Goal: Contribute content: Contribute content

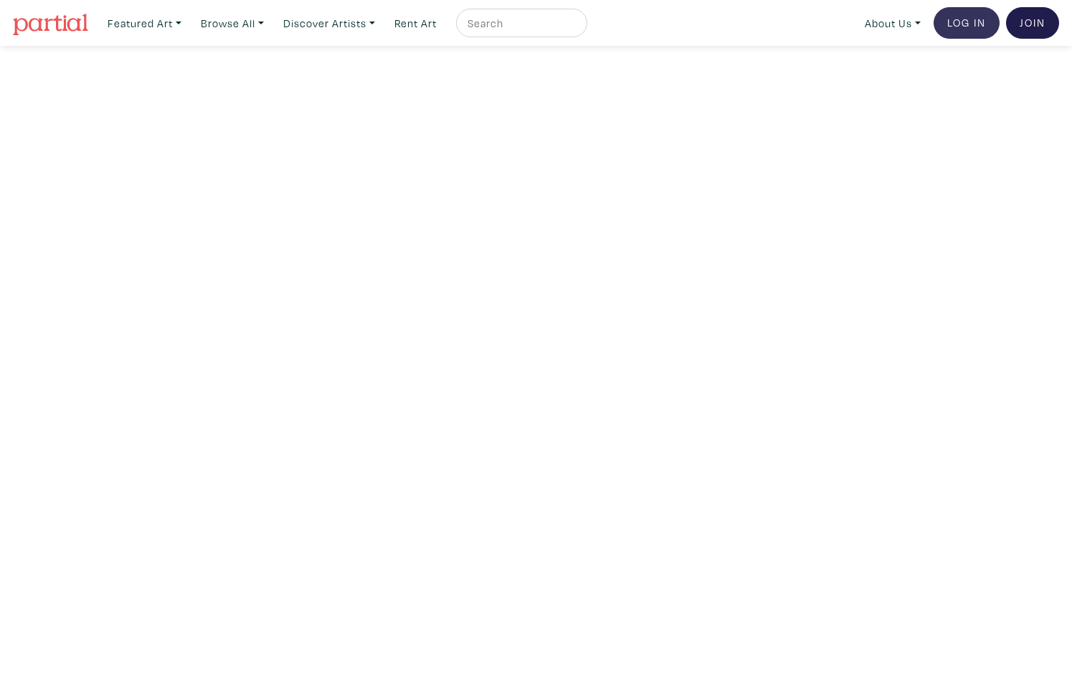
click at [964, 19] on link "Log In" at bounding box center [967, 23] width 66 height 32
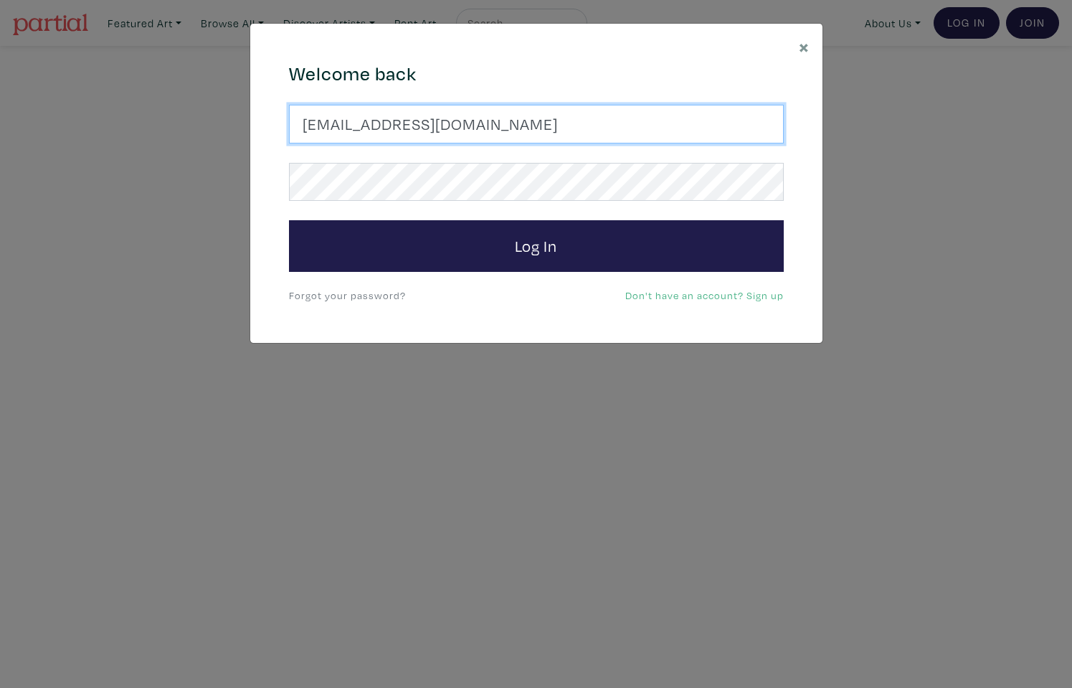
type input "jrrdbi@gmail.com"
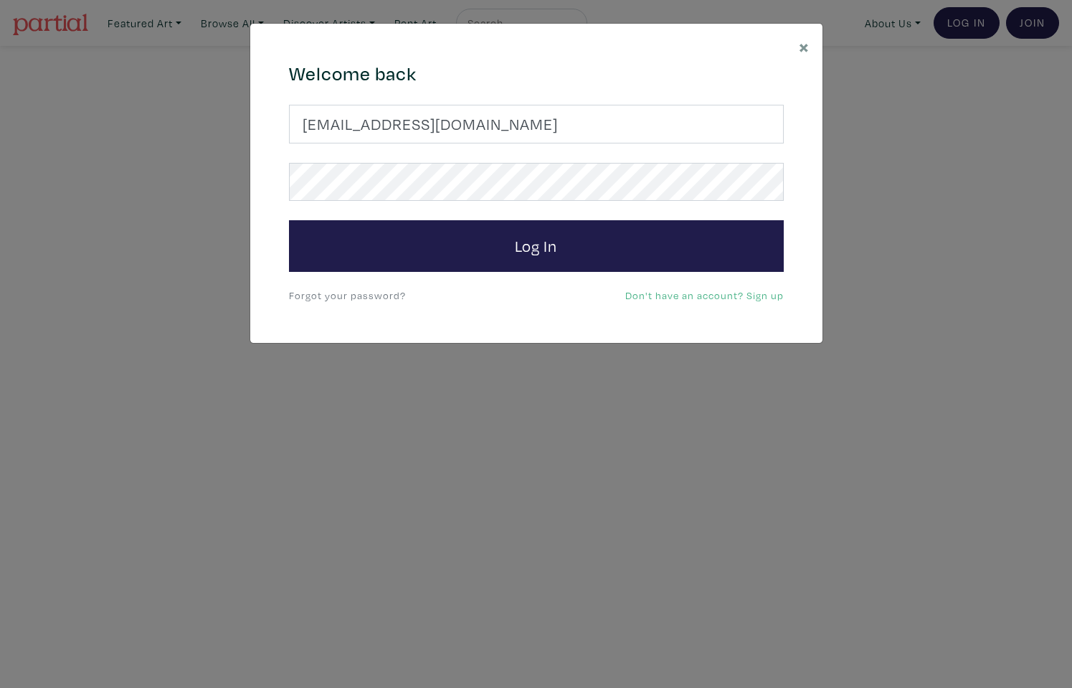
click at [506, 206] on form "jrrdbi@gmail.com Log In" at bounding box center [536, 188] width 495 height 167
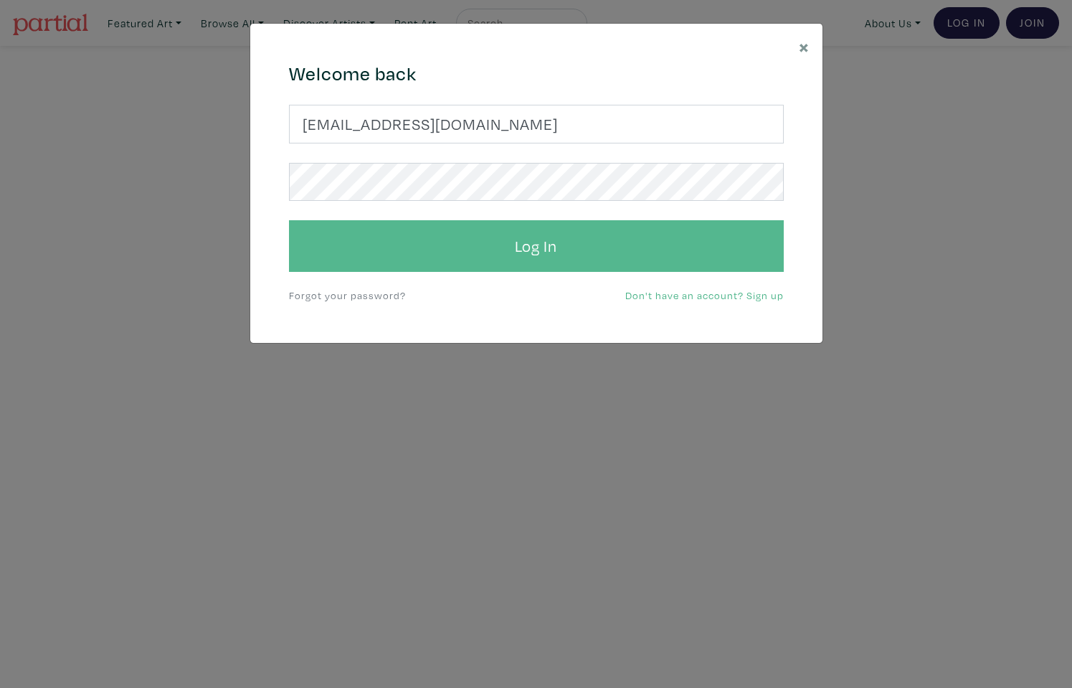
click at [488, 242] on button "Log In" at bounding box center [536, 246] width 495 height 52
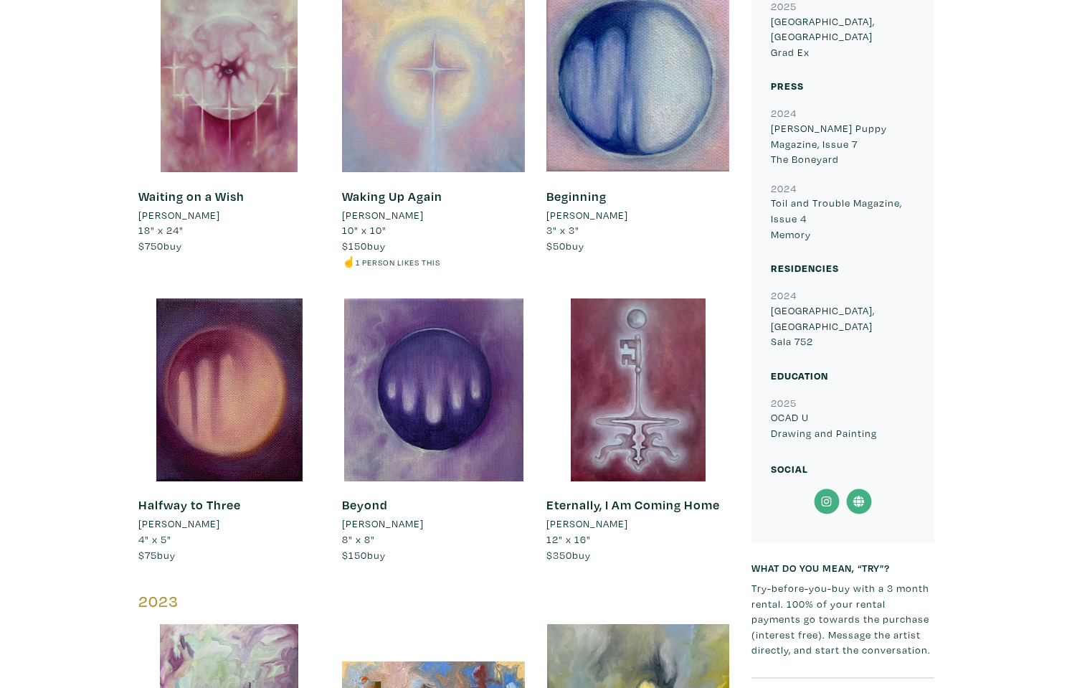
scroll to position [1215, 0]
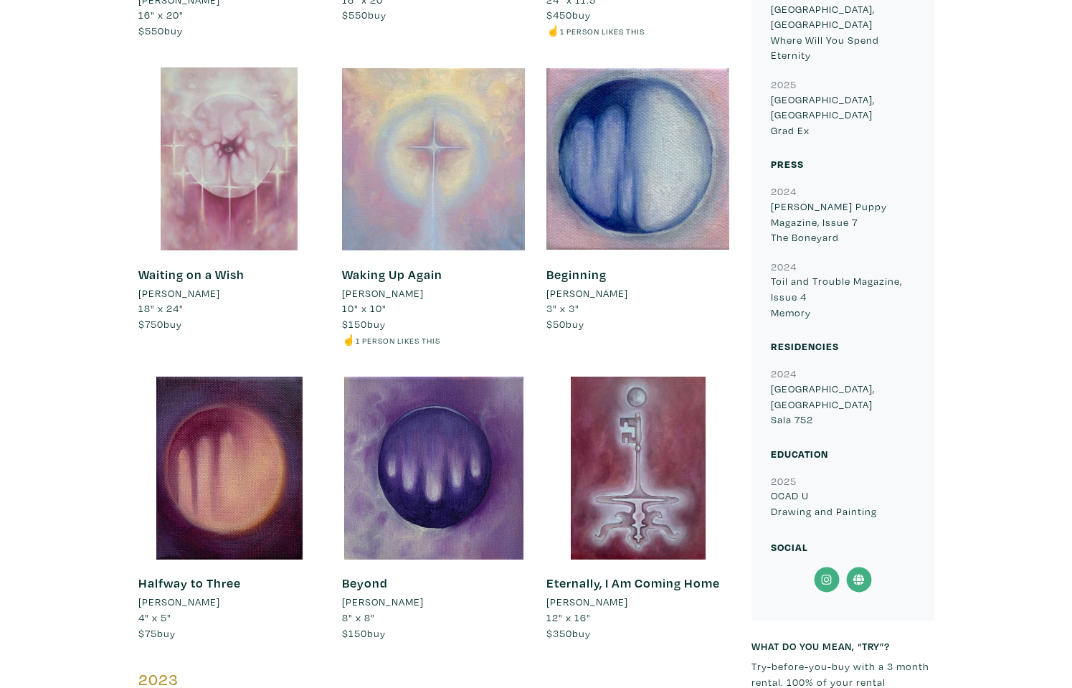
click at [265, 202] on div at bounding box center [229, 158] width 183 height 183
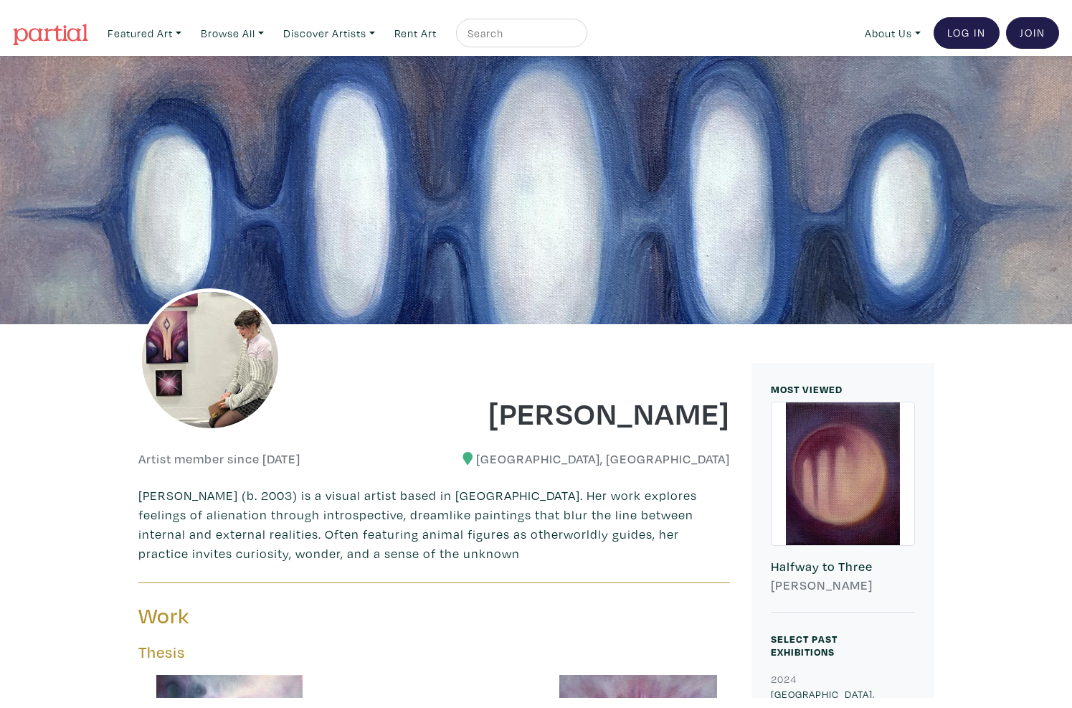
scroll to position [0, 0]
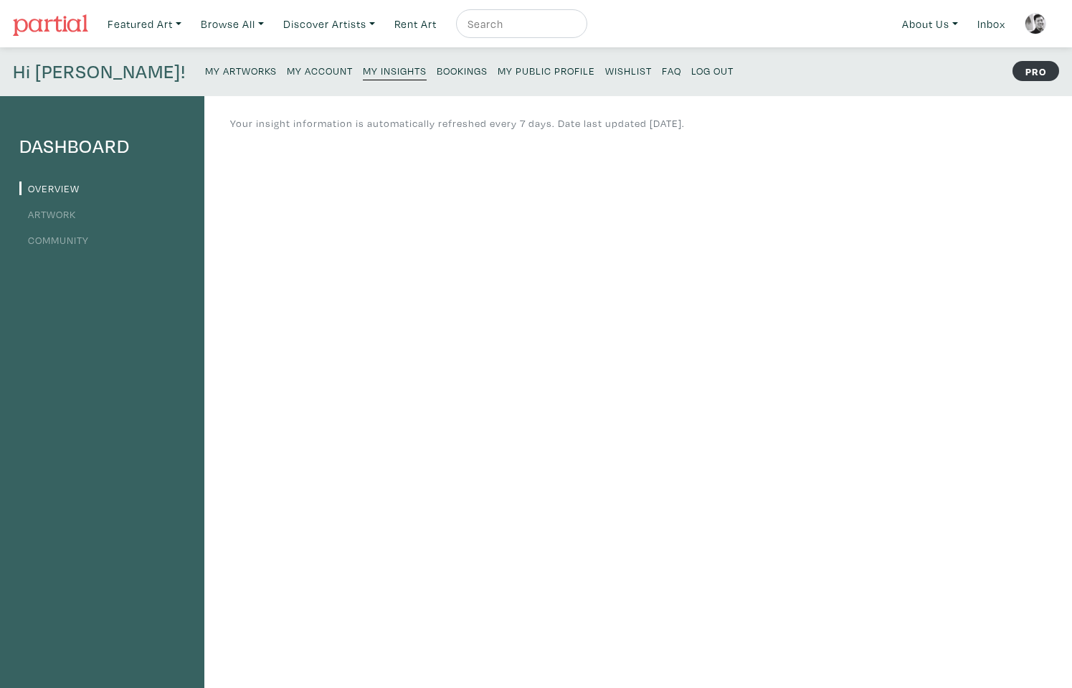
click at [205, 72] on small "My Artworks" at bounding box center [241, 71] width 72 height 14
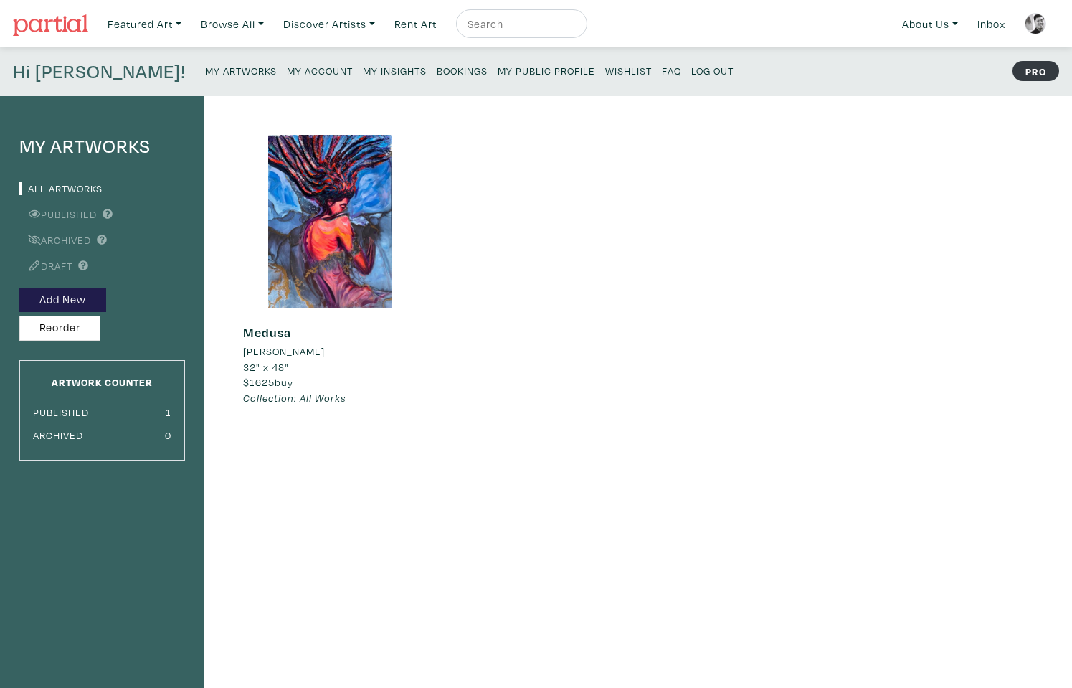
click at [223, 58] on div "Hi Jarrod! My Artworks My Account My Insights Bookings My Public Profile Wishli…" at bounding box center [536, 71] width 1072 height 49
click at [287, 67] on small "My Account" at bounding box center [320, 71] width 66 height 14
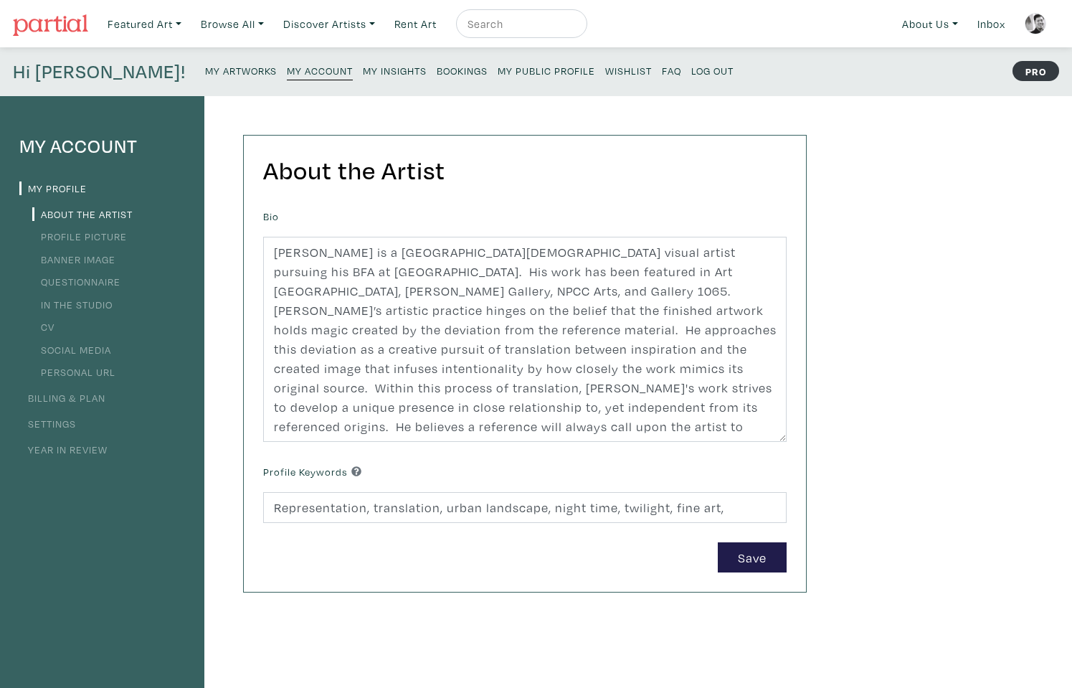
click at [205, 65] on small "My Artworks" at bounding box center [241, 71] width 72 height 14
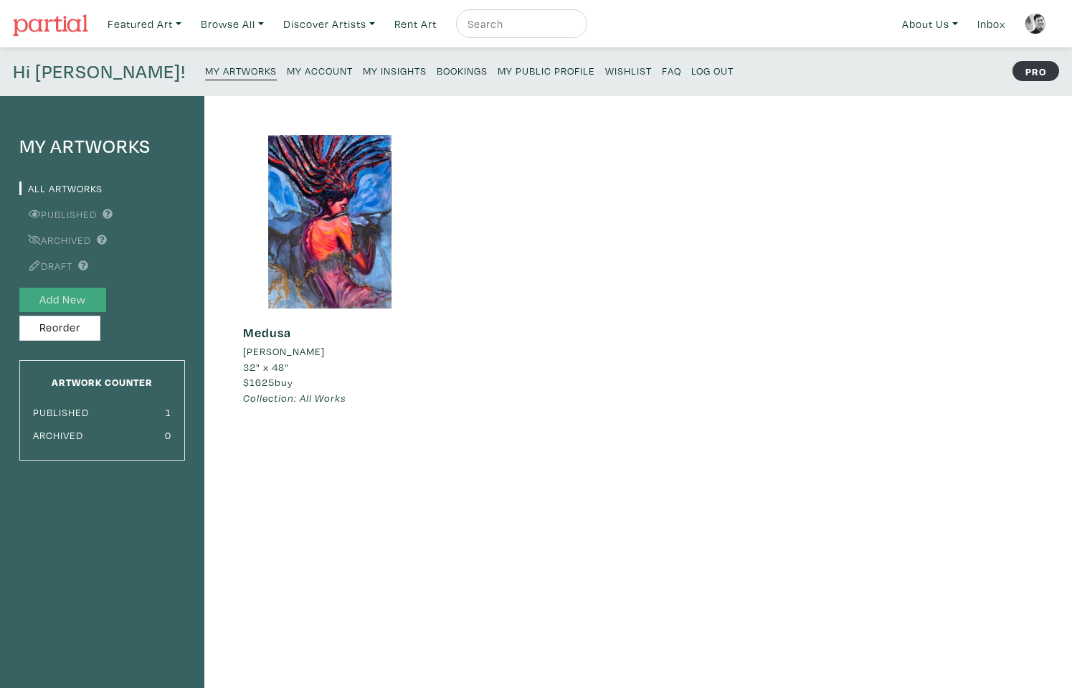
click at [84, 298] on button "Add New" at bounding box center [62, 300] width 87 height 25
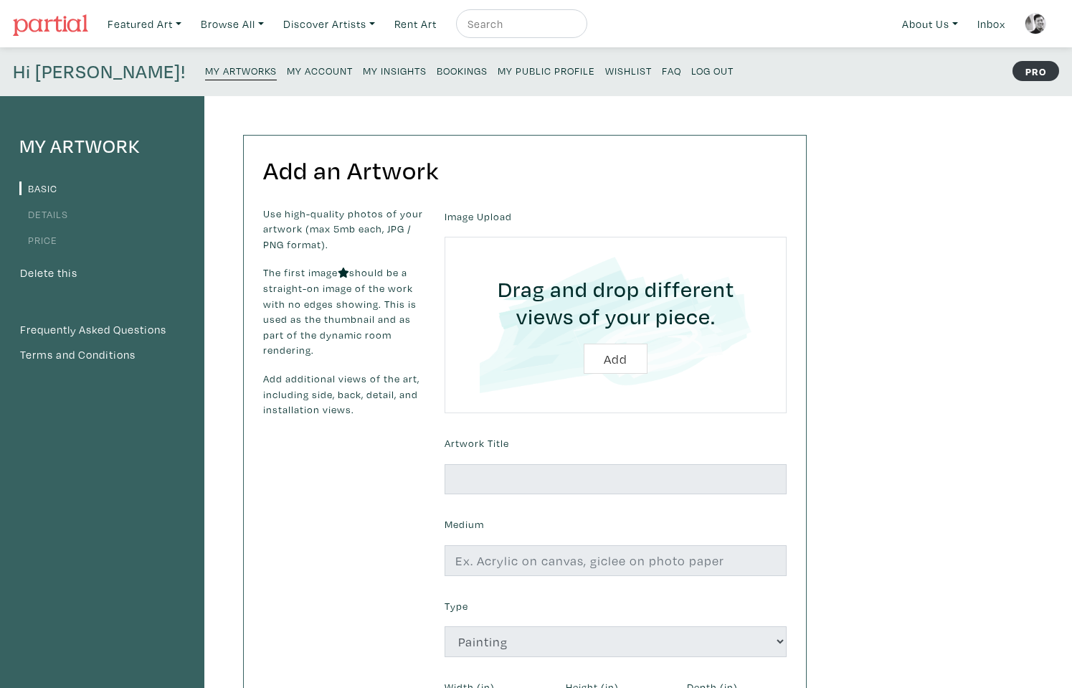
scroll to position [4, 0]
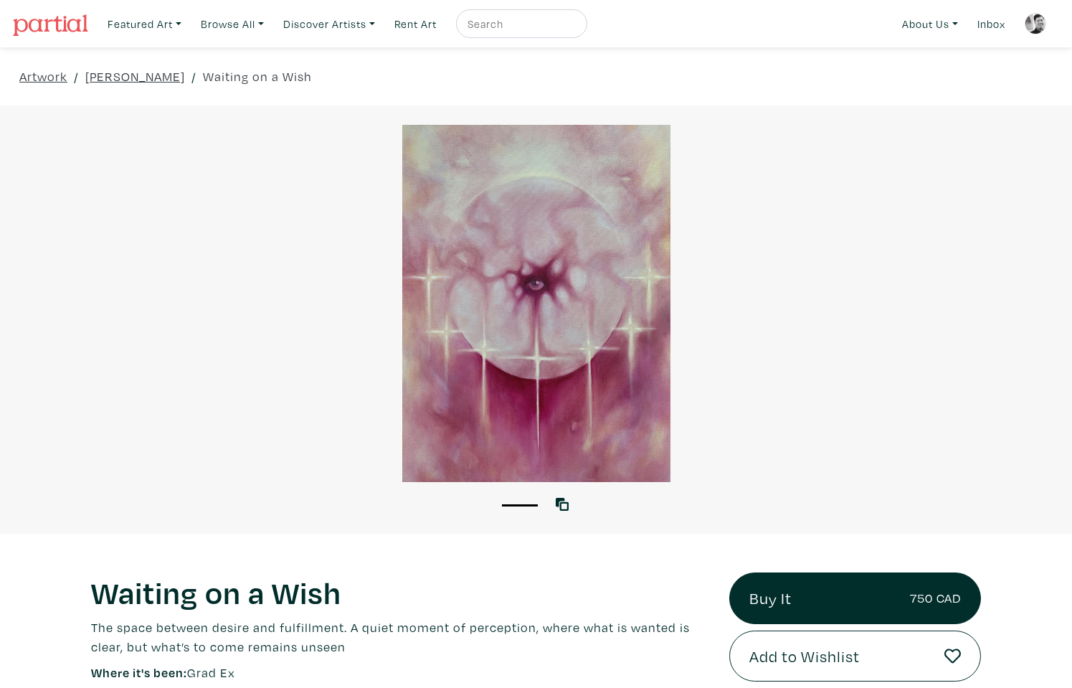
drag, startPoint x: 571, startPoint y: 331, endPoint x: 437, endPoint y: 391, distance: 147.4
click at [437, 391] on div at bounding box center [536, 303] width 1072 height 357
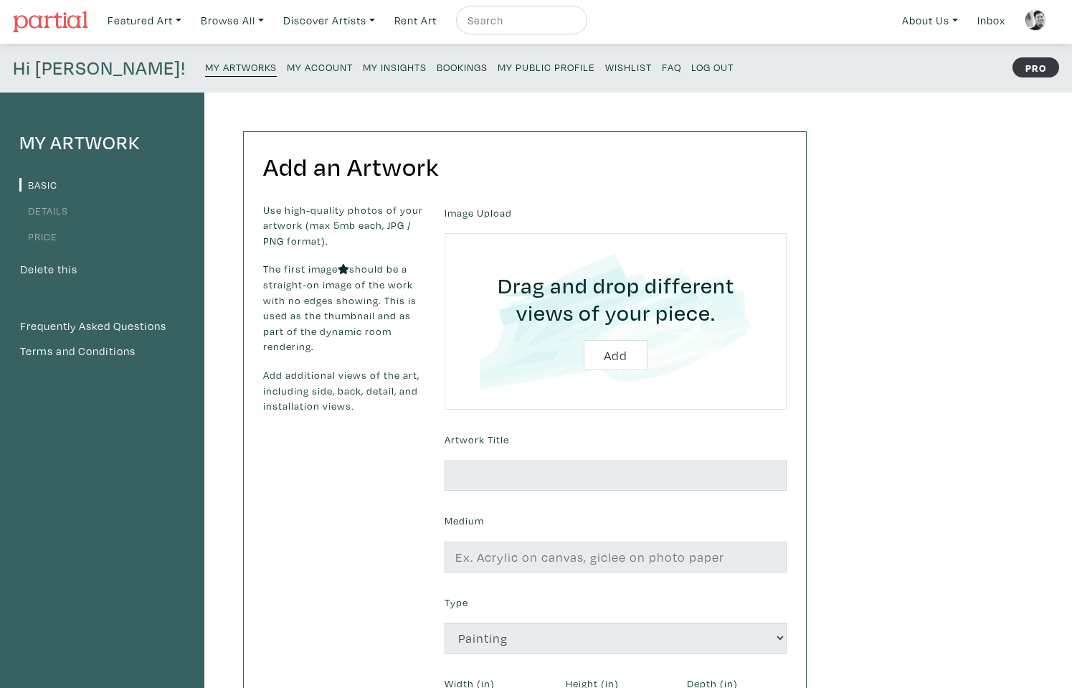
click at [605, 353] on input "file" at bounding box center [616, 321] width 302 height 136
type input "C:\fakepath\SelfPortrait.jpeg"
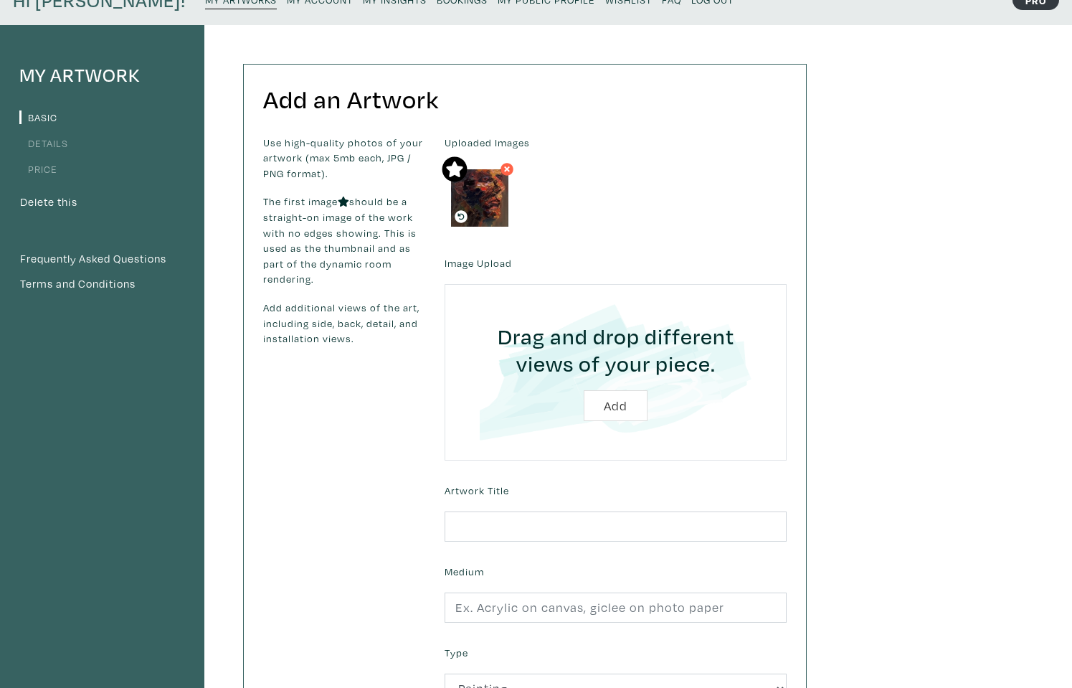
scroll to position [80, 0]
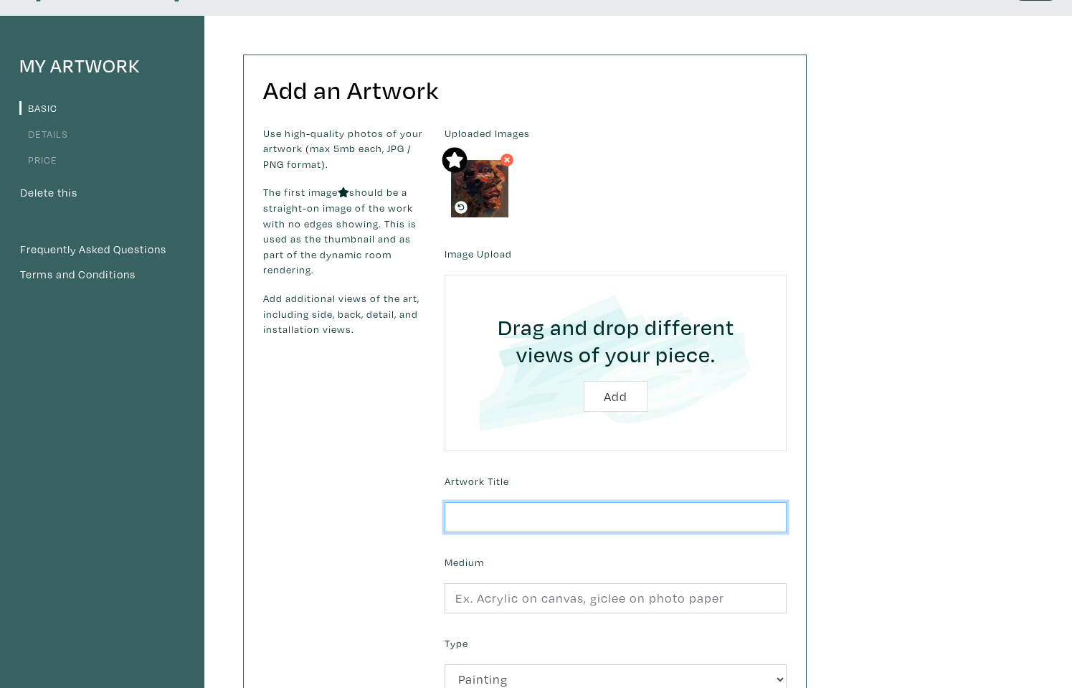
click at [494, 513] on input "text" at bounding box center [616, 517] width 342 height 31
type input "Self Portrait of Someone Else"
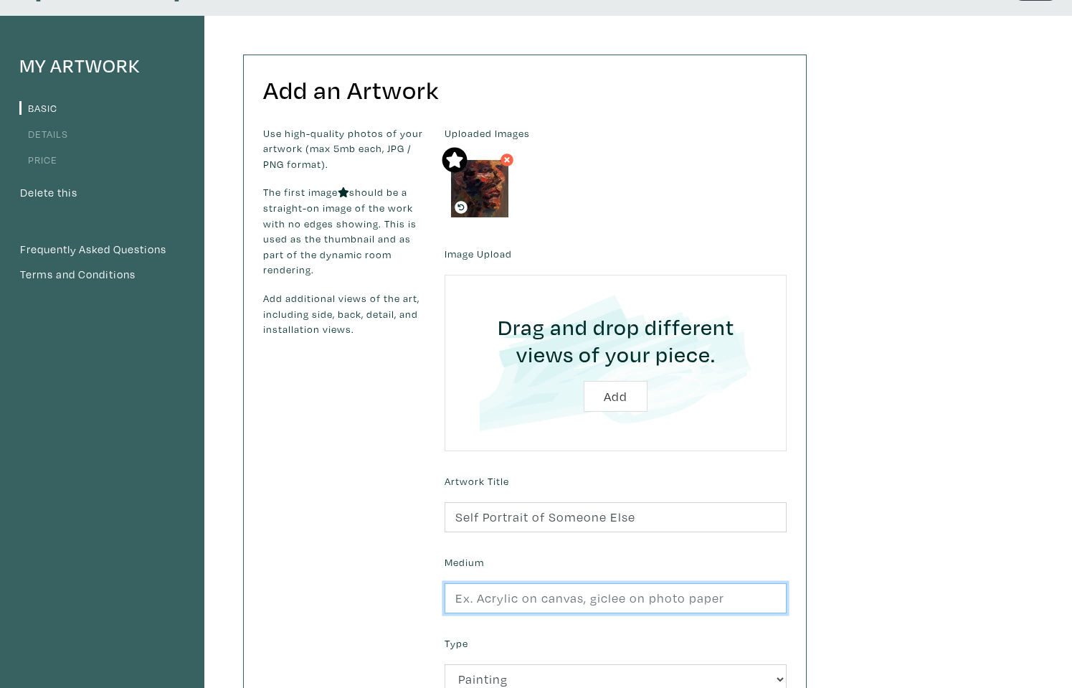
click at [477, 599] on input "text" at bounding box center [616, 598] width 342 height 31
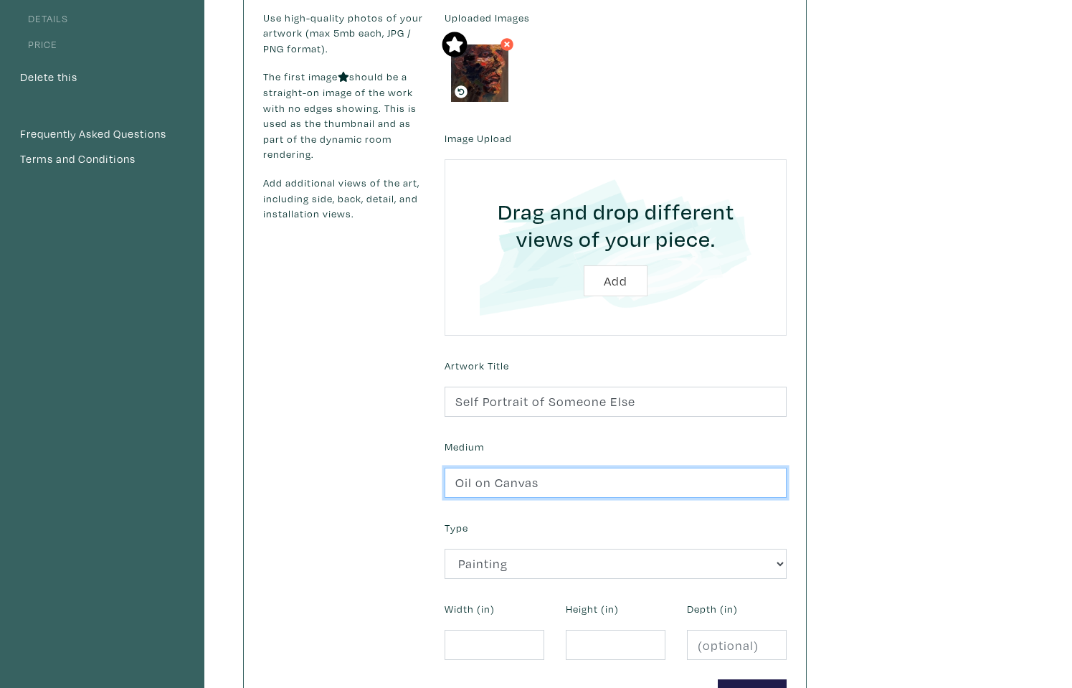
scroll to position [221, 0]
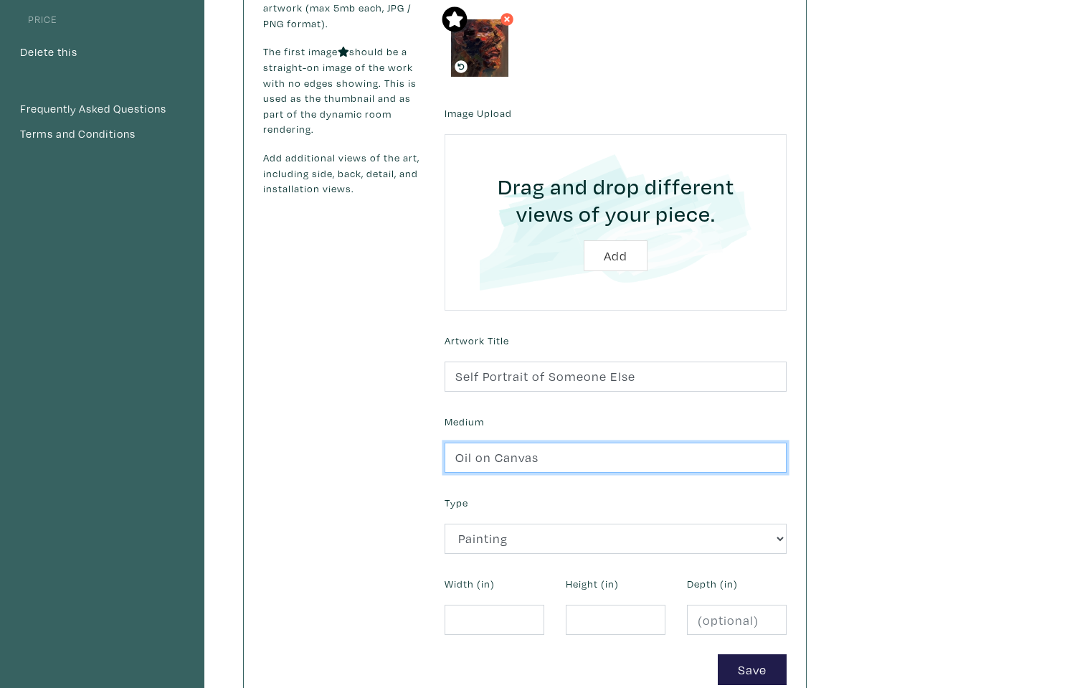
type input "Oil on Canvas"
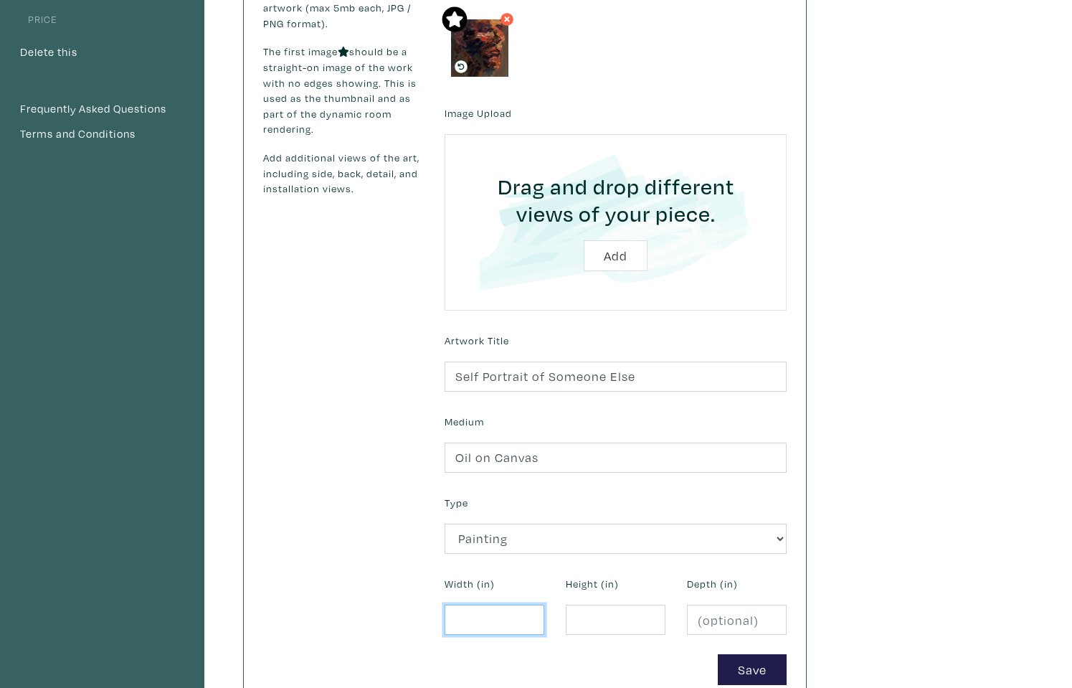
click at [467, 615] on input "number" at bounding box center [495, 619] width 100 height 31
type input "12"
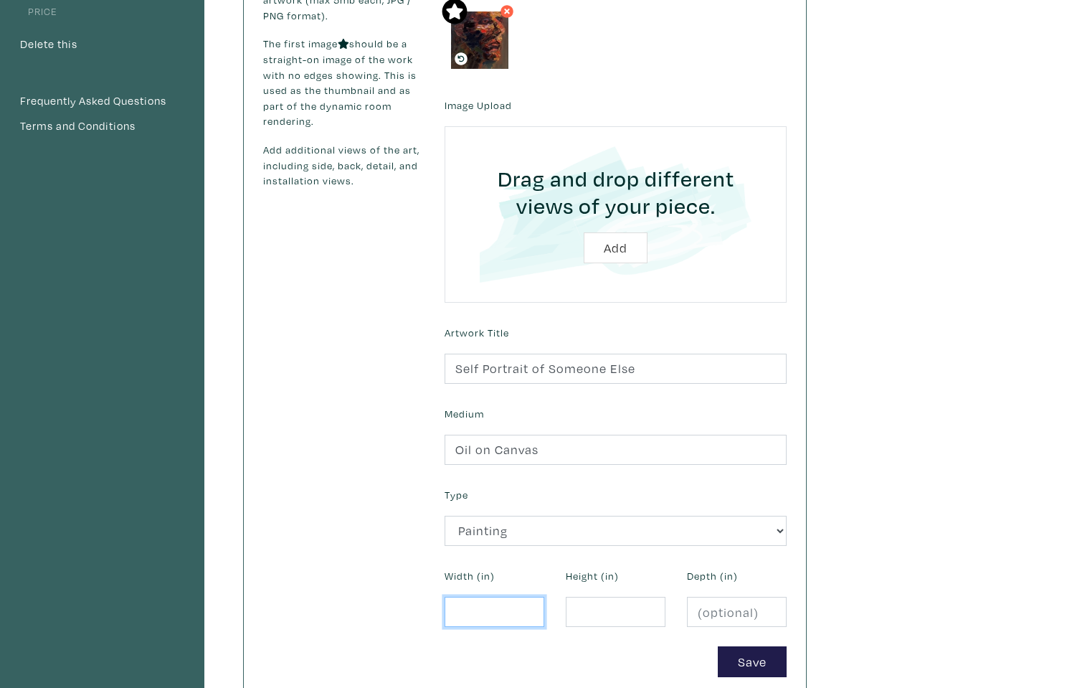
scroll to position [232, 0]
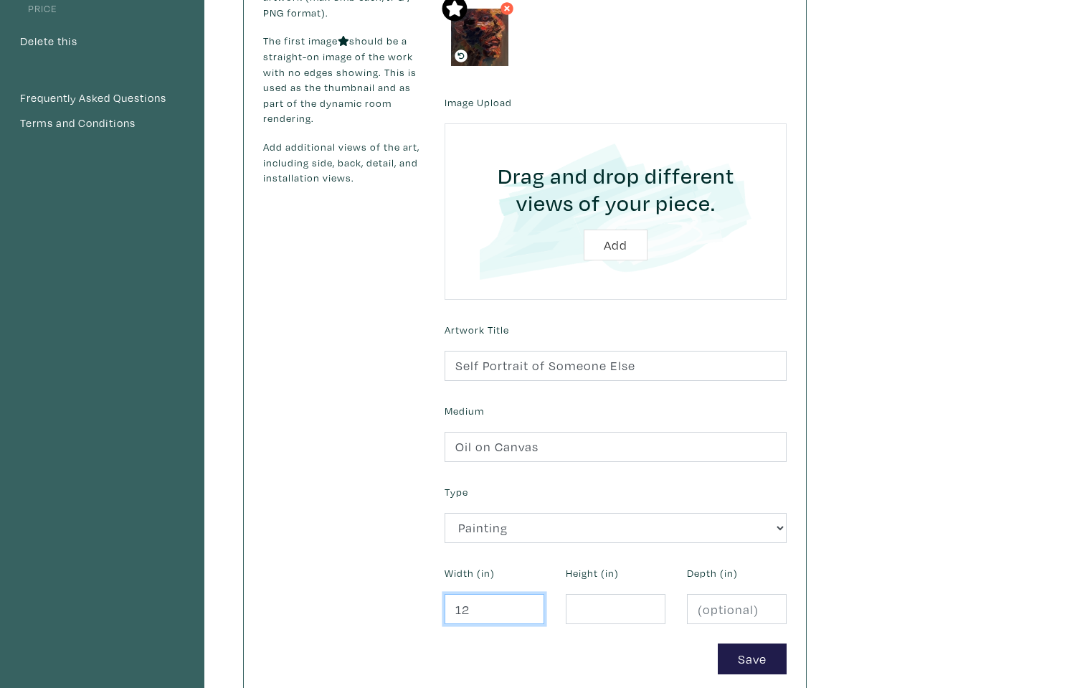
type input "1"
type input "15"
click at [601, 597] on input "number" at bounding box center [616, 609] width 100 height 31
type input "30"
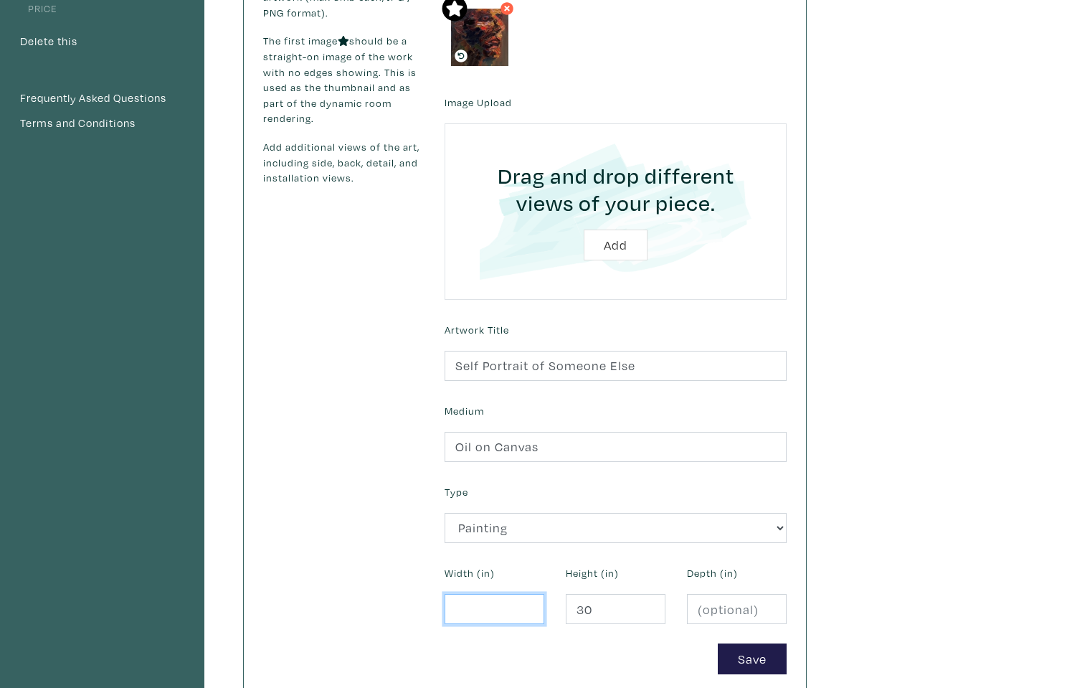
click at [494, 607] on input "number" at bounding box center [495, 609] width 100 height 31
type input "15"
click at [734, 643] on button "Save" at bounding box center [752, 658] width 69 height 31
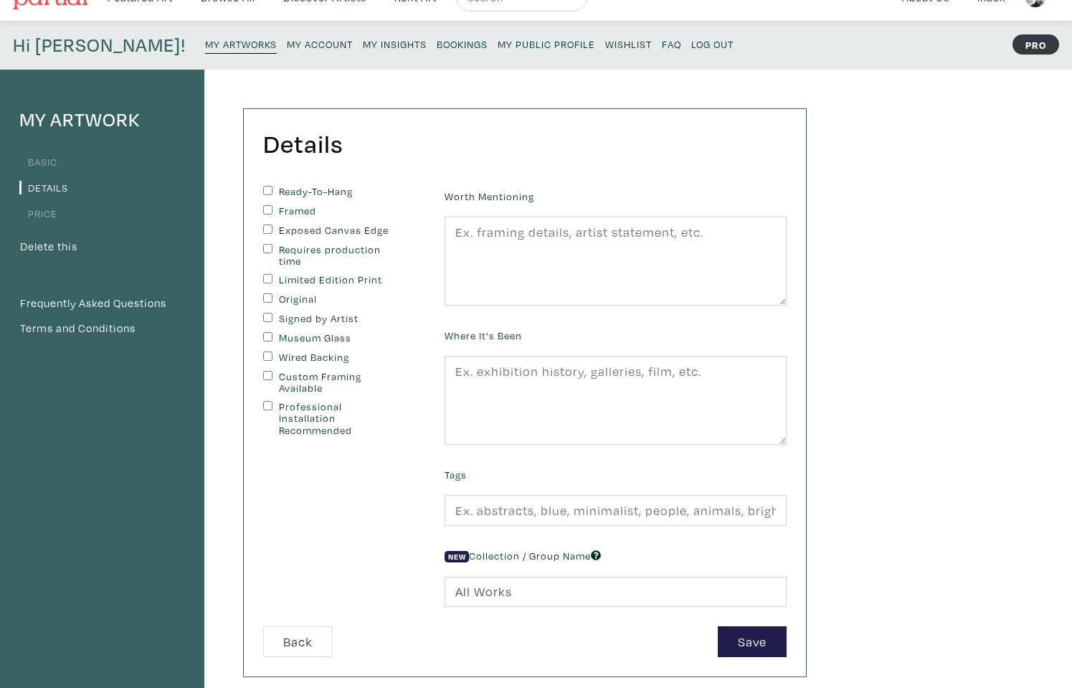
scroll to position [22, 0]
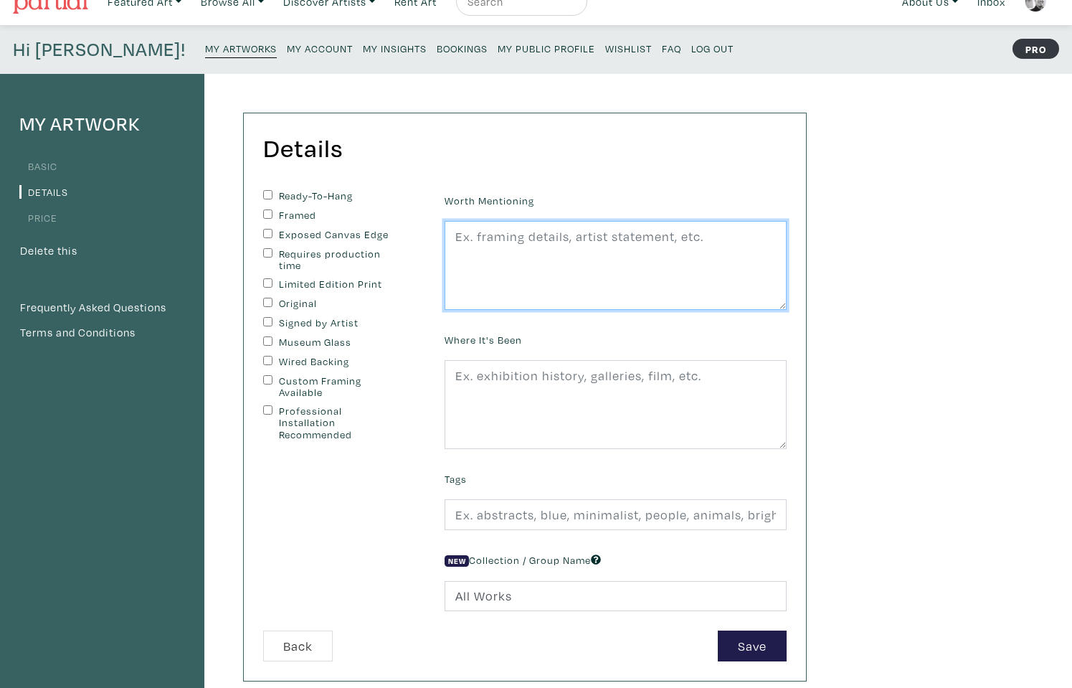
click at [483, 267] on textarea at bounding box center [616, 265] width 342 height 89
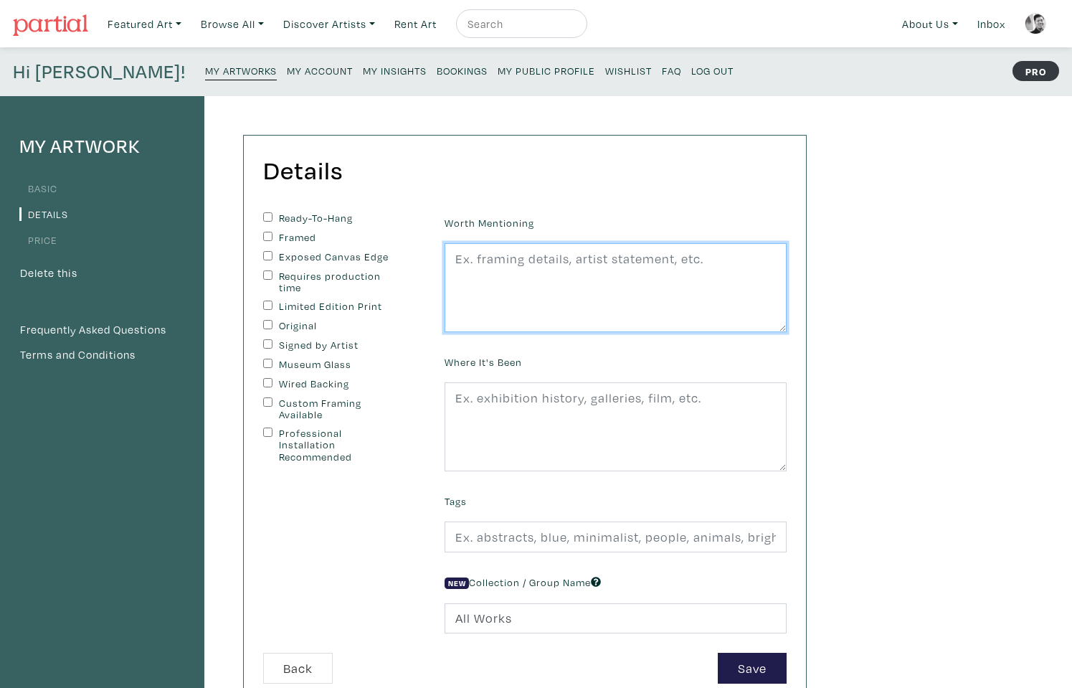
scroll to position [0, 0]
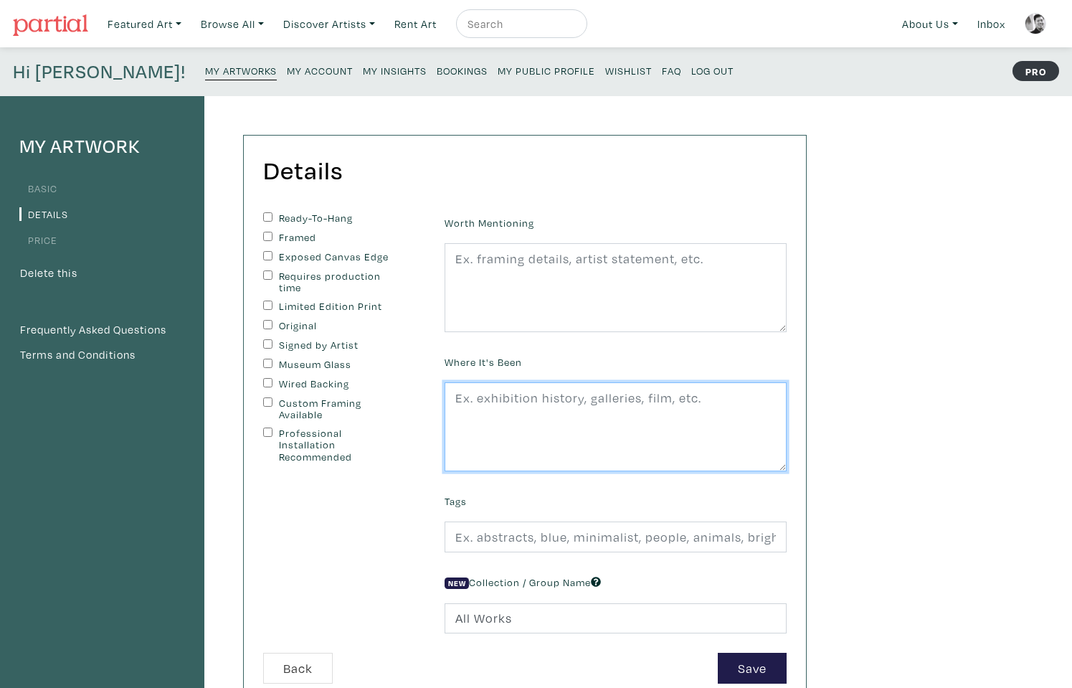
click at [460, 404] on textarea at bounding box center [616, 426] width 342 height 89
type textarea "Shown at Gallery 1065"
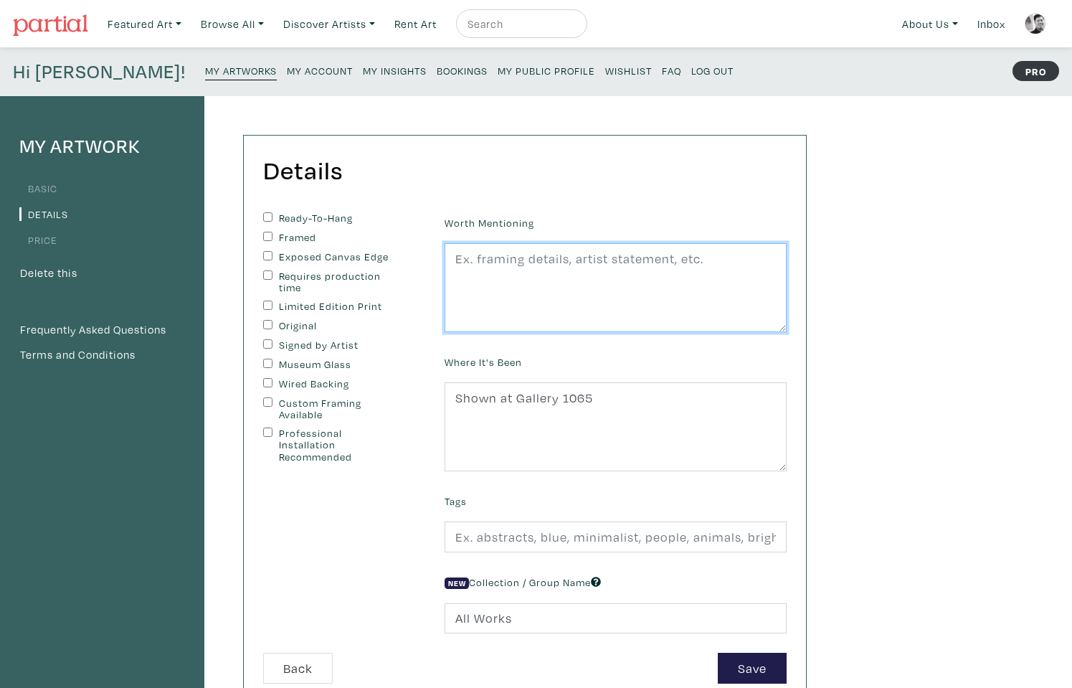
click at [550, 297] on textarea at bounding box center [616, 287] width 342 height 89
click at [674, 275] on textarea "Painted this piece as I was just learning oils I became very frustrated with th…" at bounding box center [616, 287] width 342 height 89
click at [762, 274] on textarea "Painted this piece as I was just learning oils I became very frustrated with th…" at bounding box center [616, 287] width 342 height 89
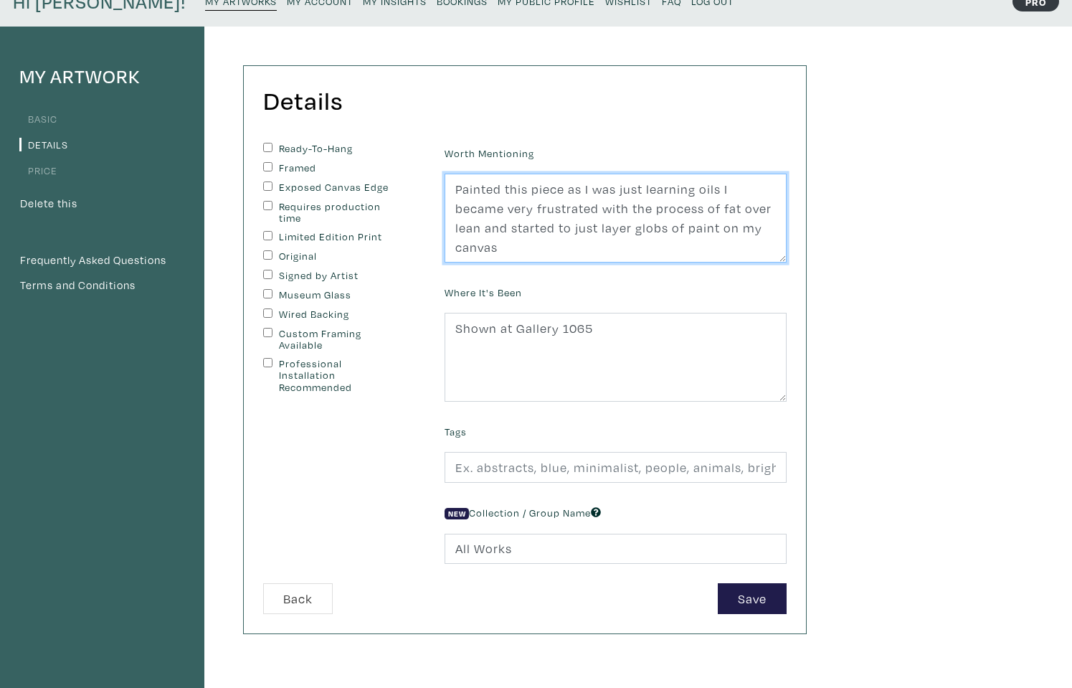
scroll to position [90, 0]
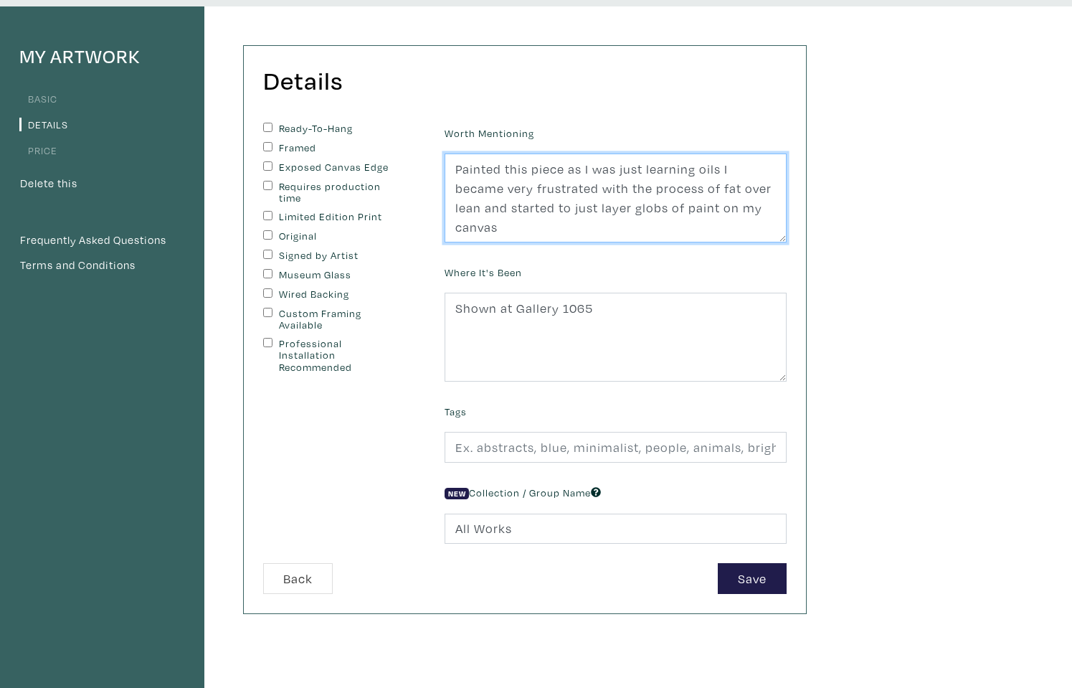
type textarea "Painted this piece as I was just learning oils I became very frustrated with th…"
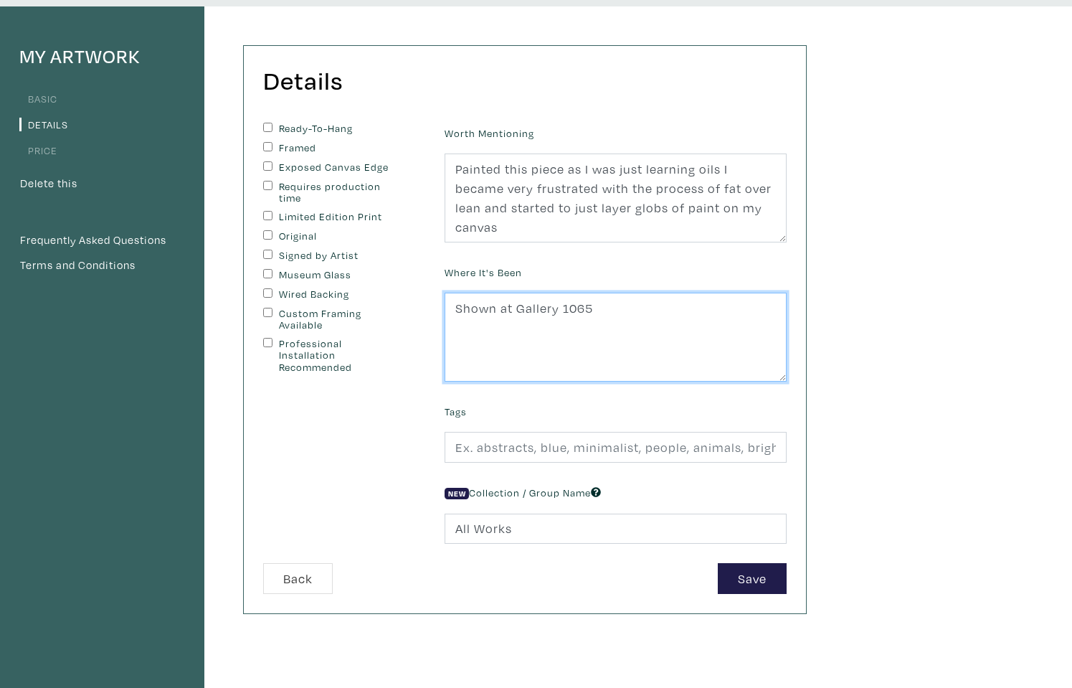
click at [603, 302] on textarea "Shown at Gallery 1065" at bounding box center [616, 337] width 342 height 89
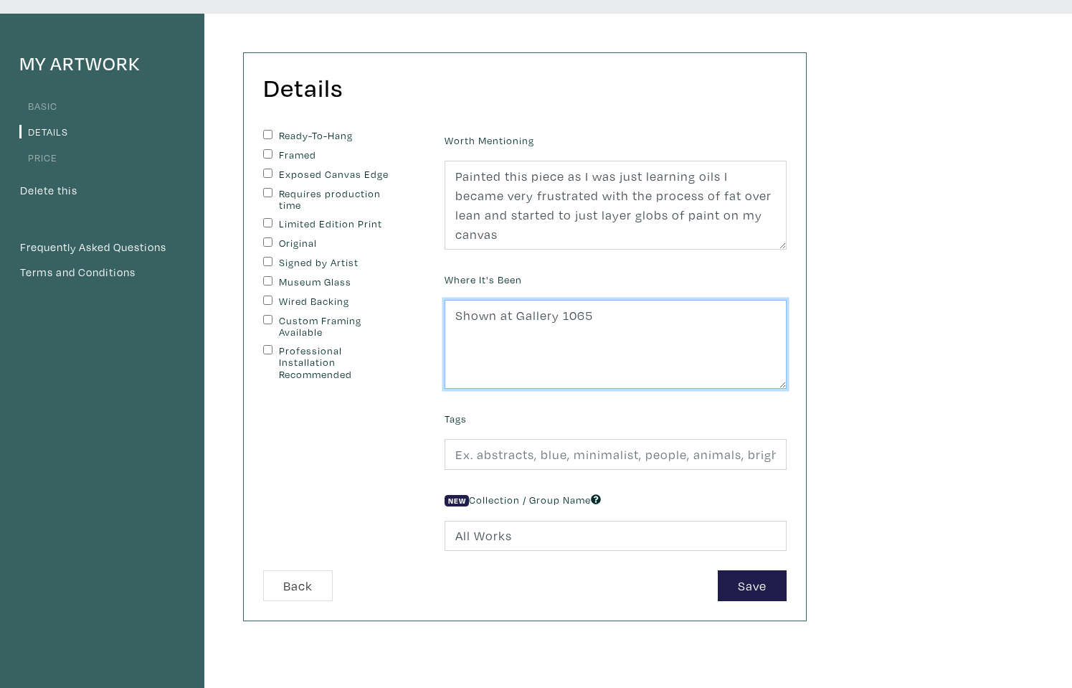
type textarea "Shown at Gallery 1065"
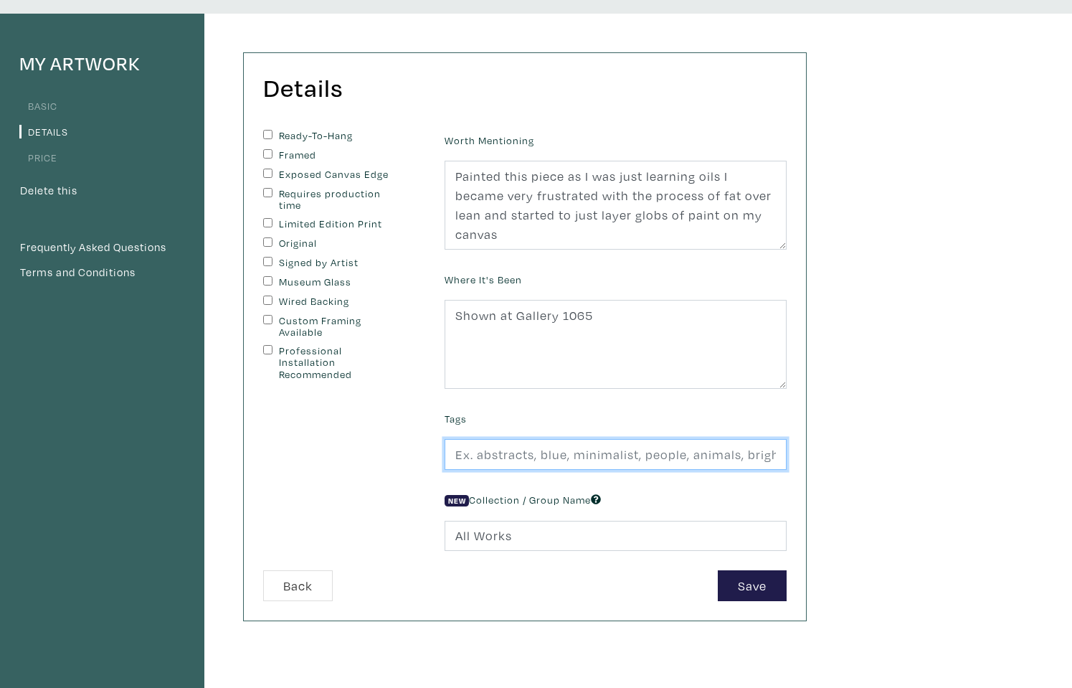
click at [493, 450] on input "text" at bounding box center [616, 454] width 342 height 31
type input "Abstract, expressionist, impasto, portrait,"
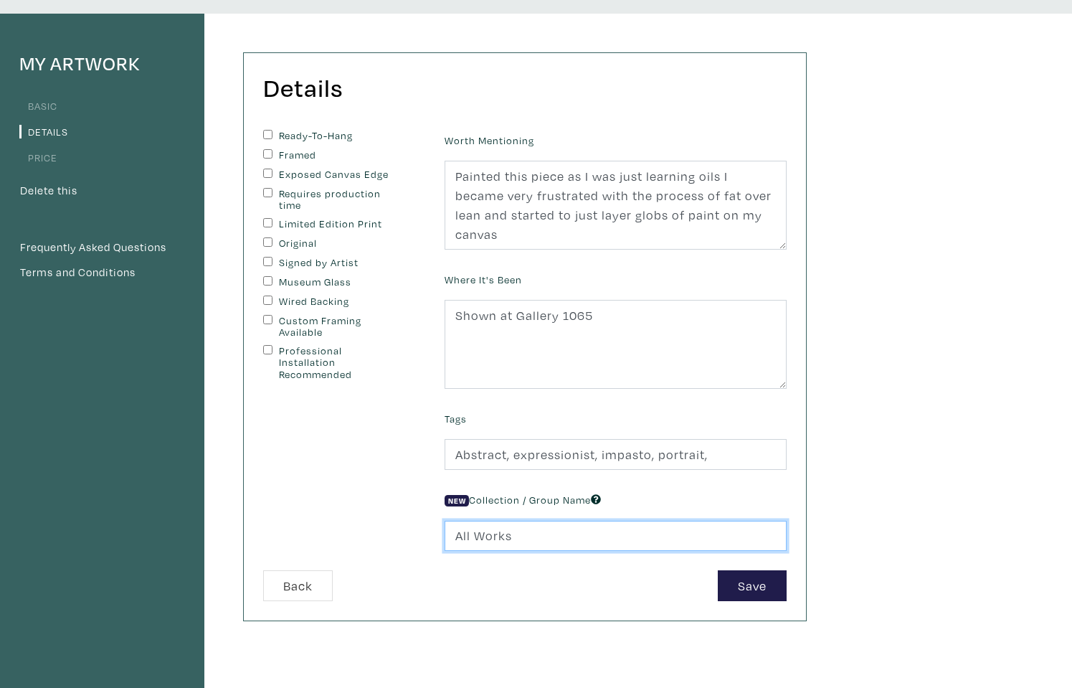
click at [475, 534] on input "All Works" at bounding box center [616, 536] width 342 height 31
drag, startPoint x: 520, startPoint y: 532, endPoint x: 394, endPoint y: 506, distance: 128.8
click at [394, 506] on form "Ready-To-Hang Framed Exposed Canvas Edge Requires production time Limited Editi…" at bounding box center [524, 365] width 545 height 471
type input "I"
type input "F"
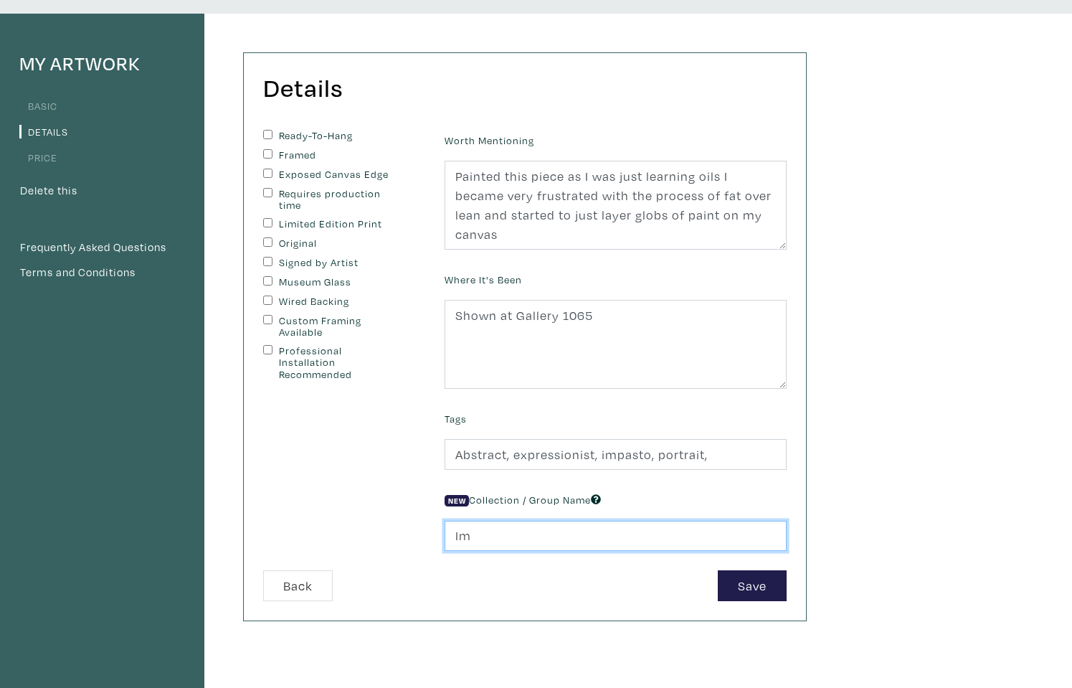
type input "I"
type input "Figurative works"
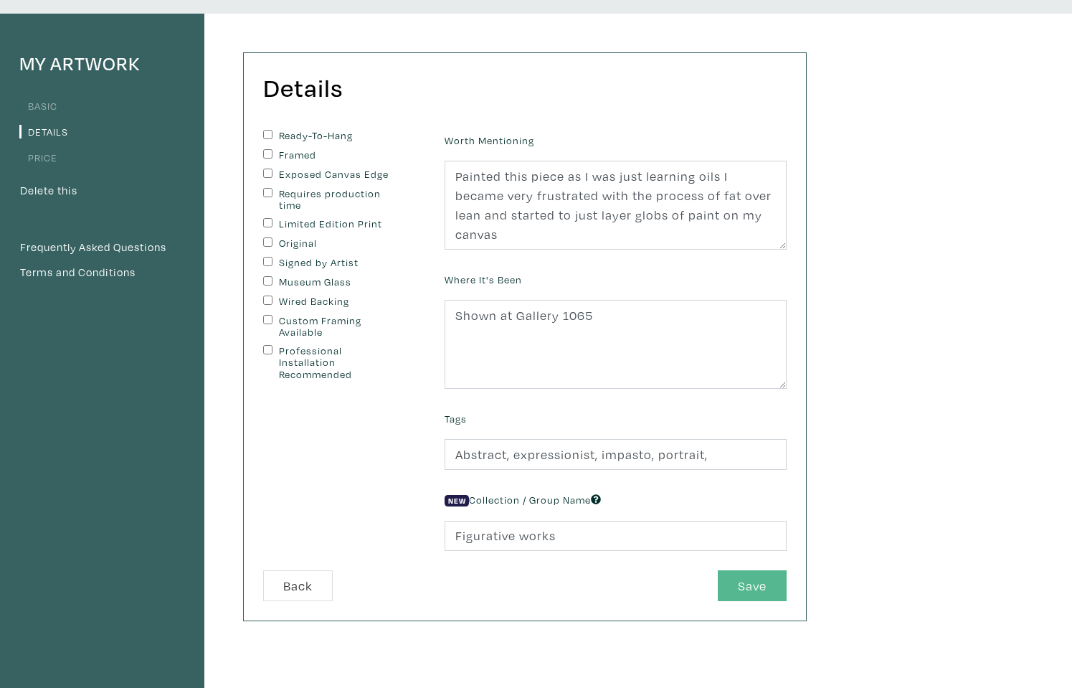
click at [757, 585] on button "Save" at bounding box center [752, 585] width 69 height 31
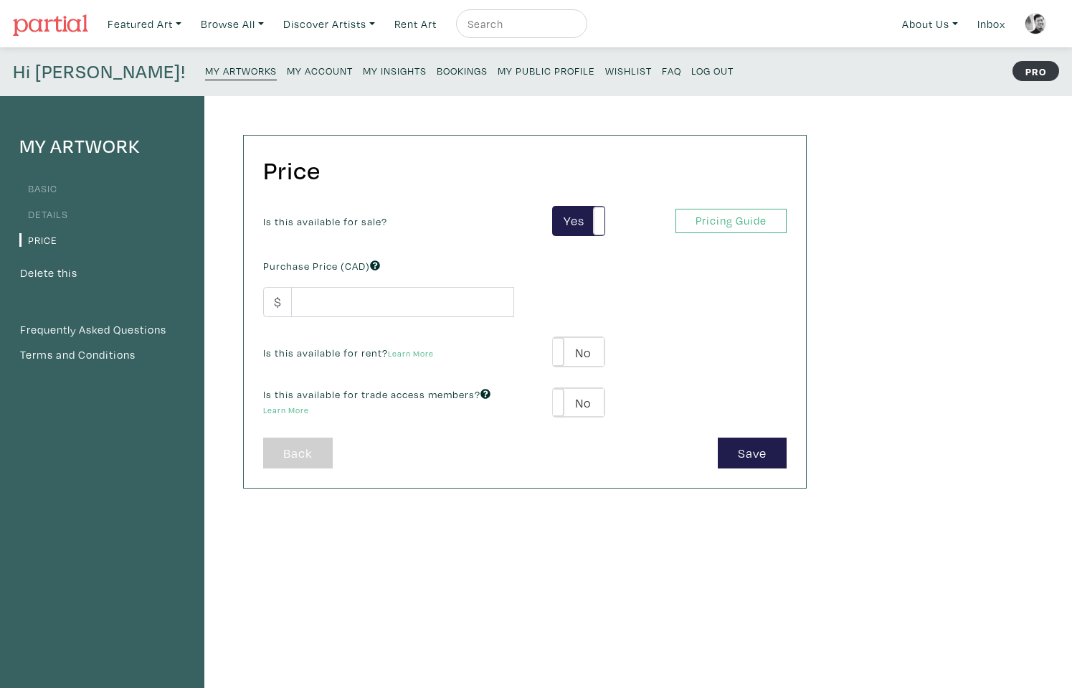
click at [304, 447] on link "Back" at bounding box center [298, 452] width 70 height 31
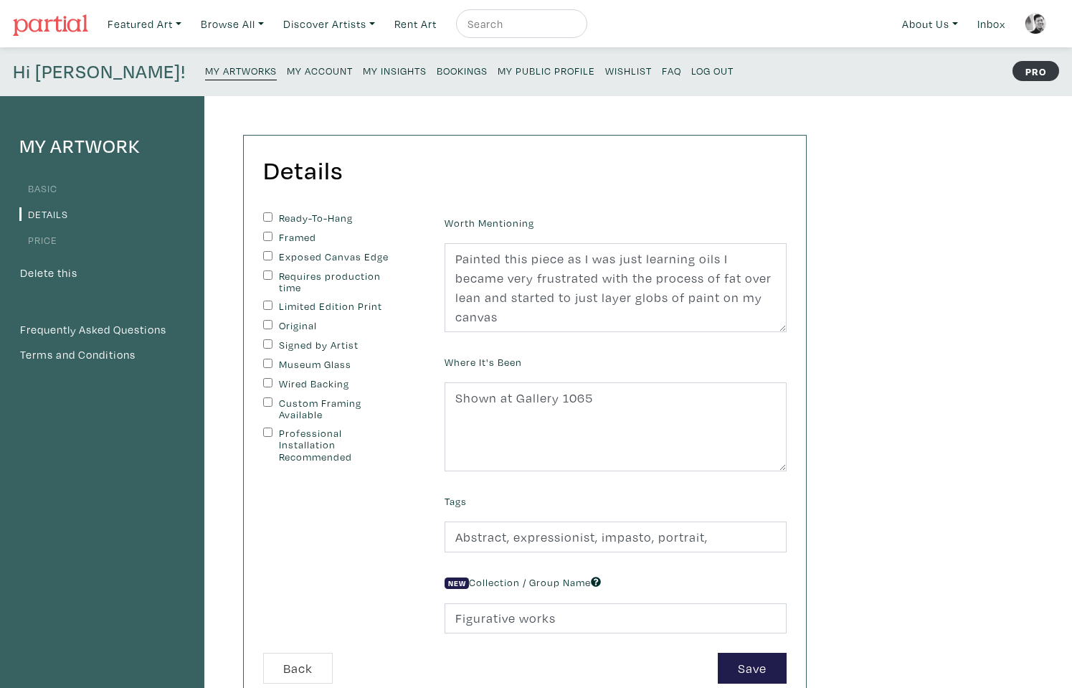
click at [265, 216] on input "Ready-To-Hang" at bounding box center [267, 216] width 9 height 9
checkbox input "true"
click at [268, 256] on input "Exposed Canvas Edge" at bounding box center [267, 255] width 9 height 9
checkbox input "true"
click at [265, 325] on input "Original" at bounding box center [267, 324] width 9 height 9
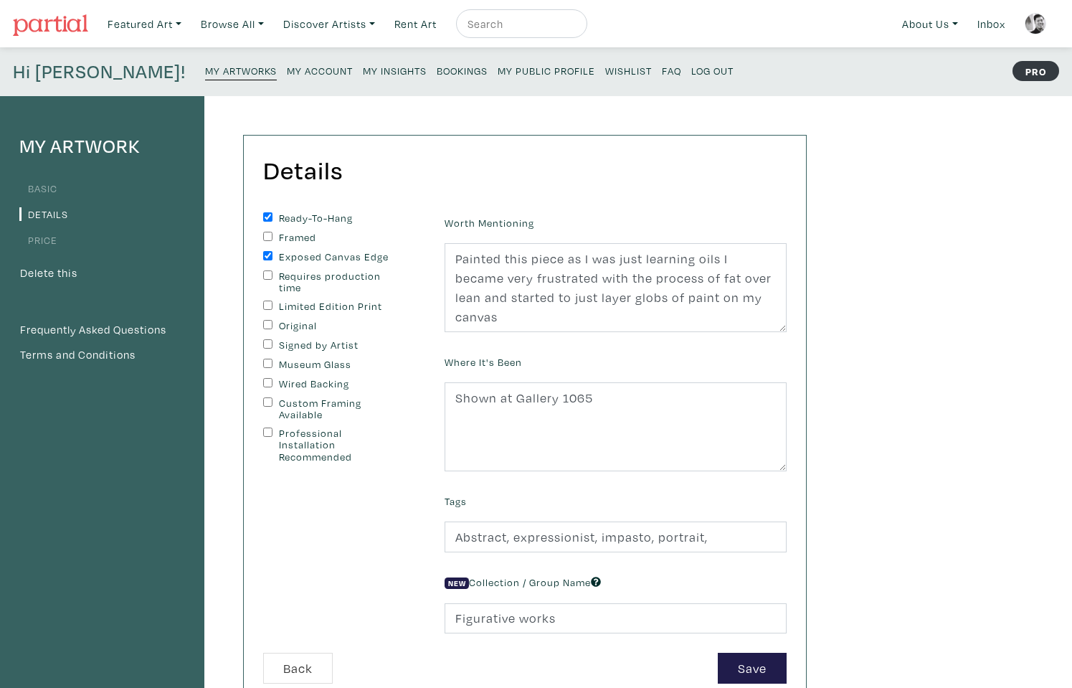
checkbox input "true"
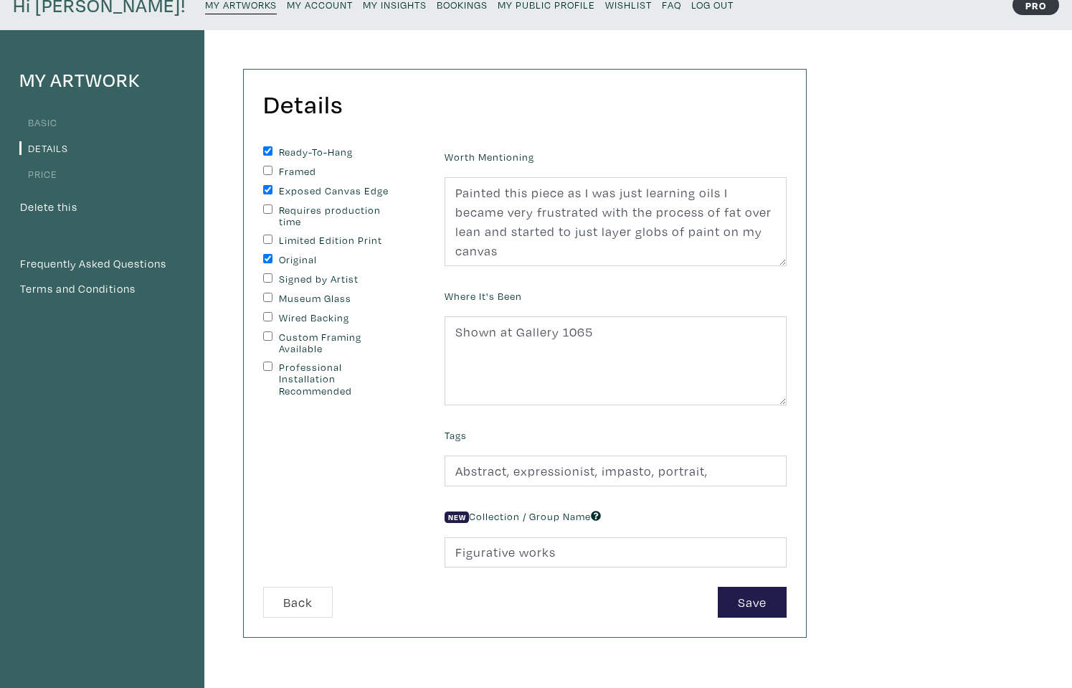
scroll to position [78, 0]
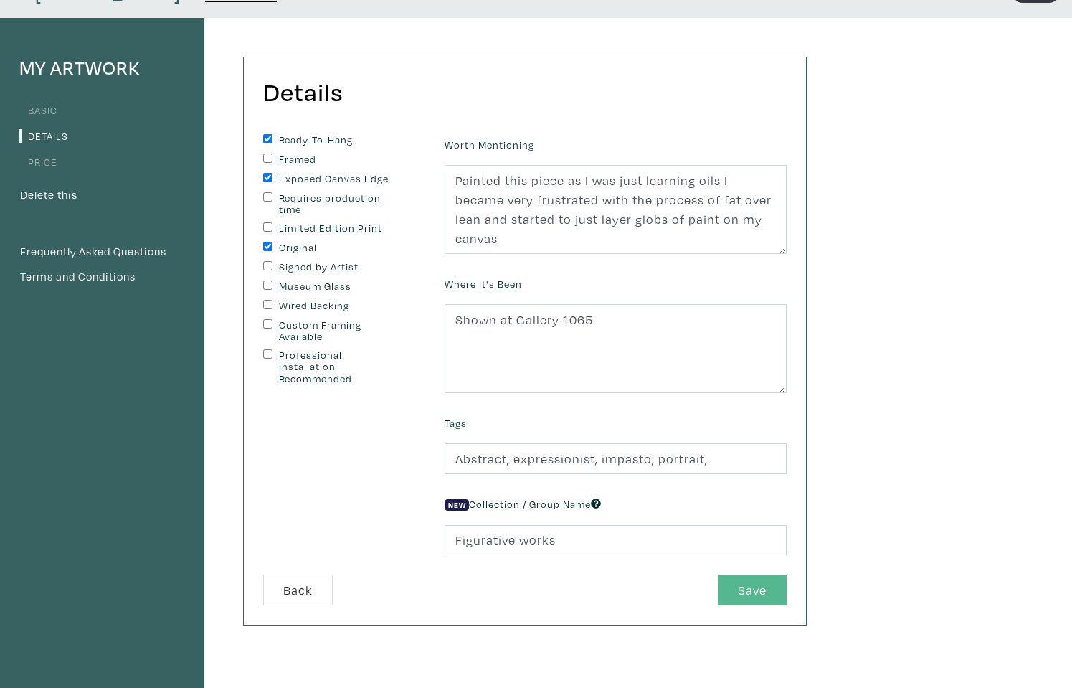
click at [736, 575] on button "Save" at bounding box center [752, 589] width 69 height 31
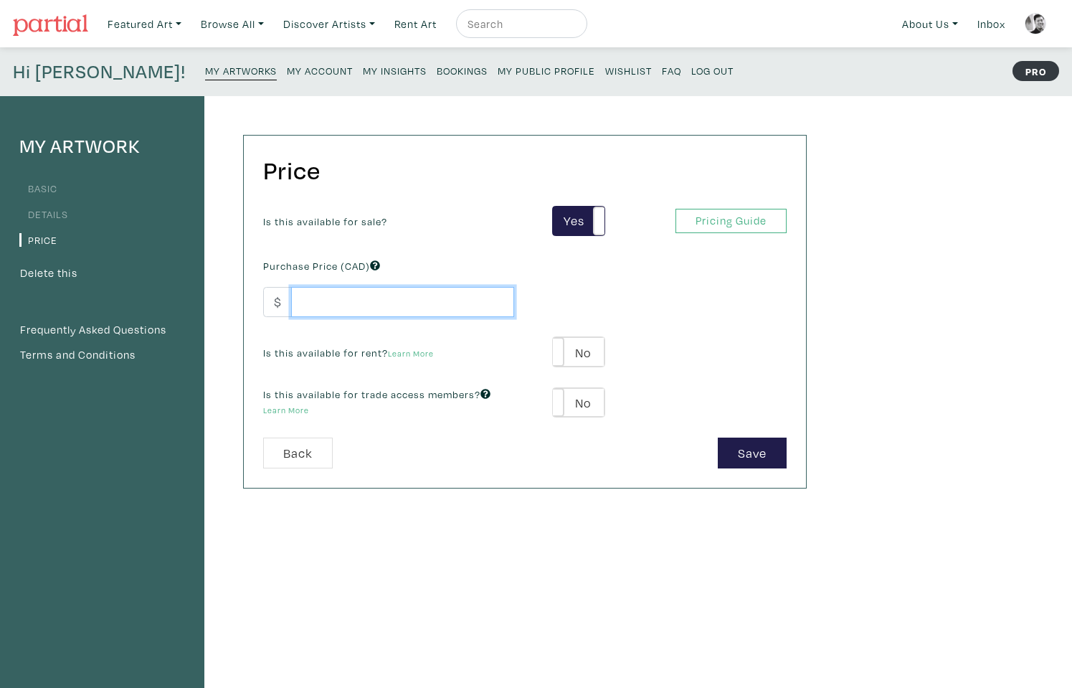
click at [364, 296] on input "number" at bounding box center [402, 302] width 223 height 31
click at [739, 441] on button "Save" at bounding box center [752, 452] width 69 height 31
click at [748, 444] on button "Save" at bounding box center [752, 452] width 69 height 31
type input "800"
click at [759, 460] on button "Save" at bounding box center [752, 452] width 69 height 31
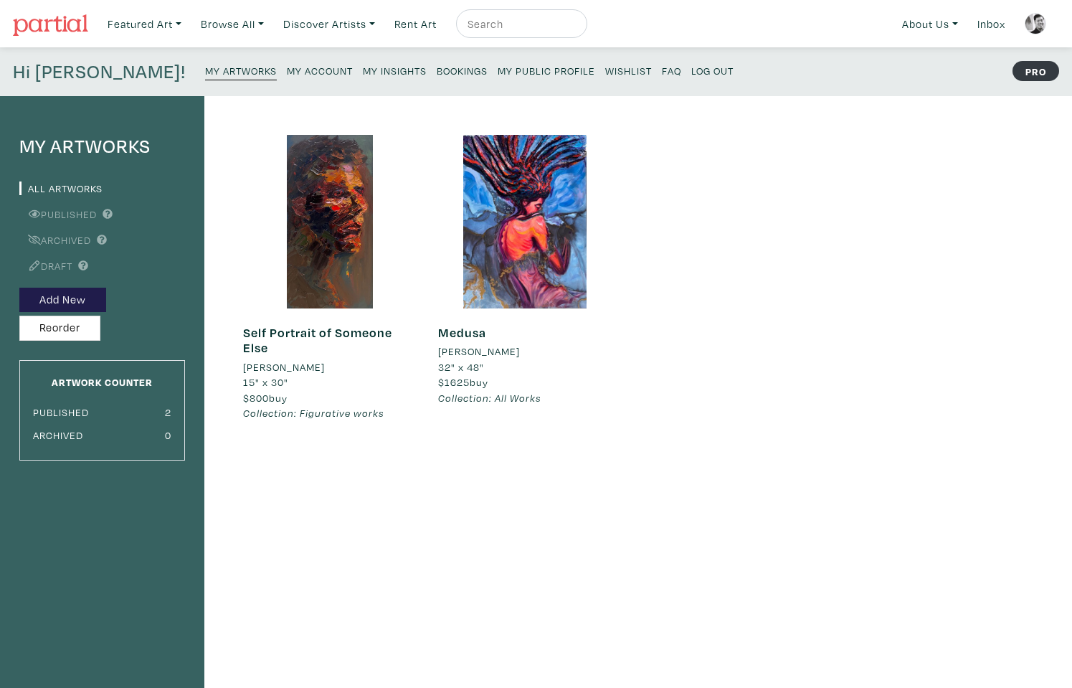
click at [340, 333] on link "Self Portrait of Someone Else" at bounding box center [317, 340] width 149 height 32
click at [458, 335] on link "Medusa" at bounding box center [462, 332] width 48 height 16
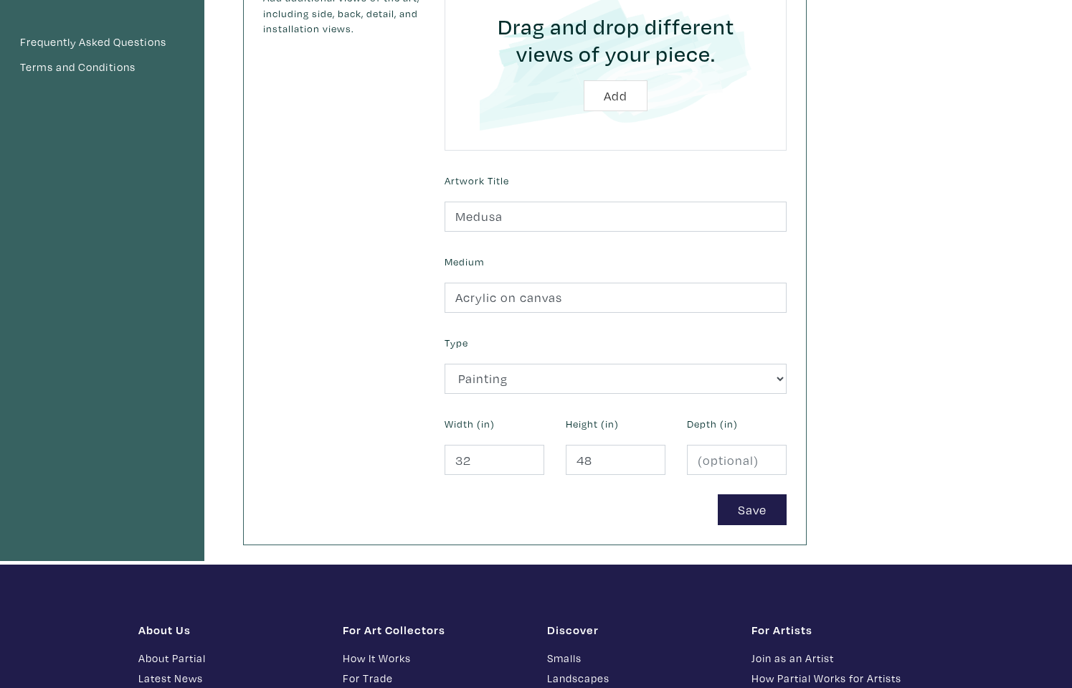
scroll to position [440, 0]
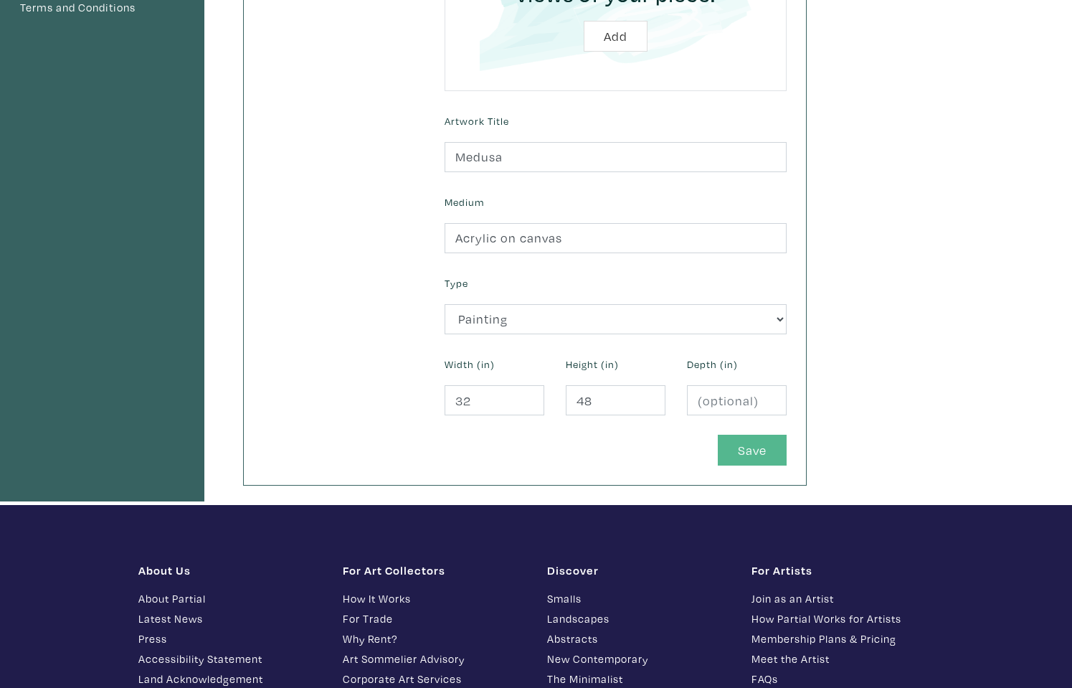
click at [748, 435] on button "Save" at bounding box center [752, 450] width 69 height 31
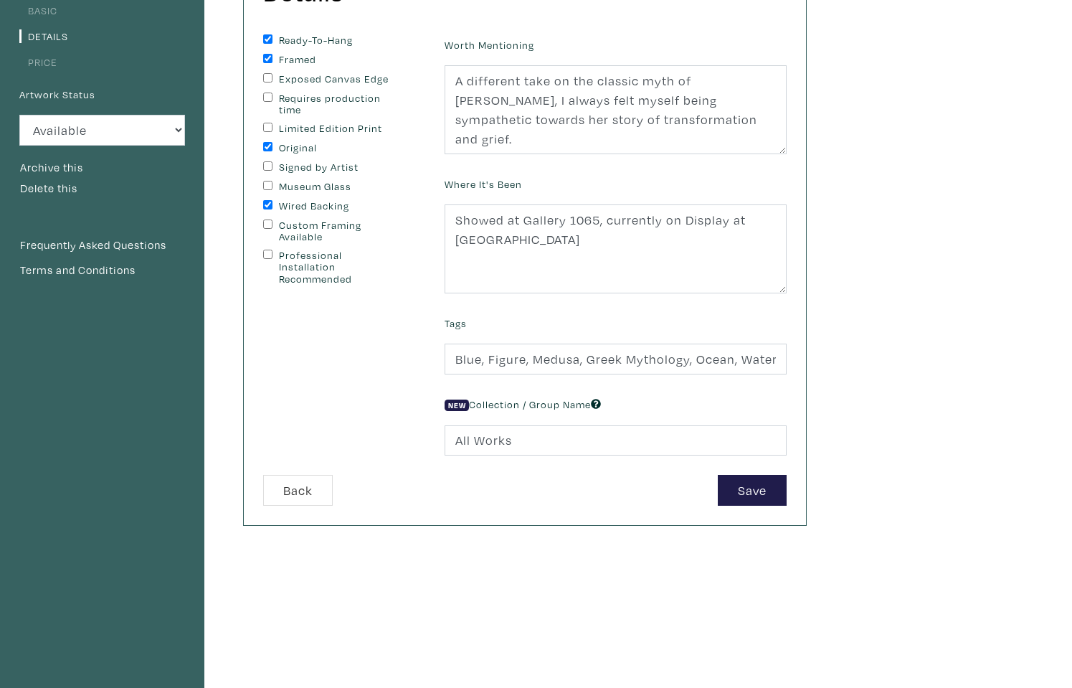
scroll to position [192, 0]
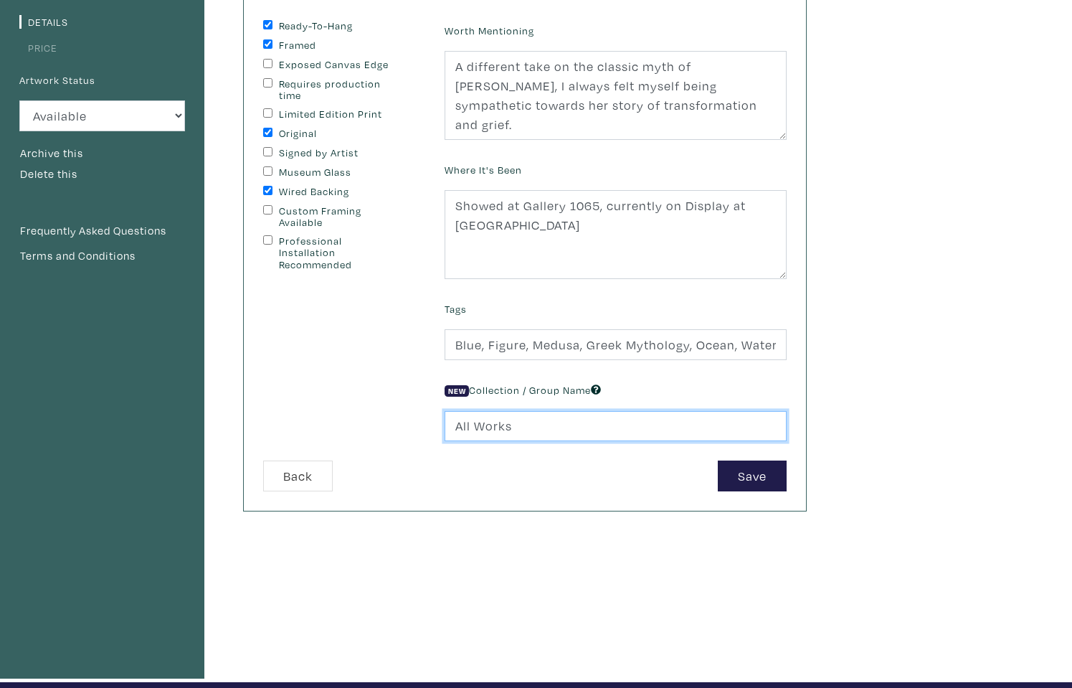
click at [587, 414] on input "All Works" at bounding box center [616, 426] width 342 height 31
drag, startPoint x: 570, startPoint y: 419, endPoint x: 438, endPoint y: 422, distance: 132.0
click at [438, 422] on div "New Collection / Group Name All Works" at bounding box center [616, 410] width 364 height 62
type input "figurative"
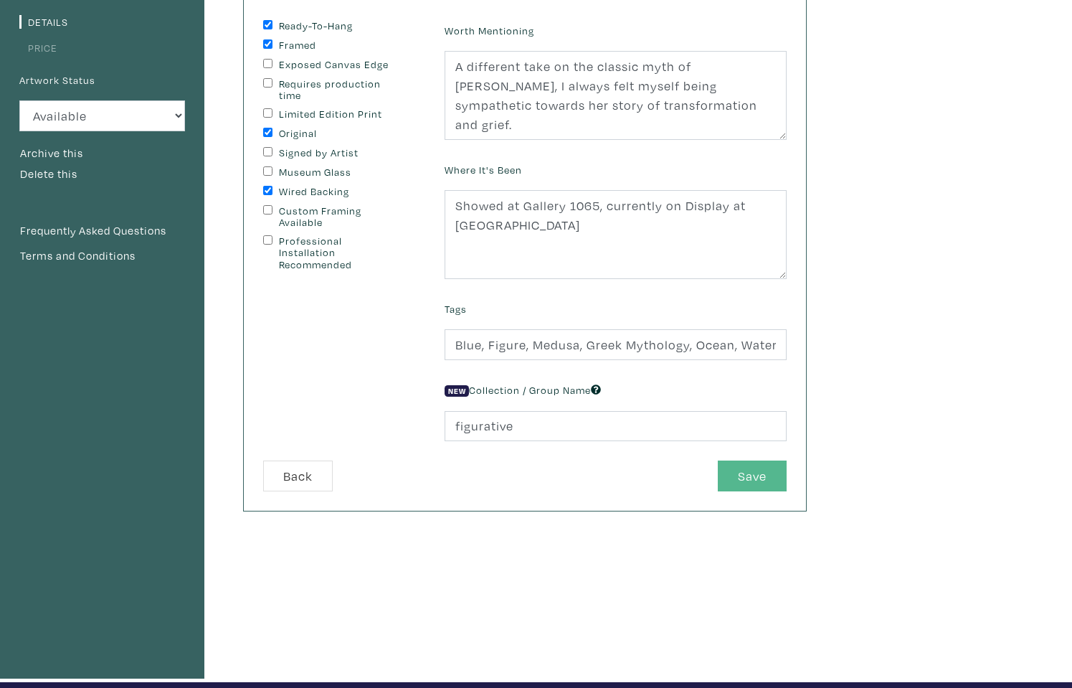
click at [741, 475] on button "Save" at bounding box center [752, 475] width 69 height 31
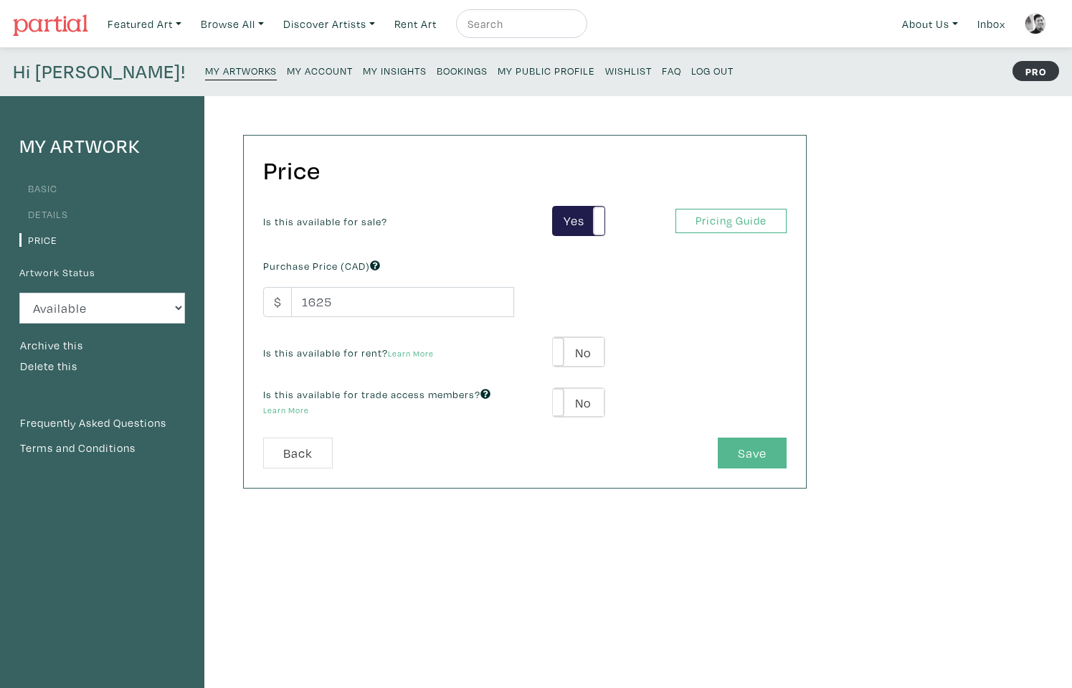
click at [740, 445] on button "Save" at bounding box center [752, 452] width 69 height 31
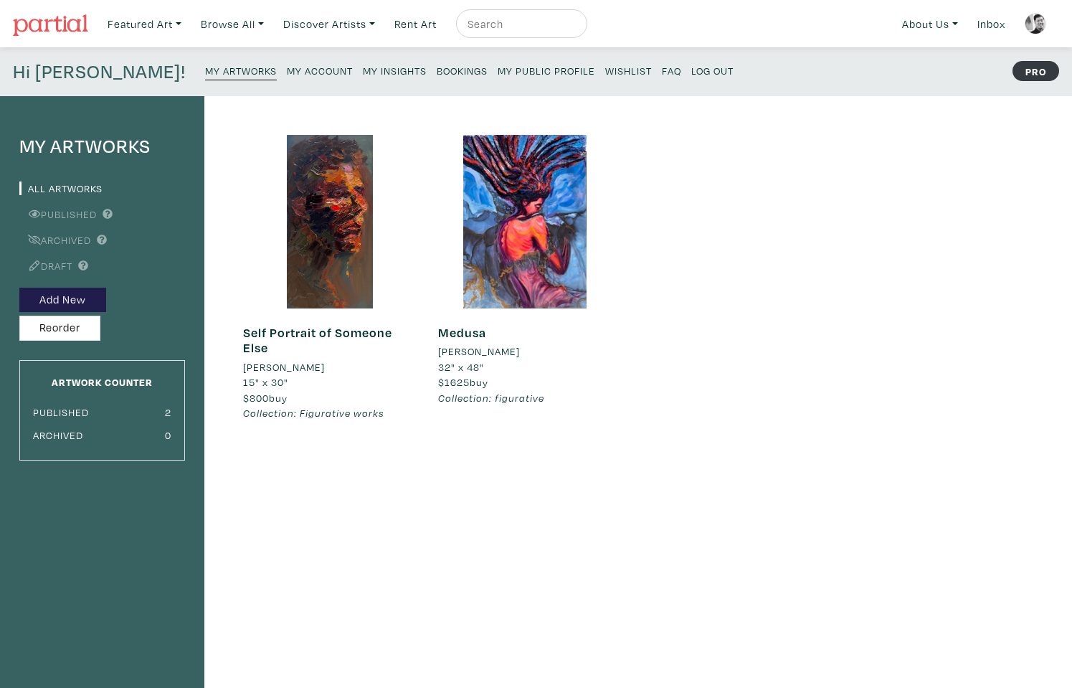
click at [523, 391] on em "Collection: figurative" at bounding box center [491, 398] width 106 height 14
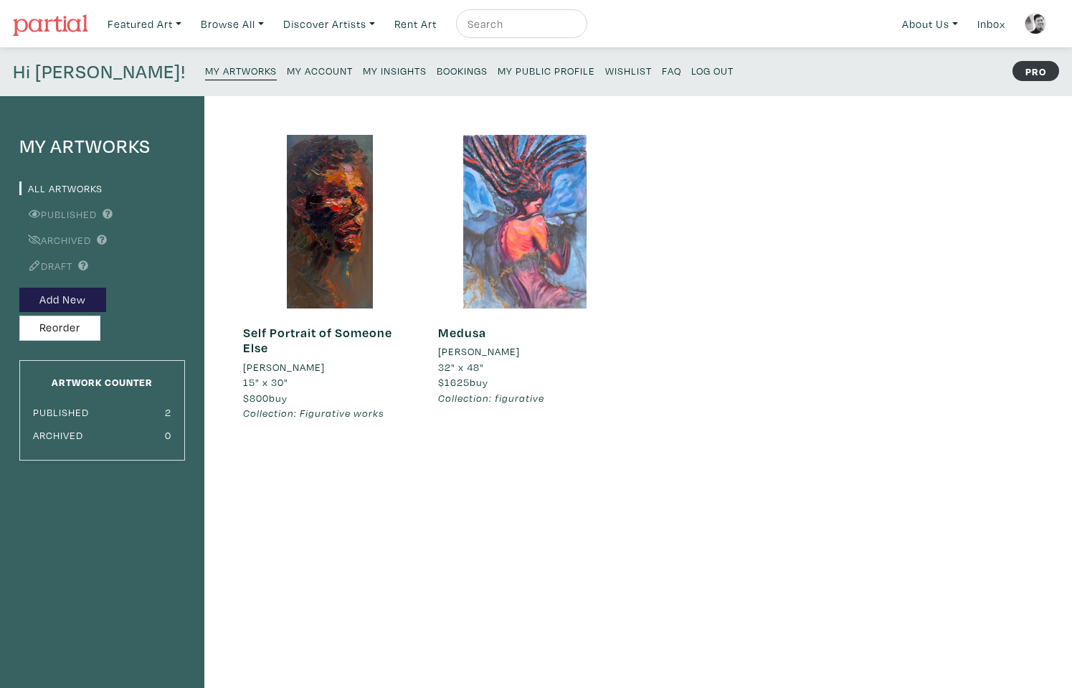
click at [516, 274] on div at bounding box center [525, 222] width 174 height 174
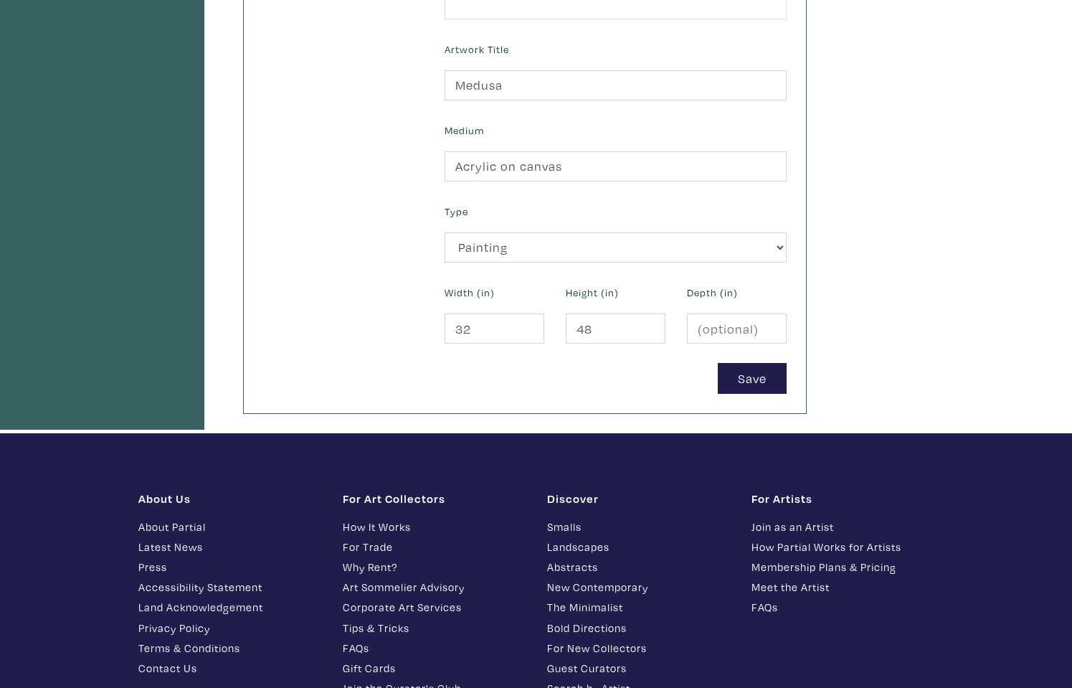
scroll to position [444, 0]
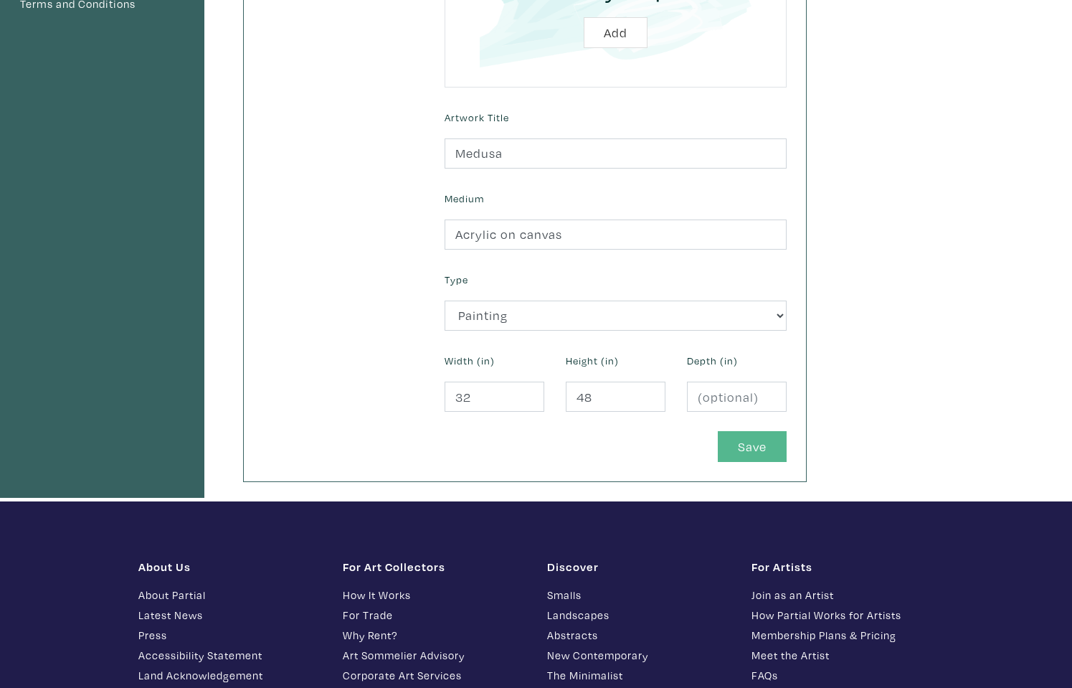
click at [733, 438] on button "Save" at bounding box center [752, 446] width 69 height 31
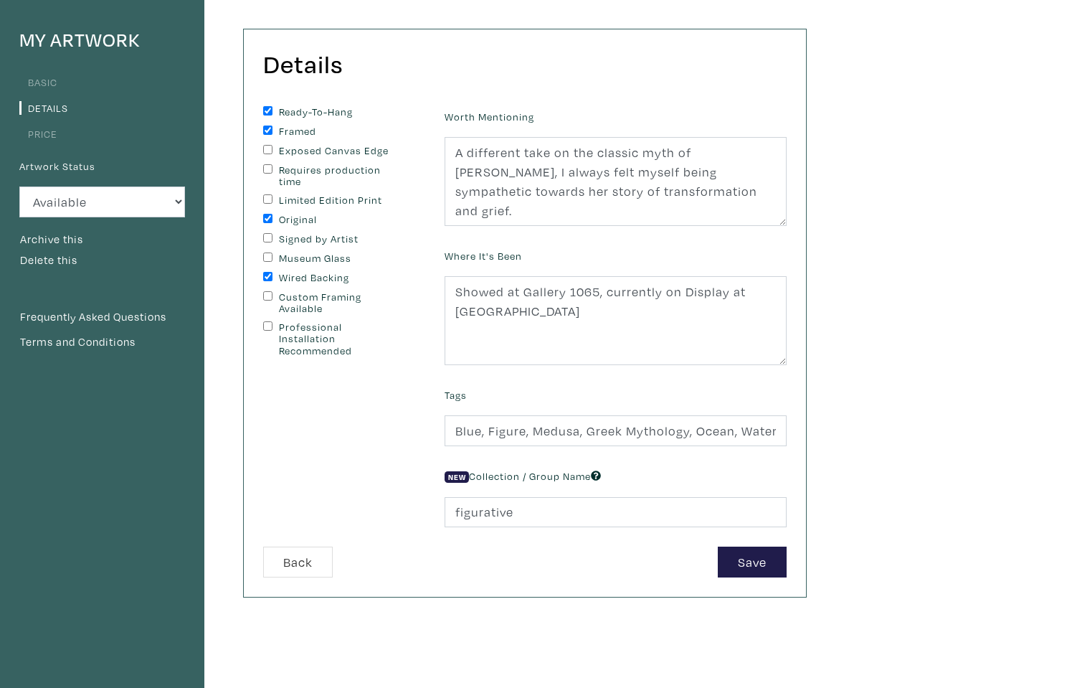
scroll to position [108, 0]
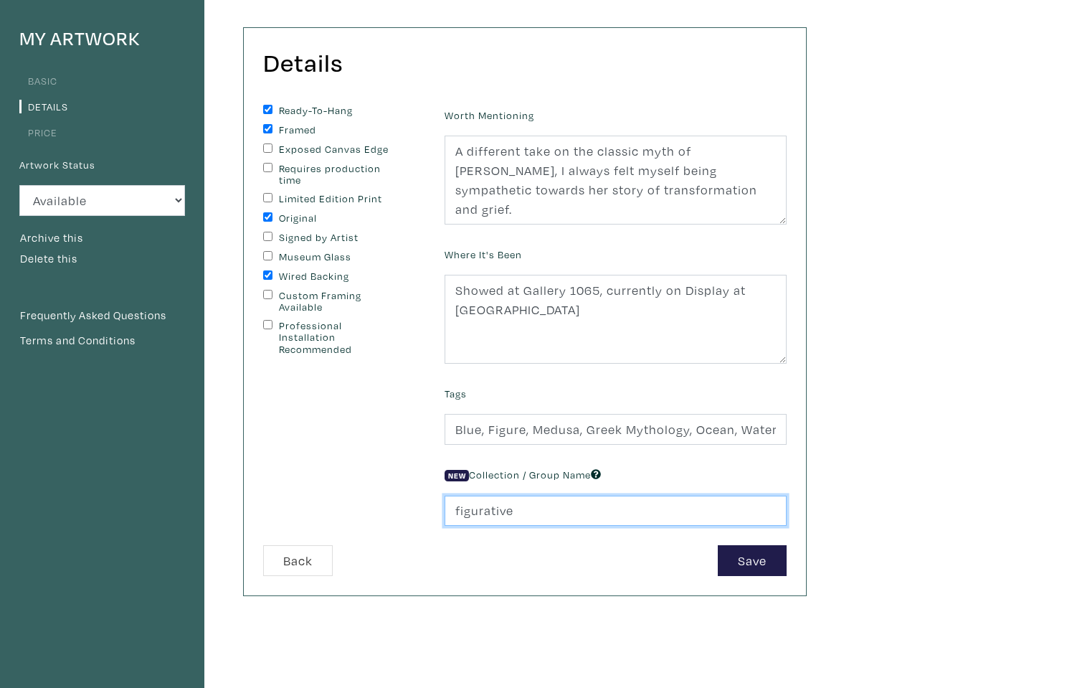
click at [459, 509] on input "figurative" at bounding box center [616, 510] width 342 height 31
type input "Figurative Works"
click at [752, 558] on button "Save" at bounding box center [752, 560] width 69 height 31
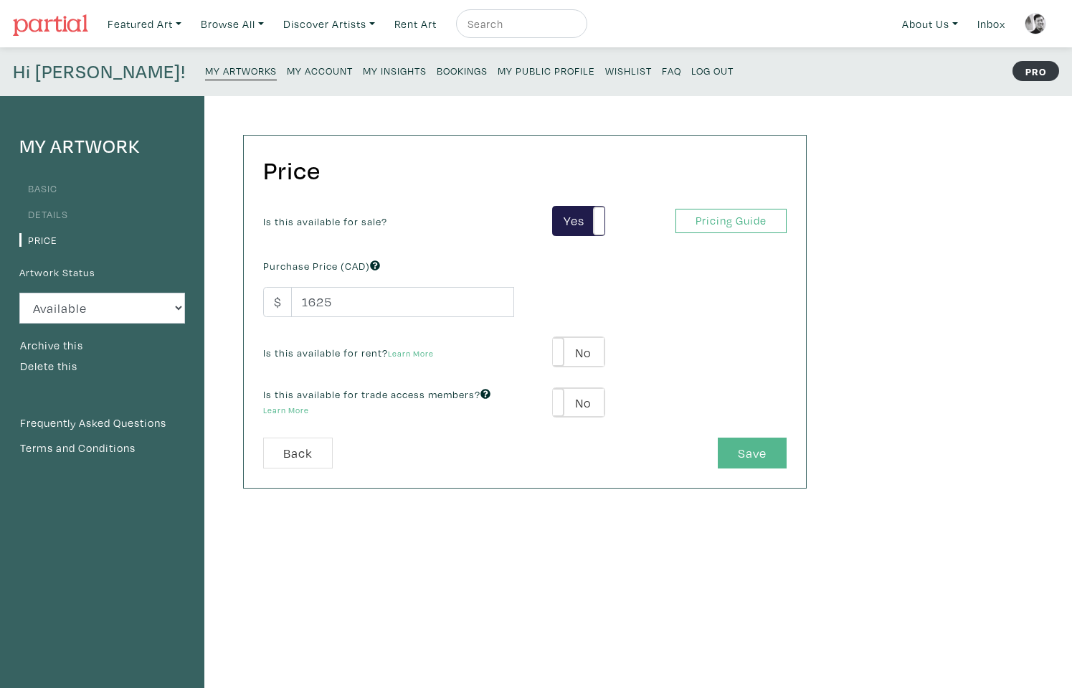
click at [736, 451] on button "Save" at bounding box center [752, 452] width 69 height 31
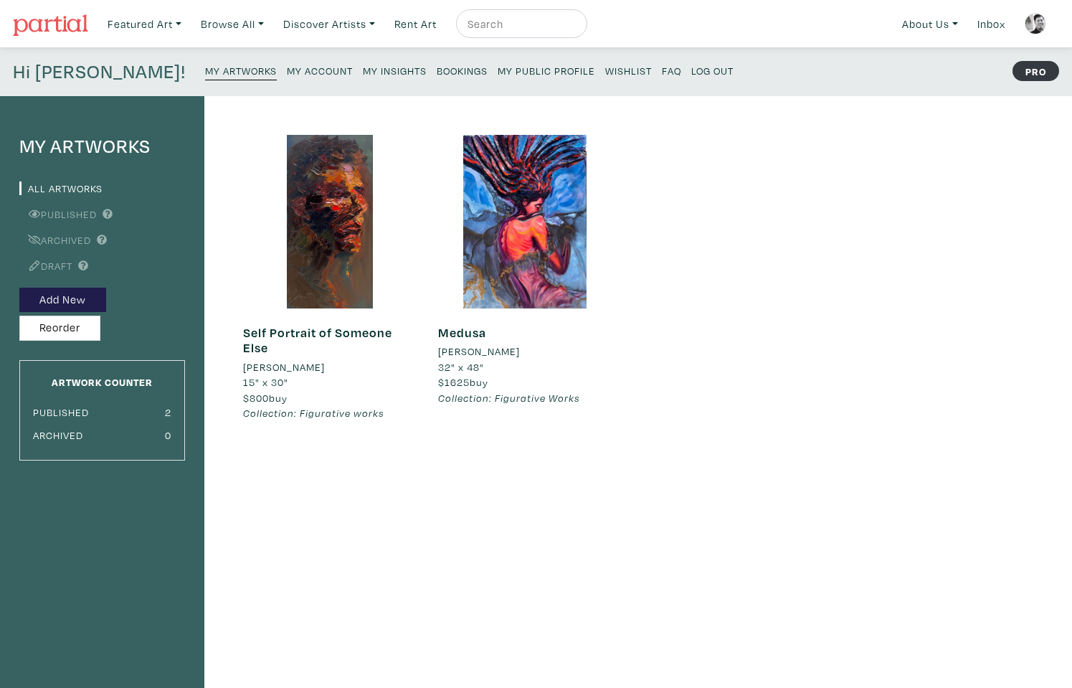
click at [338, 497] on div "Self Portrait of Someone Else Jarrod Bai 15" x 30" $800 buy Collection: Figurat…" at bounding box center [510, 485] width 613 height 778
click at [73, 300] on button "Add New" at bounding box center [62, 300] width 87 height 25
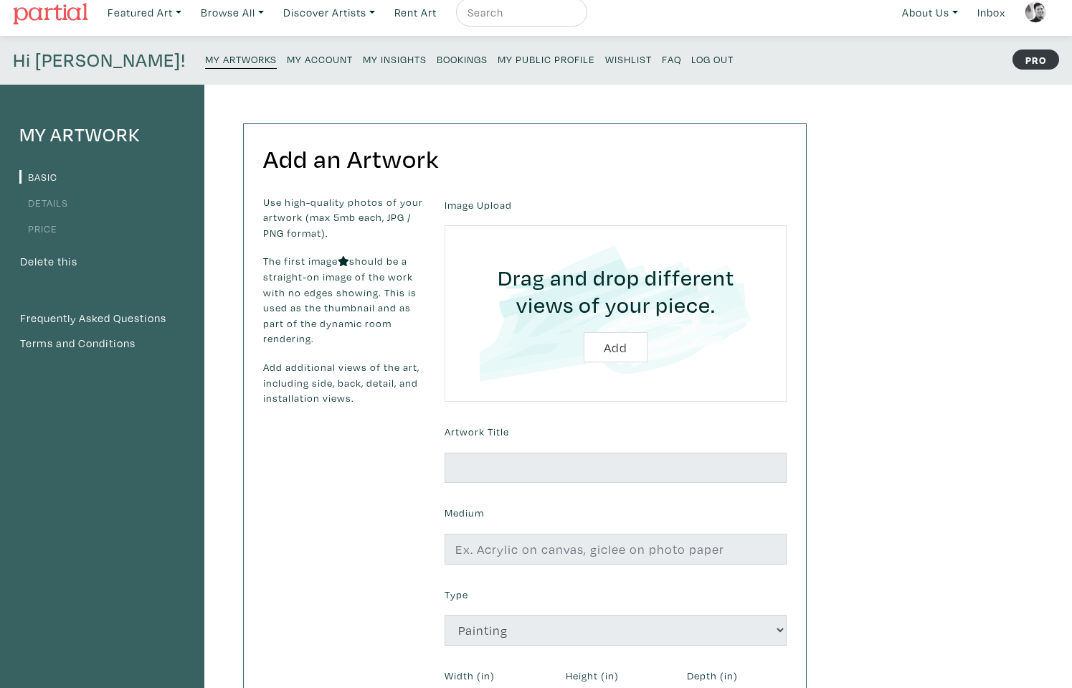
scroll to position [37, 0]
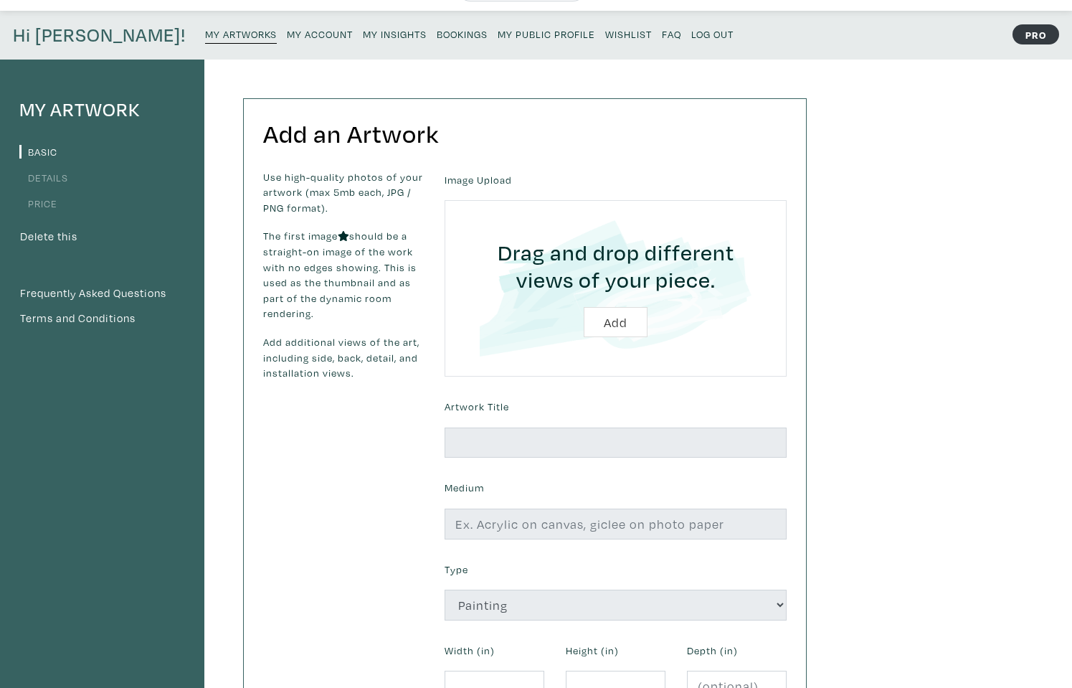
click at [619, 320] on input "file" at bounding box center [616, 288] width 302 height 136
type input "C:\fakepath\IMG_9117.HEIC"
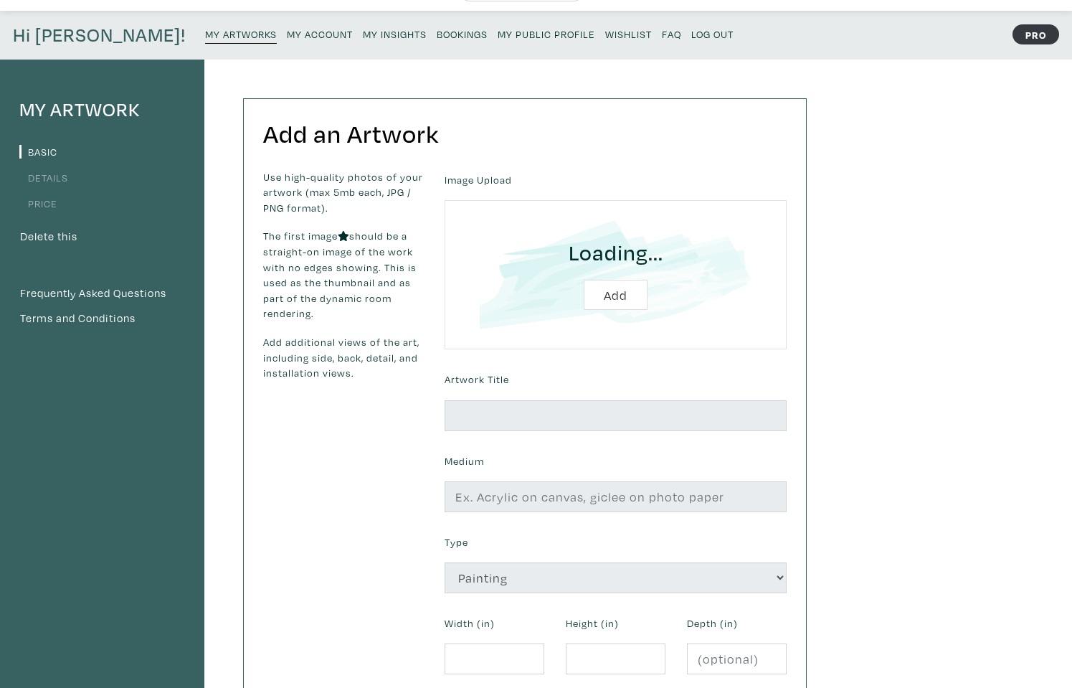
click at [623, 291] on input "file" at bounding box center [616, 274] width 302 height 109
type input "C:\fakepath\Bai_Jarrod_DemonHours.jpg"
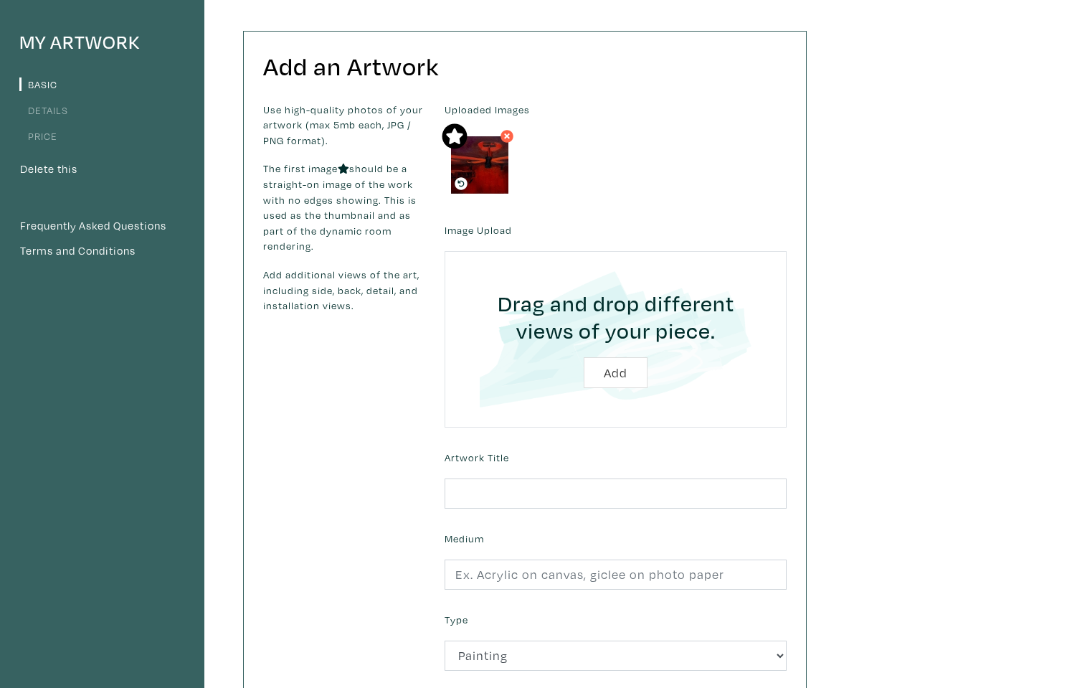
scroll to position [113, 0]
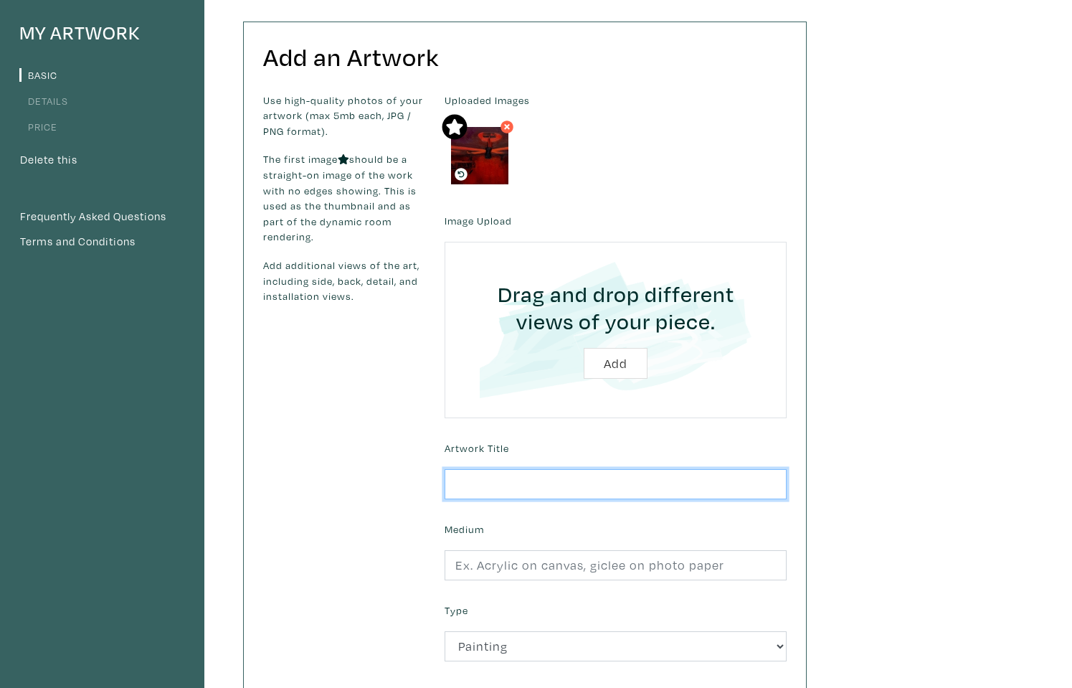
click at [494, 473] on input "text" at bounding box center [616, 484] width 342 height 31
type input "D"
click at [505, 122] on icon at bounding box center [507, 126] width 9 height 13
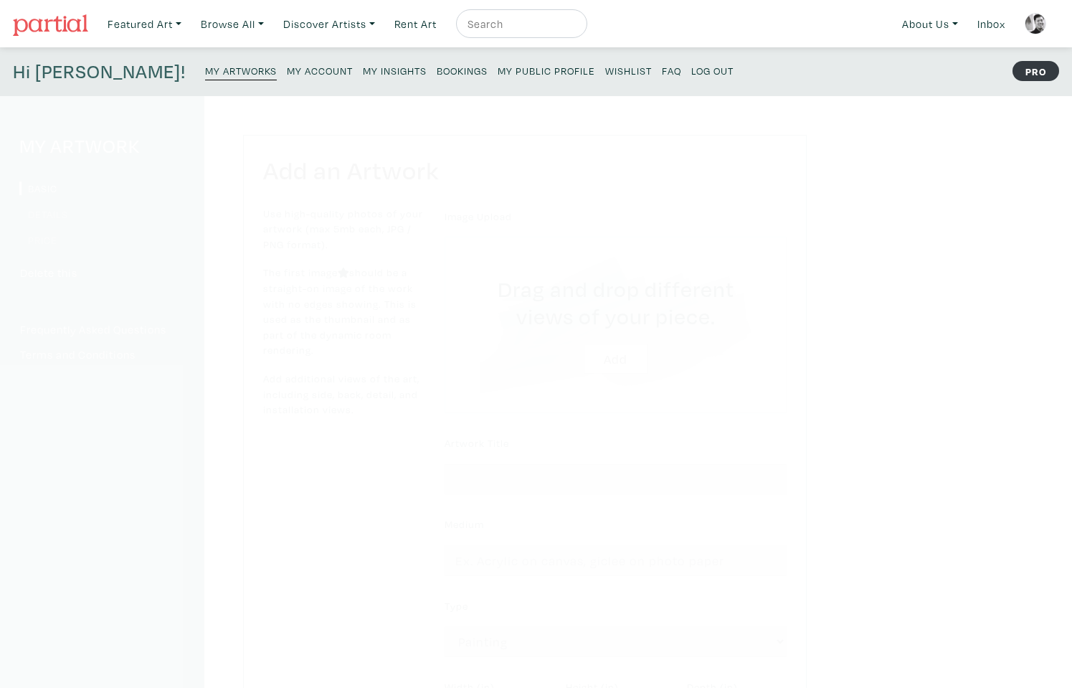
scroll to position [113, 0]
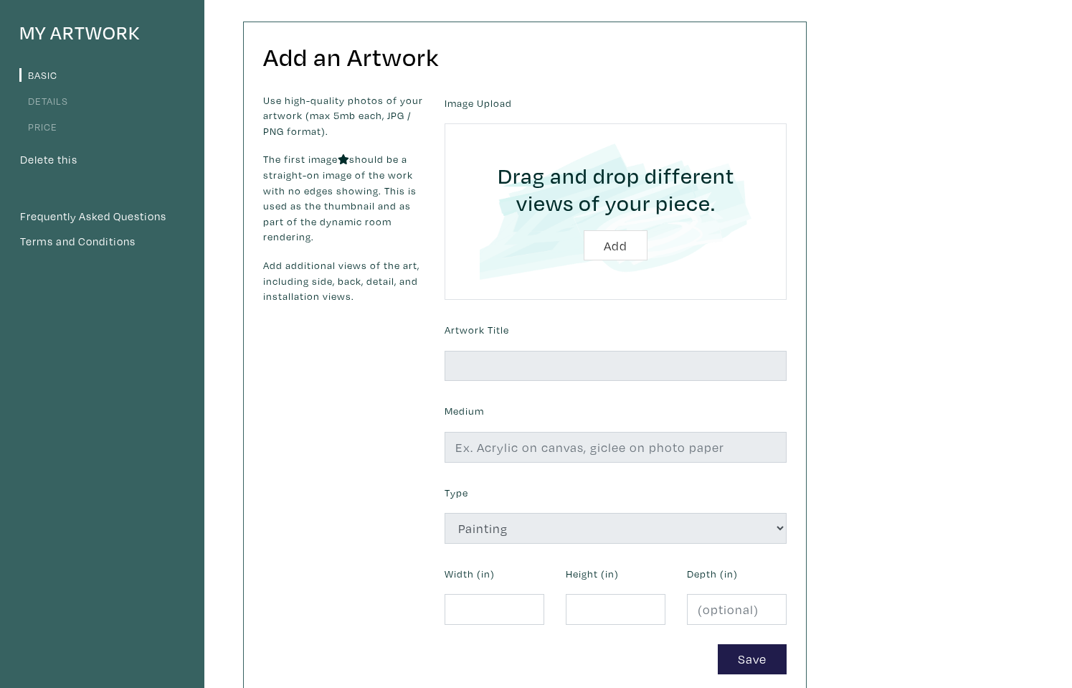
click at [608, 239] on input "file" at bounding box center [616, 211] width 302 height 136
type input "C:\fakepath\AssaultPrint.jpg"
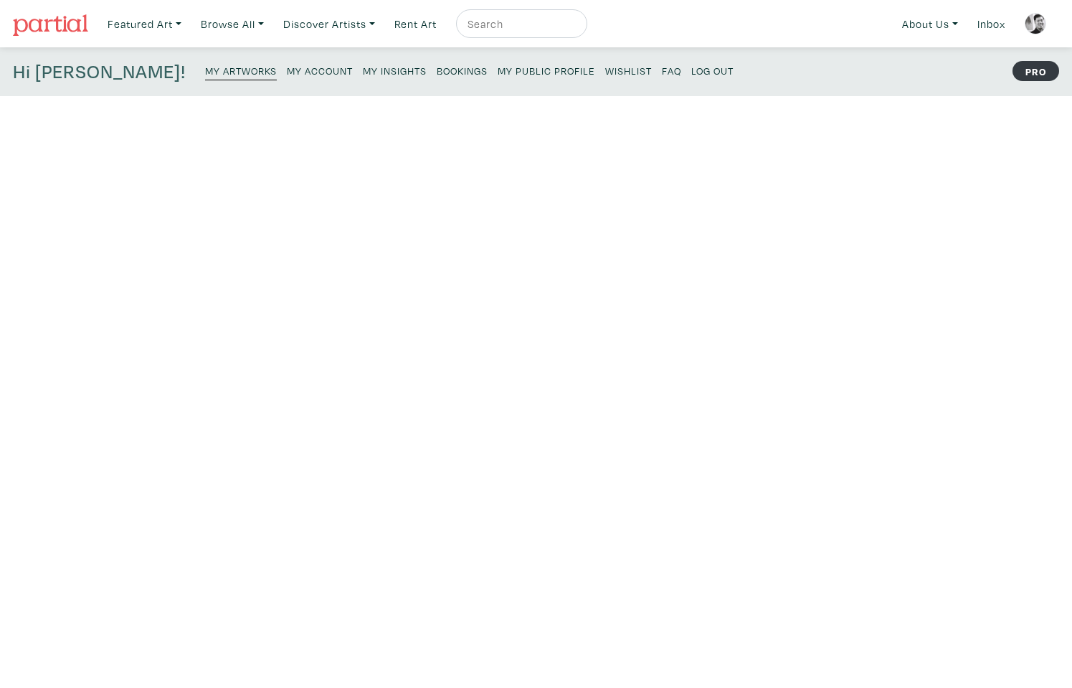
scroll to position [113, 0]
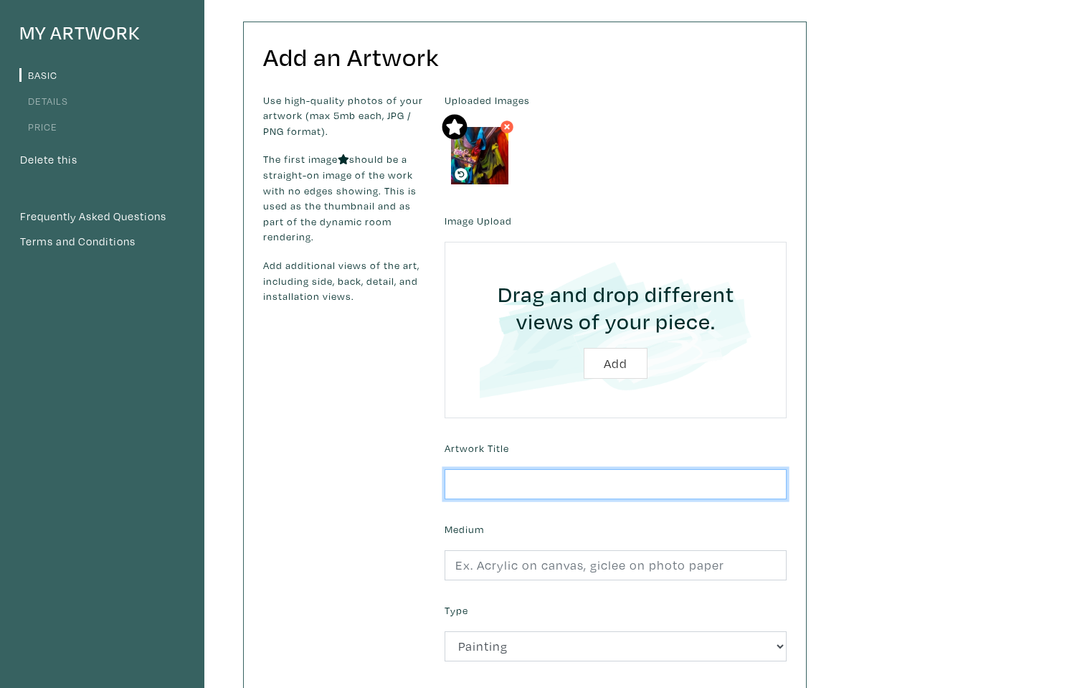
click at [494, 469] on input "text" at bounding box center [616, 484] width 342 height 31
type input "A"
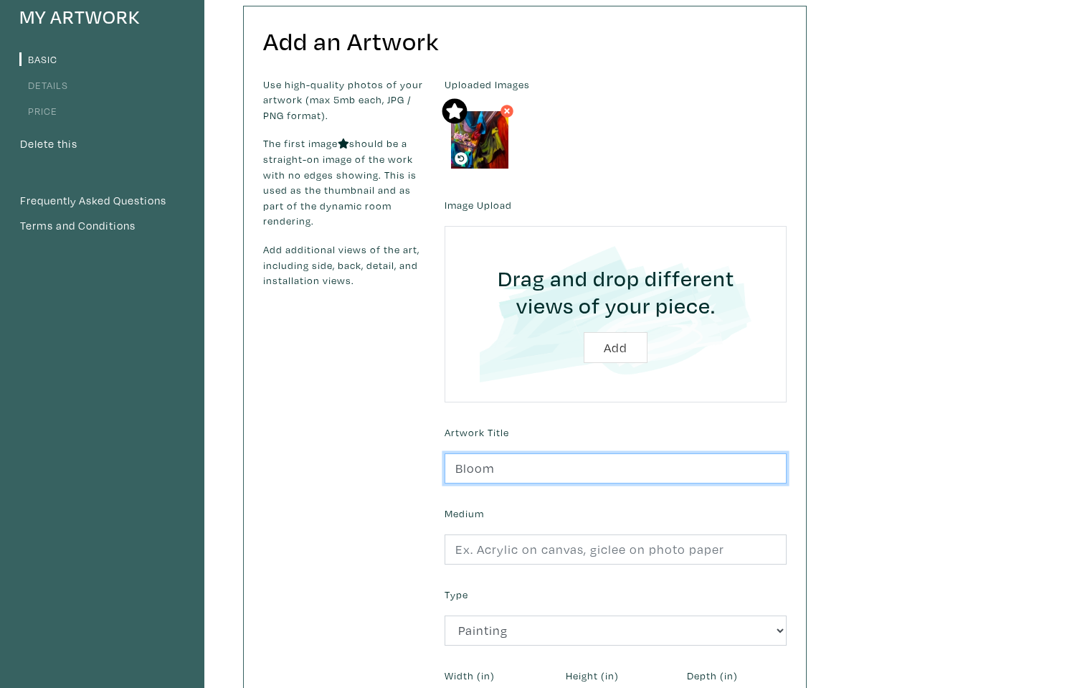
scroll to position [200, 0]
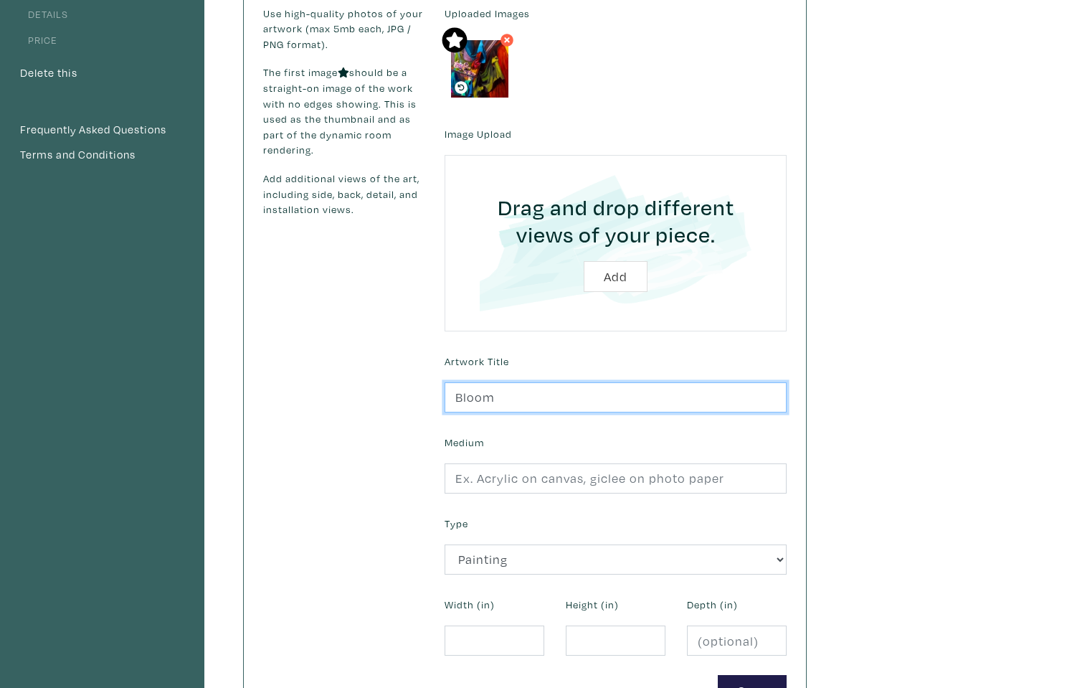
type input "Bloom"
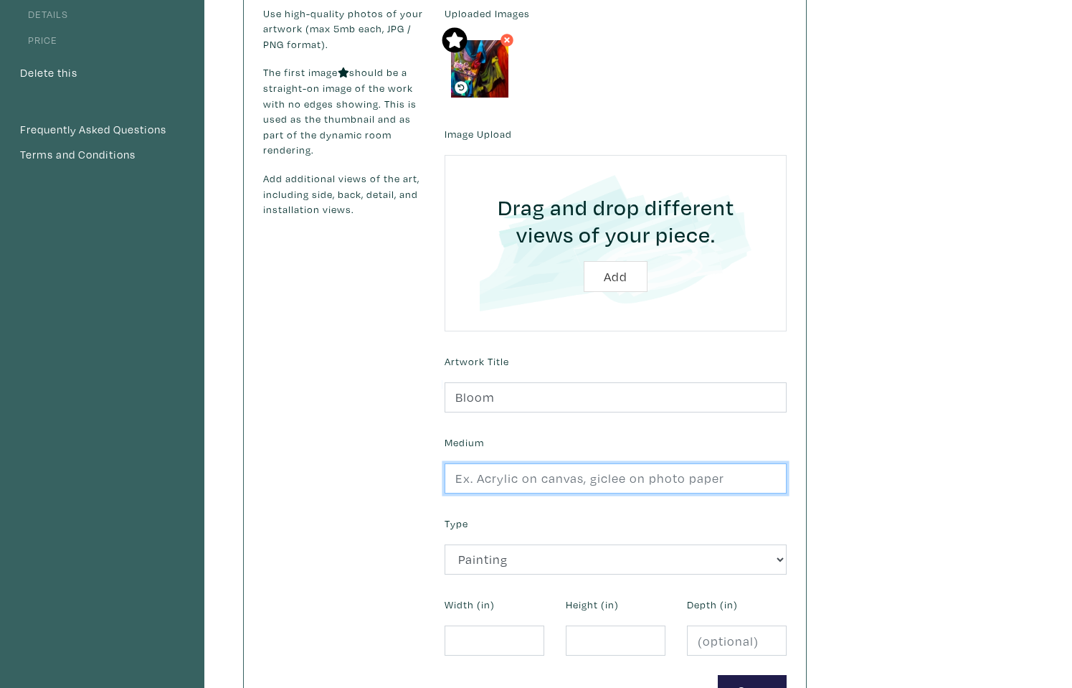
click at [524, 463] on input "text" at bounding box center [616, 478] width 342 height 31
click at [502, 469] on input "Oil On Wood panel" at bounding box center [616, 478] width 342 height 31
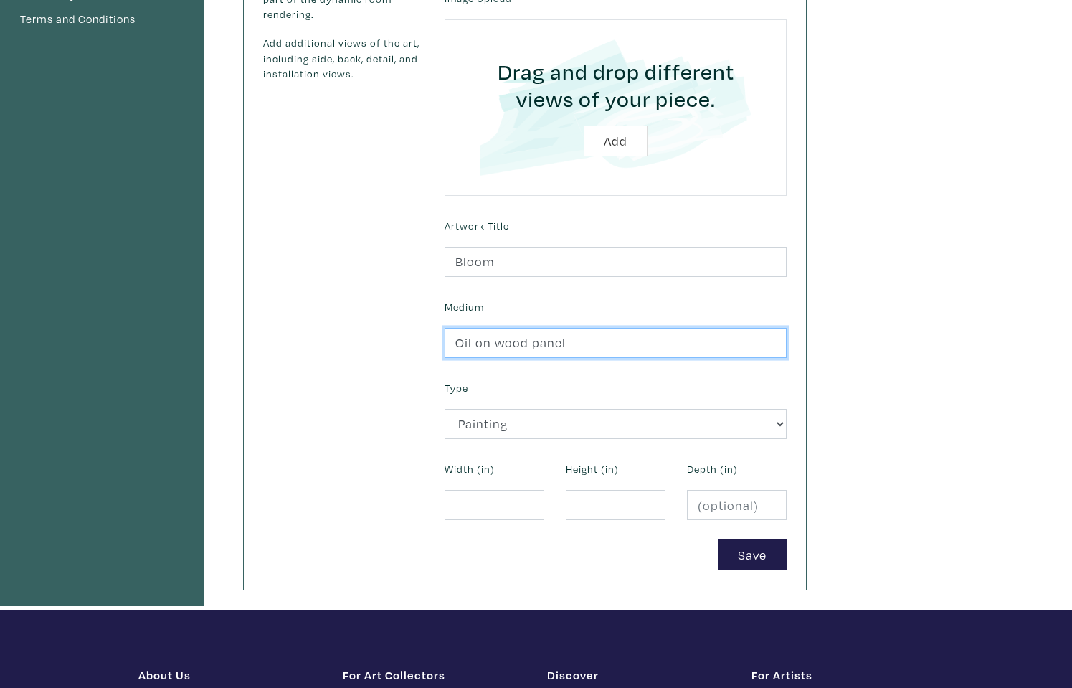
type input "Oil on wood panel"
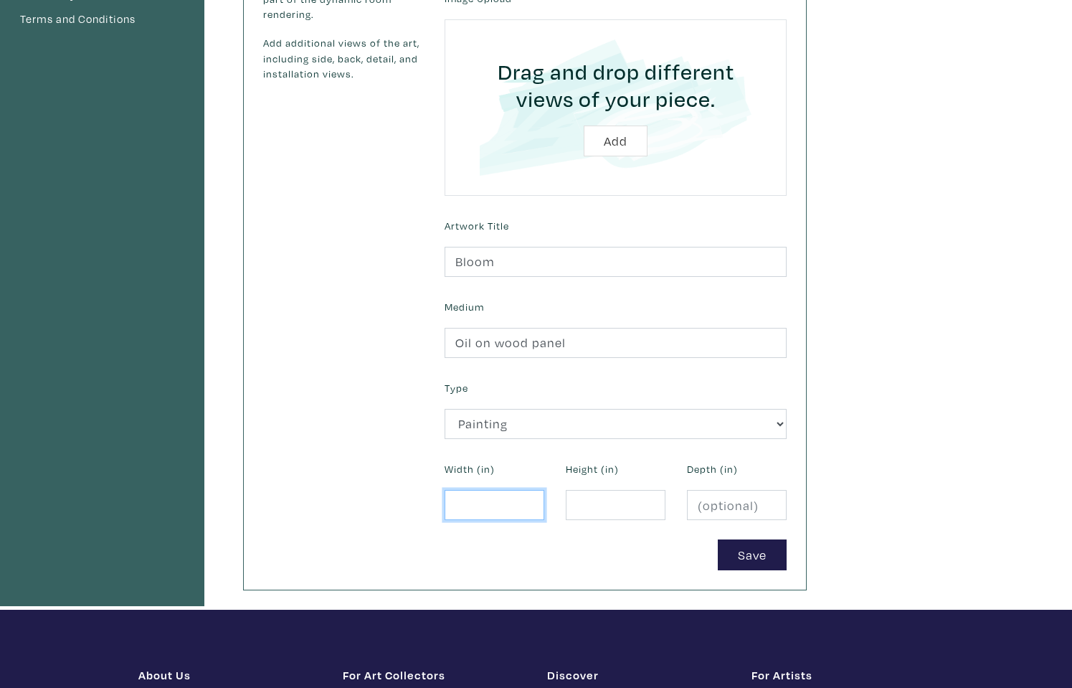
click at [497, 500] on input "number" at bounding box center [495, 505] width 100 height 31
type input "48"
type input "60"
click at [745, 552] on button "Save" at bounding box center [752, 554] width 69 height 31
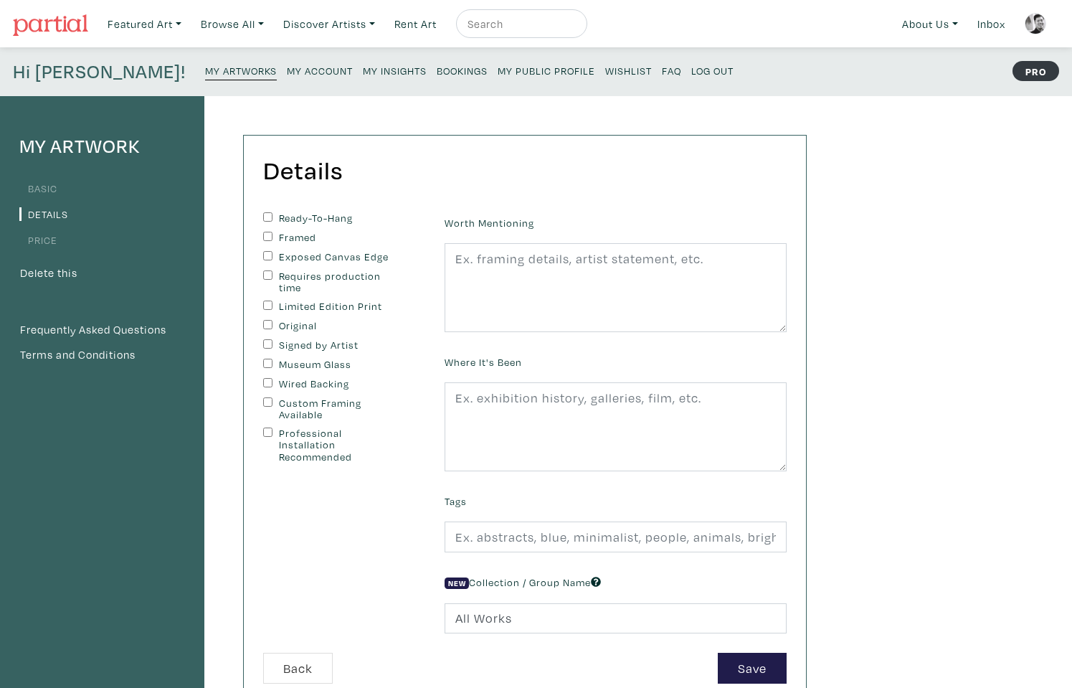
click at [280, 215] on label "Ready-To-Hang" at bounding box center [339, 218] width 120 height 12
click at [272, 215] on input "Ready-To-Hang" at bounding box center [267, 216] width 9 height 9
checkbox input "true"
click at [293, 322] on label "Original" at bounding box center [339, 326] width 120 height 12
click at [272, 322] on input "Original" at bounding box center [267, 324] width 9 height 9
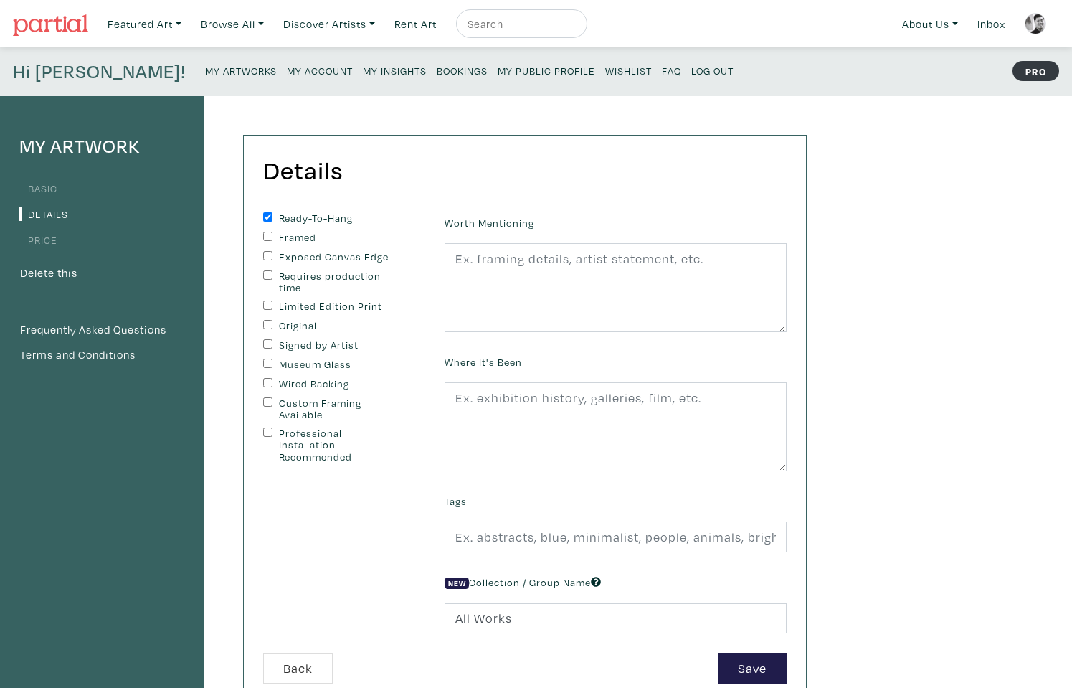
checkbox input "true"
click at [483, 265] on textarea at bounding box center [616, 287] width 342 height 89
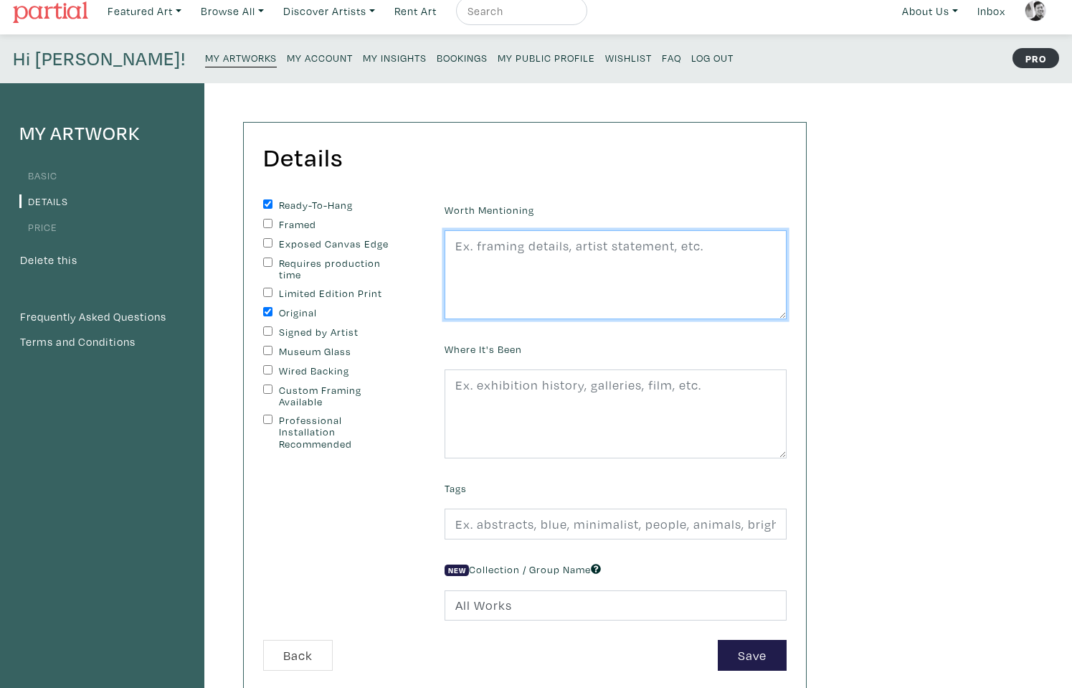
scroll to position [16, 0]
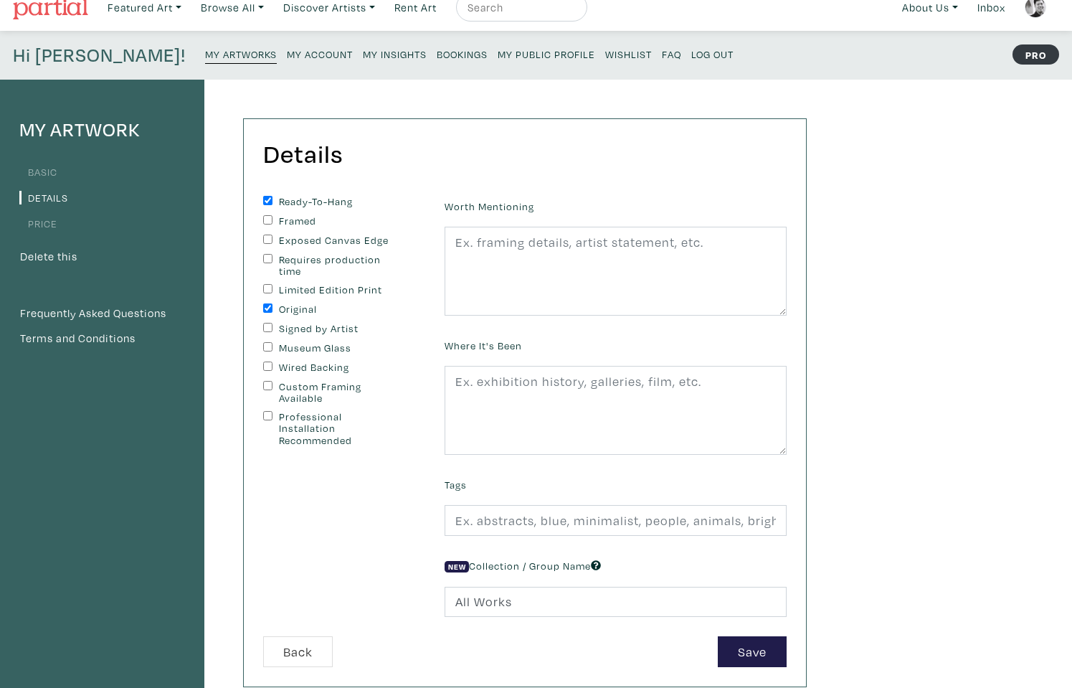
click at [527, 363] on div "Where It's Been" at bounding box center [616, 395] width 364 height 120
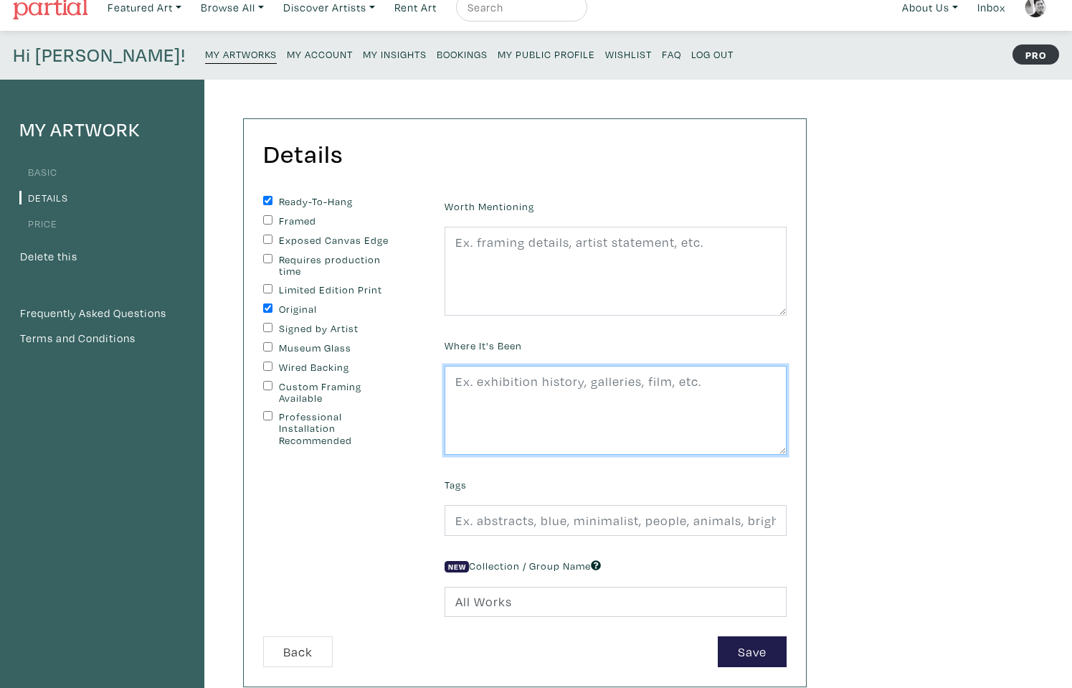
click at [493, 399] on textarea at bounding box center [616, 410] width 342 height 89
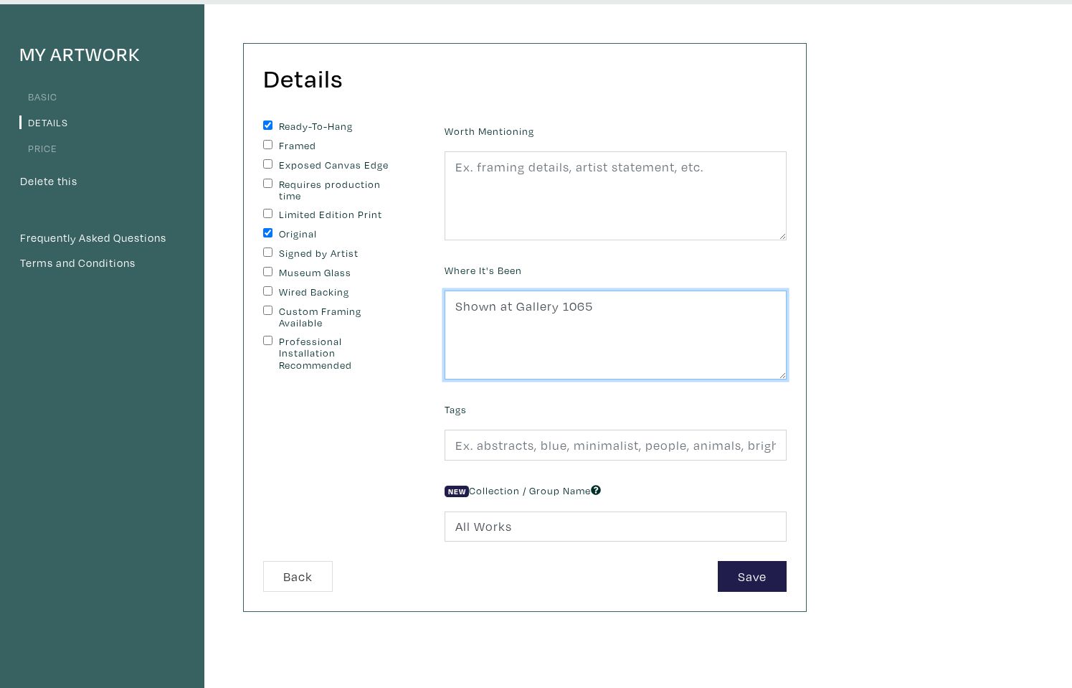
type textarea "Shown at Gallery 1065"
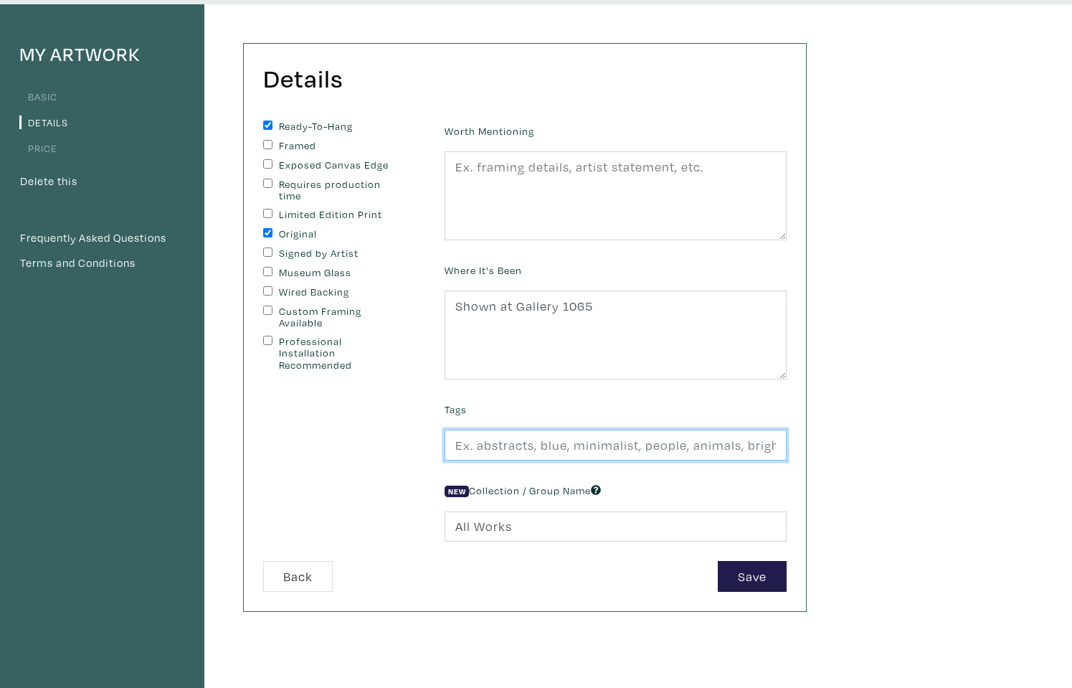
click at [571, 439] on input "text" at bounding box center [616, 444] width 342 height 31
type input "Fabric, still life, drapery, realism, flower"
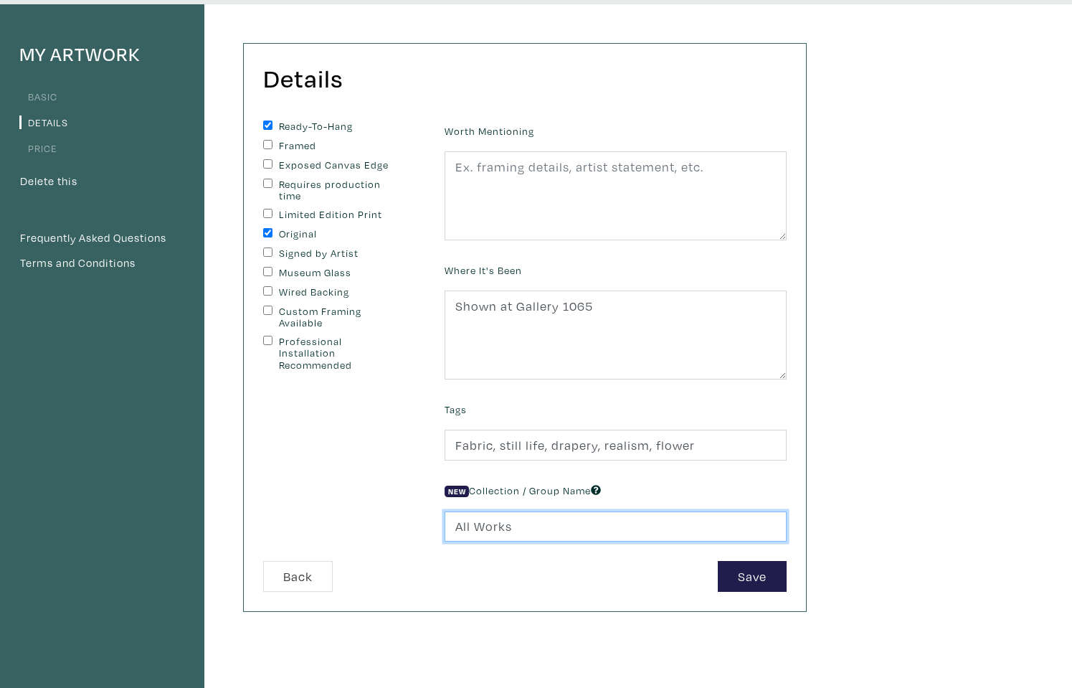
drag, startPoint x: 614, startPoint y: 528, endPoint x: 447, endPoint y: 513, distance: 168.4
click at [447, 513] on input "All Works" at bounding box center [616, 526] width 342 height 31
type input "F"
type input "Complicated Fabrics"
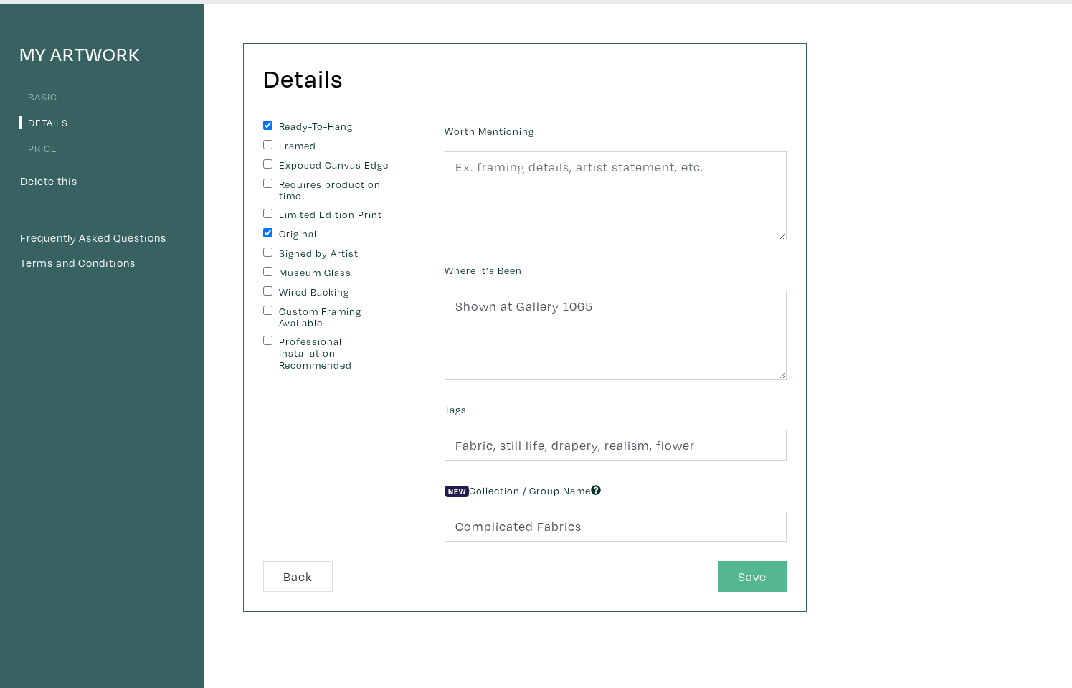
click at [728, 574] on button "Save" at bounding box center [752, 576] width 69 height 31
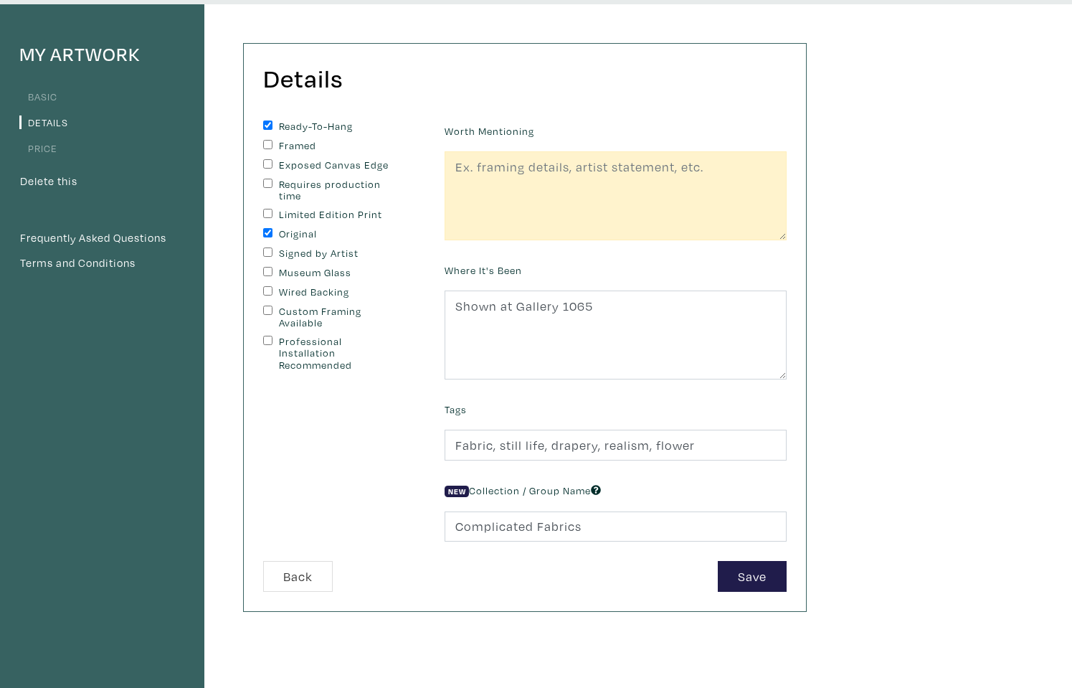
click at [506, 379] on div "Worth Mentioning Where It's Been Shown at Gallery 1065 Tags Fabric, still life,…" at bounding box center [616, 340] width 364 height 440
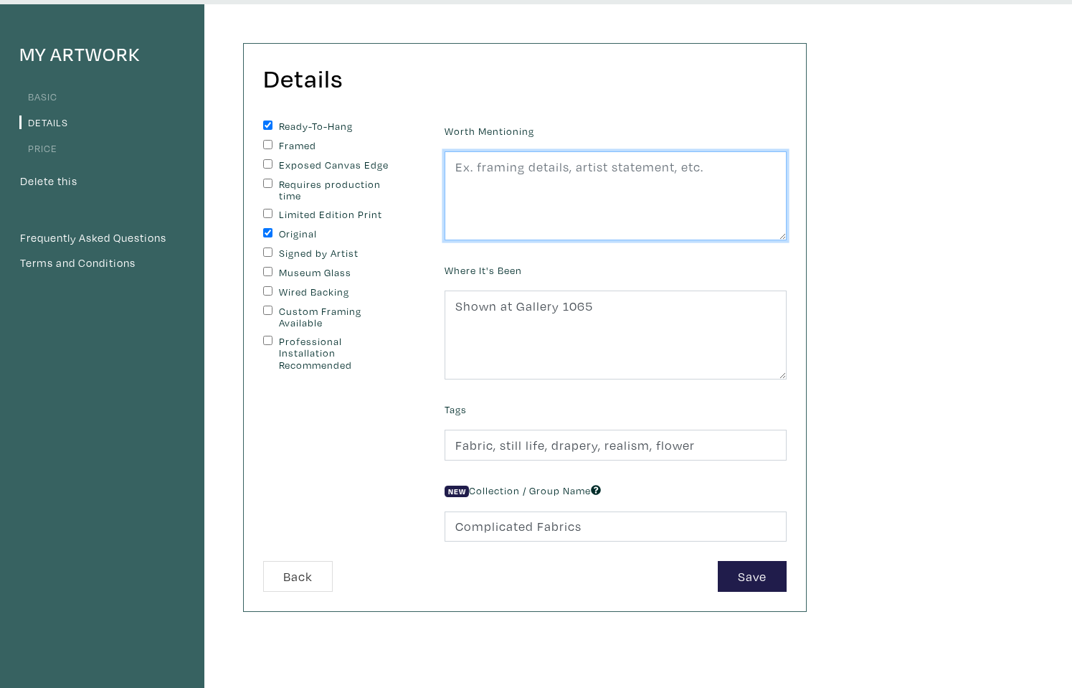
click at [557, 205] on textarea at bounding box center [616, 195] width 342 height 89
type textarea "Painted on heavy wood panel"
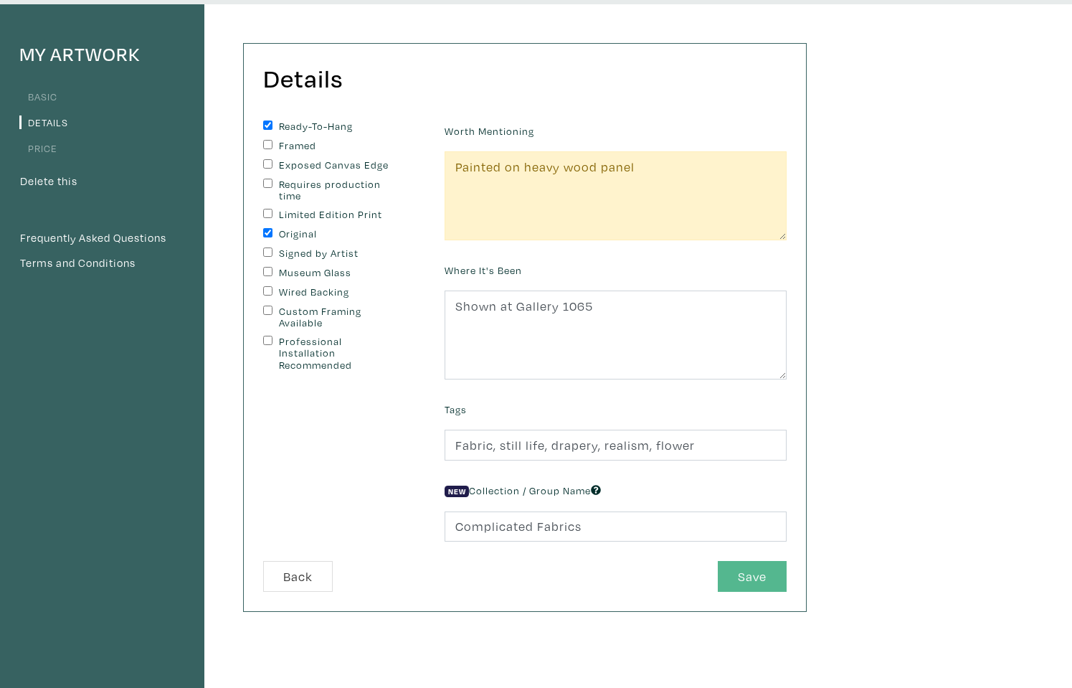
click at [740, 579] on button "Save" at bounding box center [752, 576] width 69 height 31
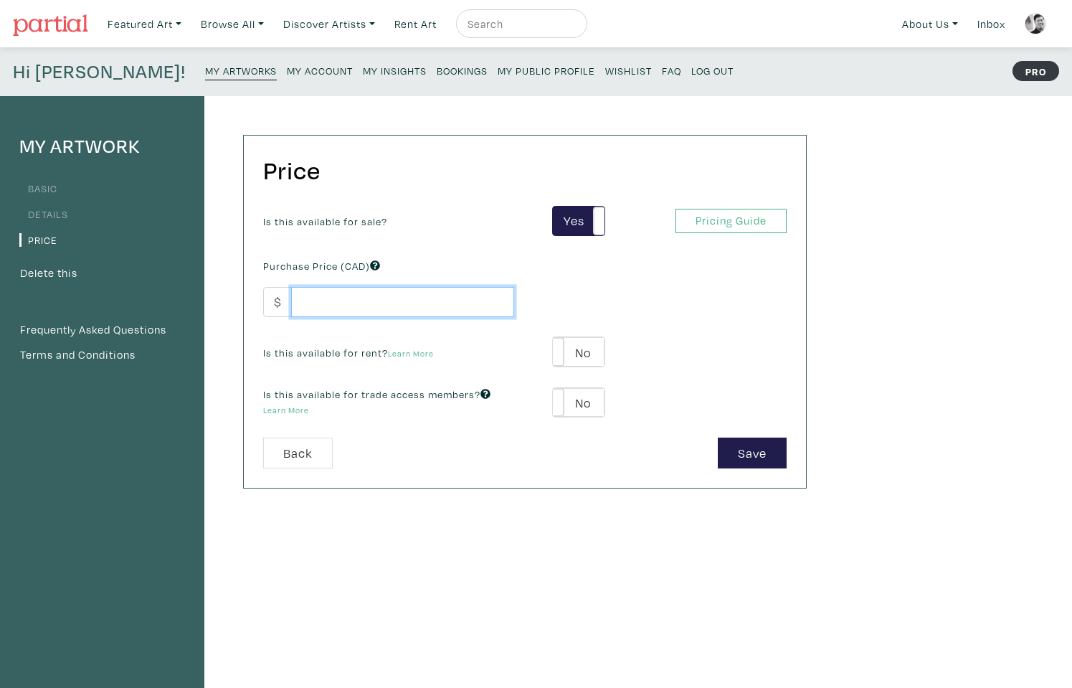
click at [429, 304] on input "number" at bounding box center [402, 302] width 223 height 31
type input "1865"
click at [736, 447] on button "Save" at bounding box center [752, 452] width 69 height 31
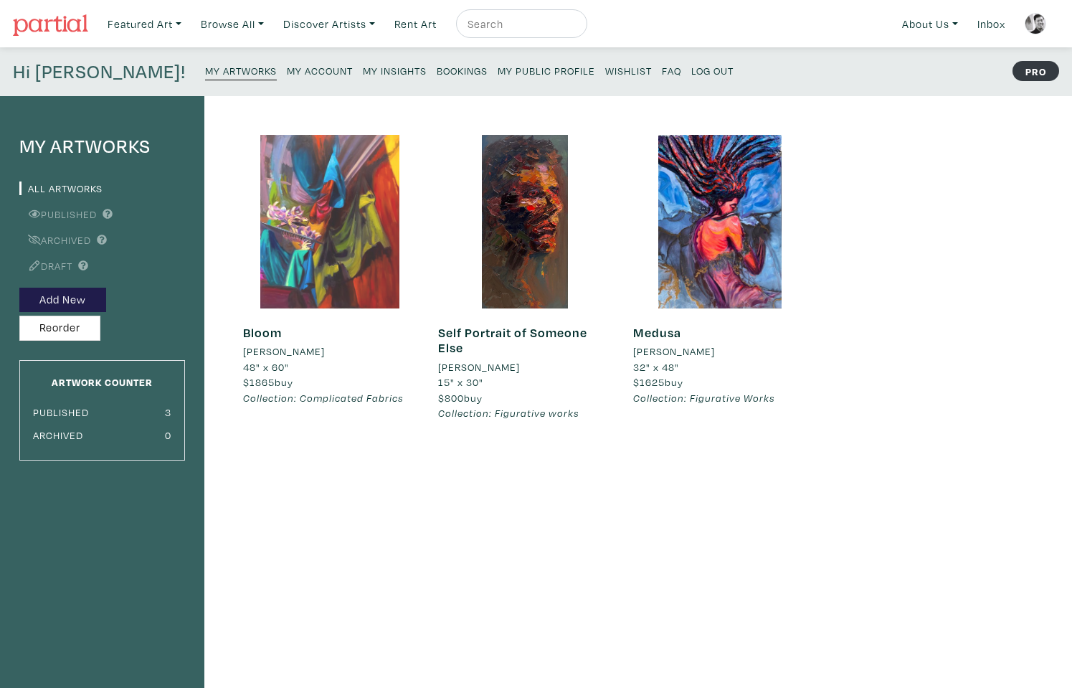
click at [348, 227] on div at bounding box center [330, 222] width 174 height 174
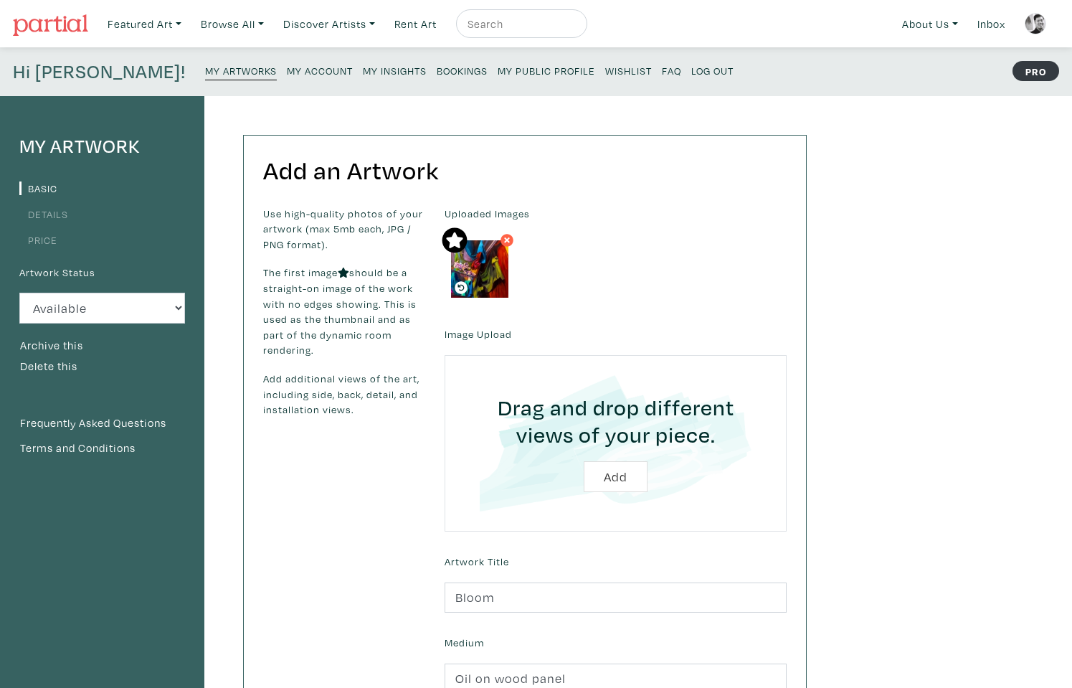
click at [631, 96] on div "Add an Artwork Use high-quality photos of your artwork (max 5mb each, JPG / PNG…" at bounding box center [510, 520] width 613 height 848
click at [205, 67] on small "My Artworks" at bounding box center [241, 71] width 72 height 14
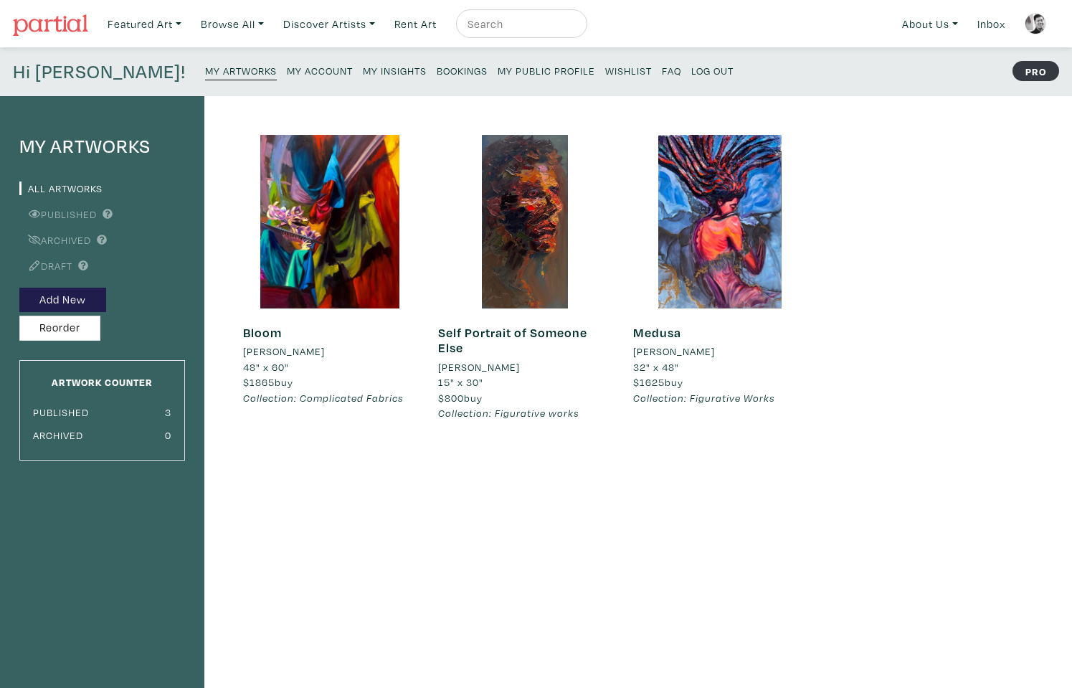
click at [437, 72] on small "Bookings" at bounding box center [462, 71] width 51 height 14
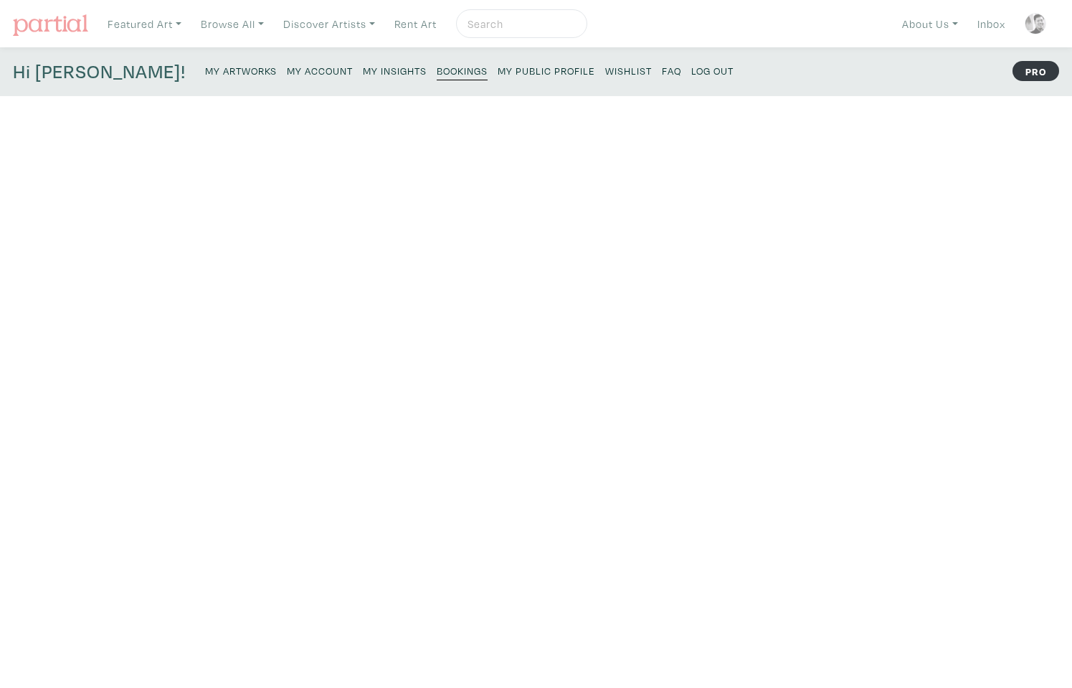
click at [363, 68] on small "My Insights" at bounding box center [395, 71] width 64 height 14
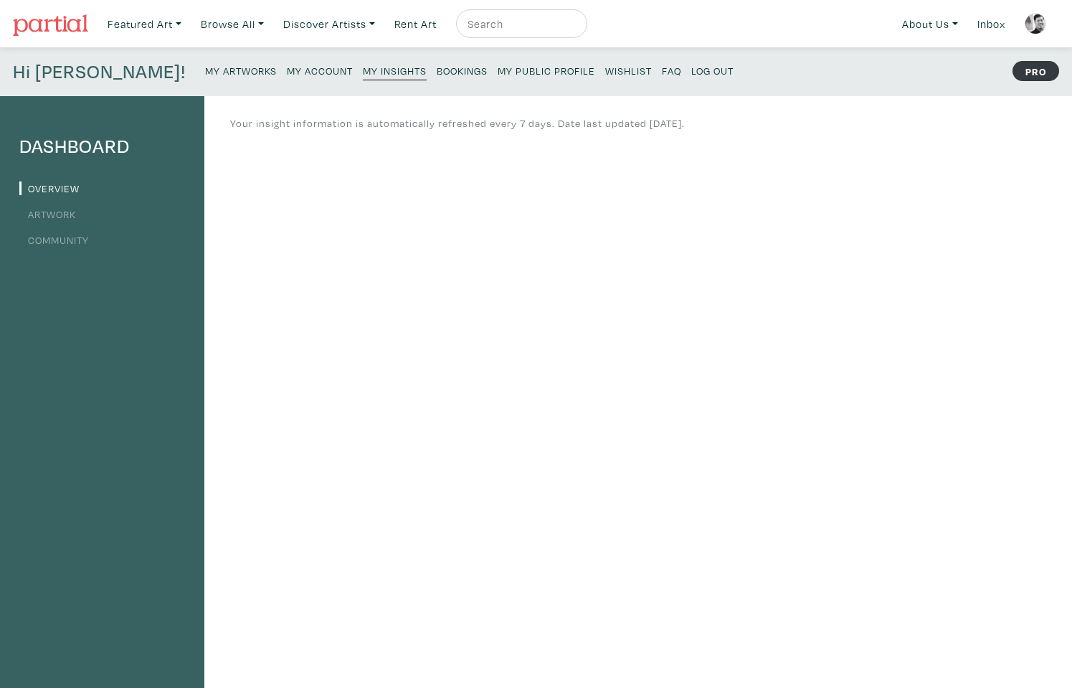
click at [205, 70] on small "My Artworks" at bounding box center [241, 71] width 72 height 14
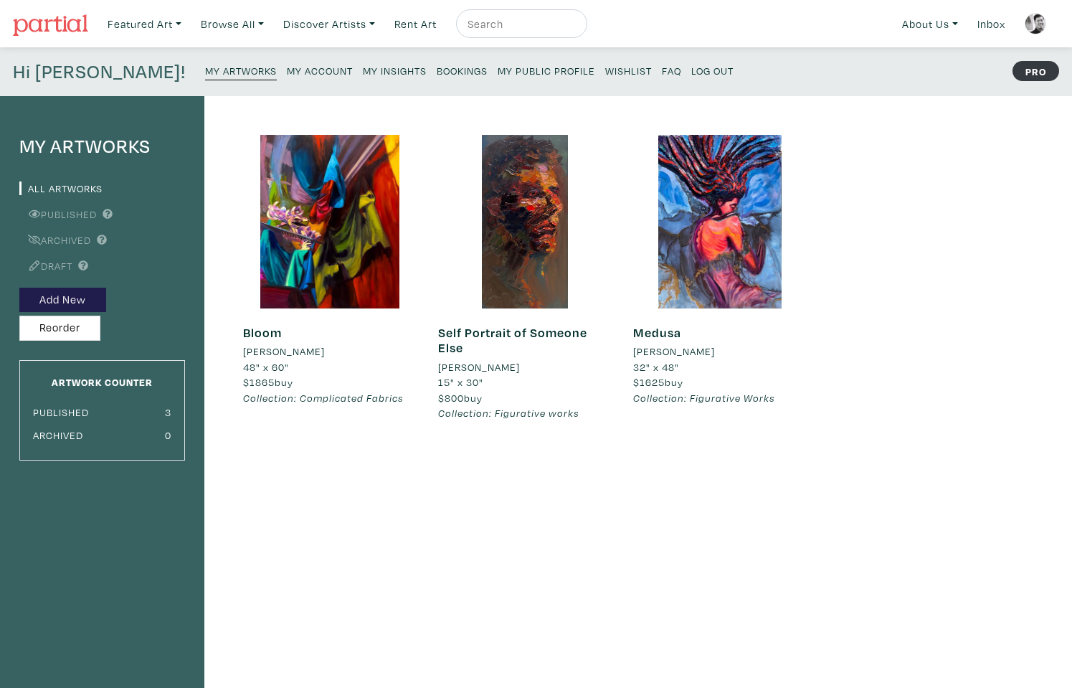
click at [363, 73] on small "My Insights" at bounding box center [395, 71] width 64 height 14
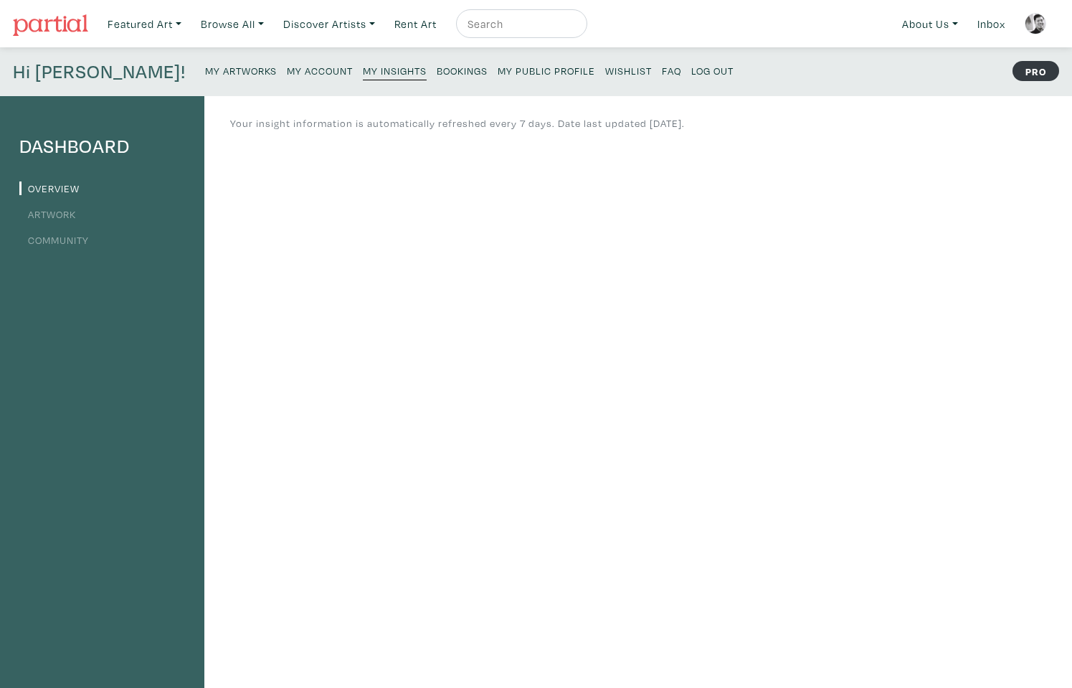
click at [498, 73] on small "My Public Profile" at bounding box center [547, 71] width 98 height 14
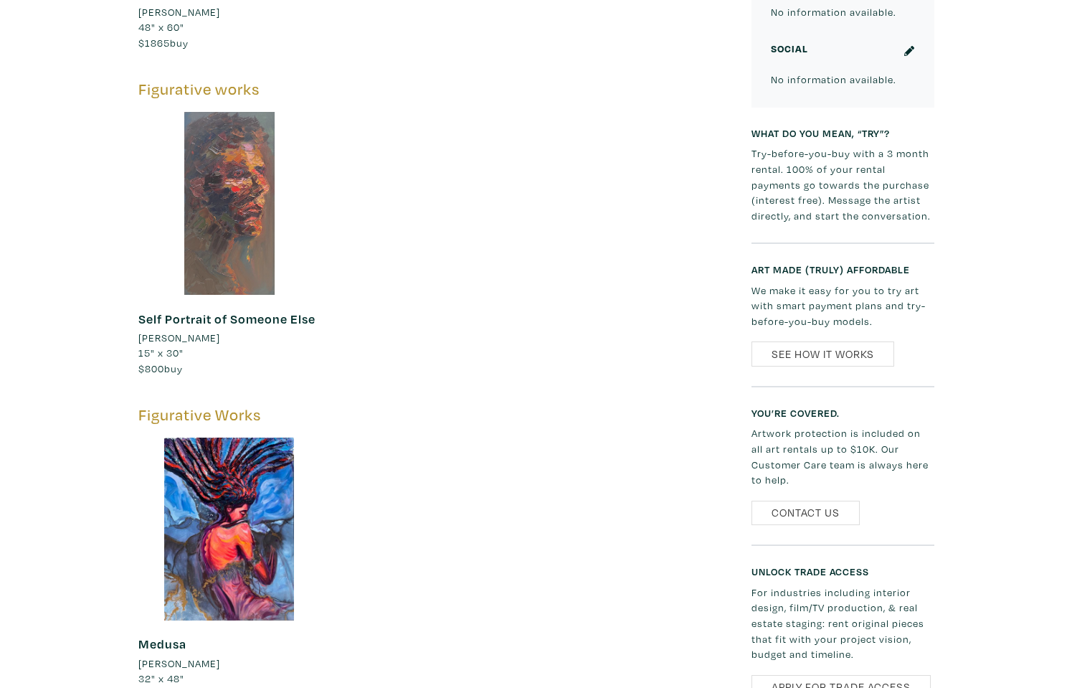
scroll to position [1015, 0]
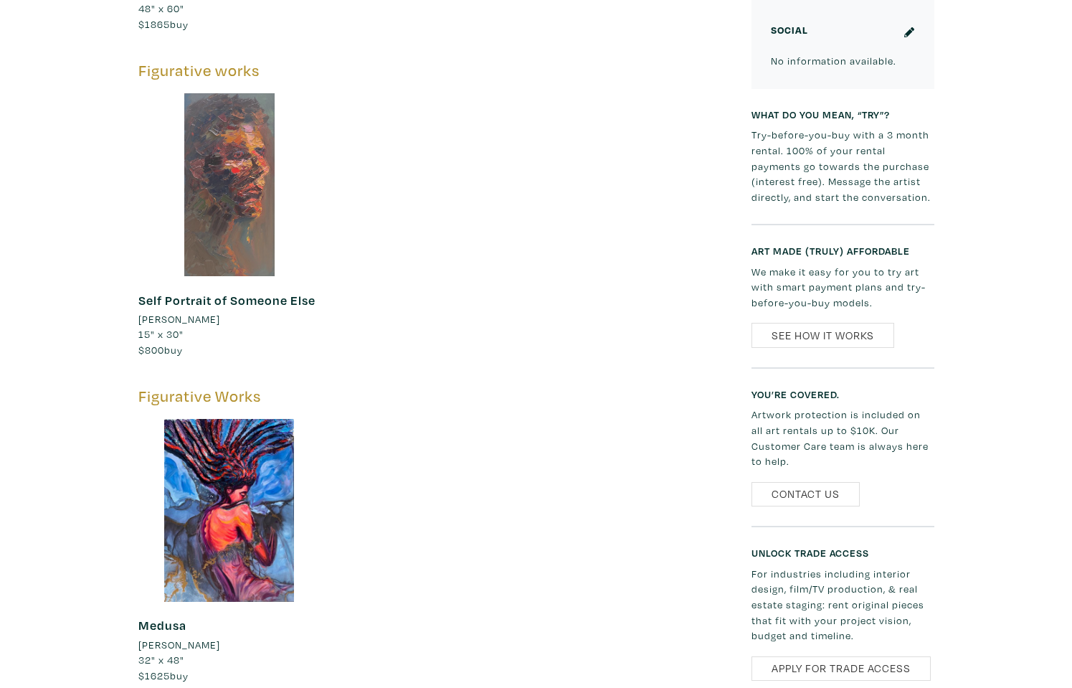
click at [239, 224] on div at bounding box center [229, 184] width 183 height 183
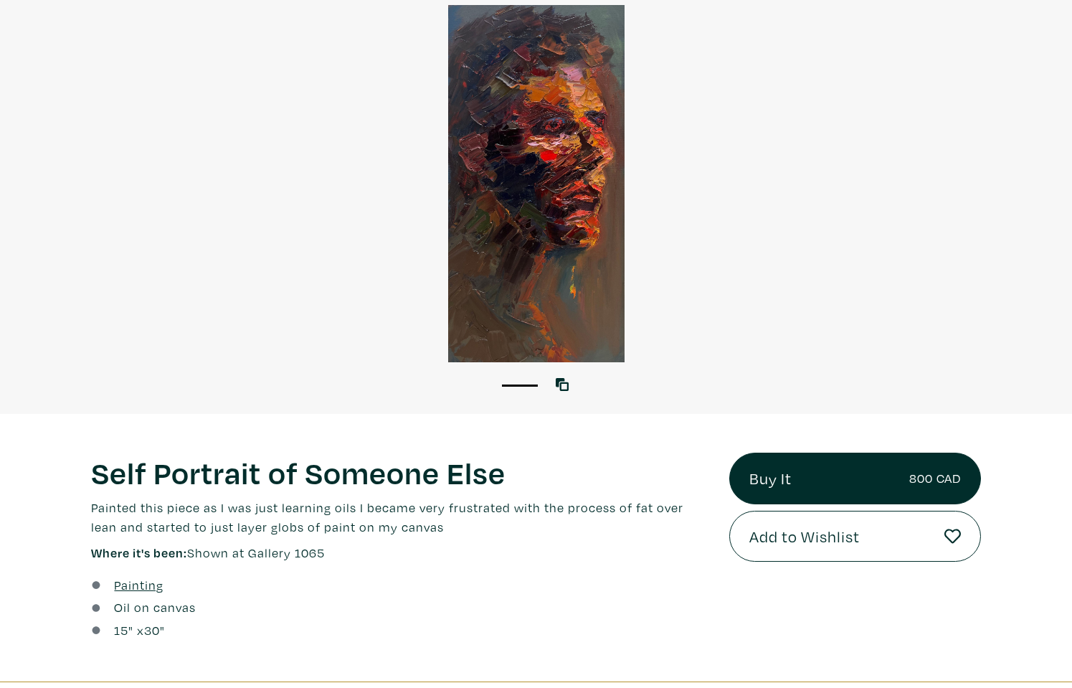
scroll to position [122, 0]
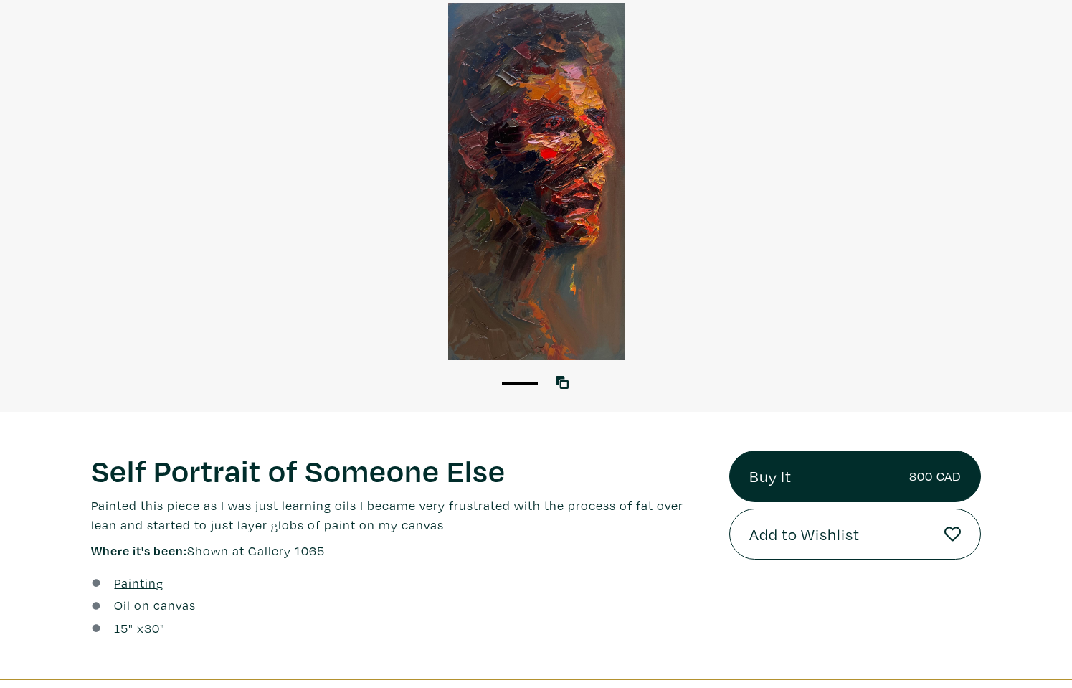
click at [546, 138] on div at bounding box center [536, 181] width 1072 height 357
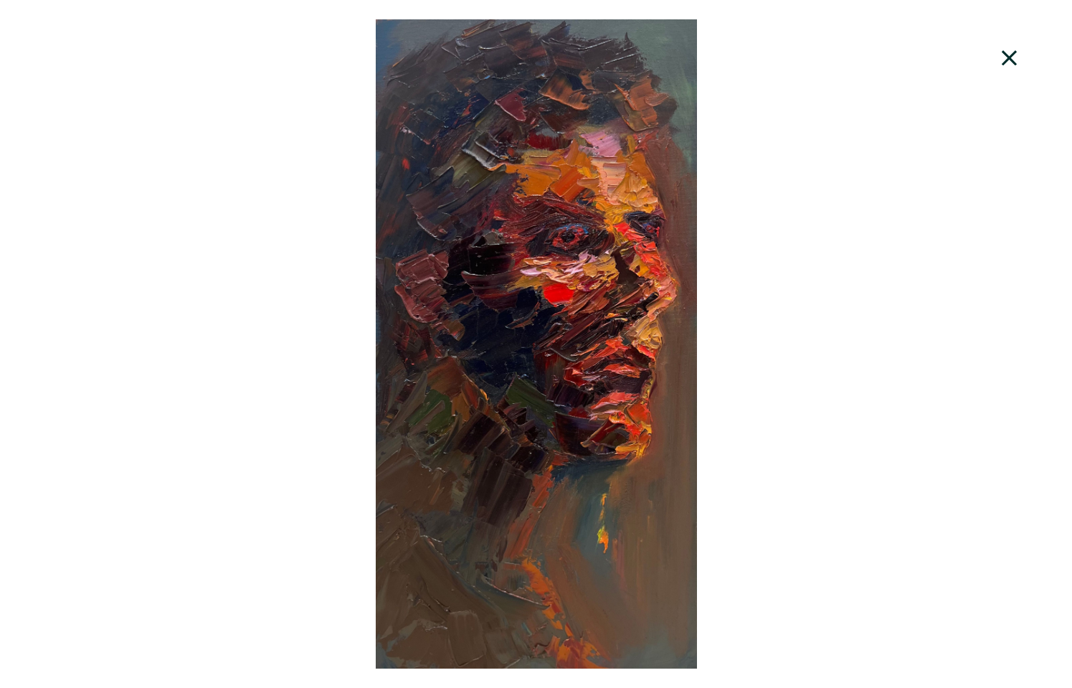
scroll to position [1038, 0]
click at [1010, 51] on icon at bounding box center [1009, 58] width 49 height 39
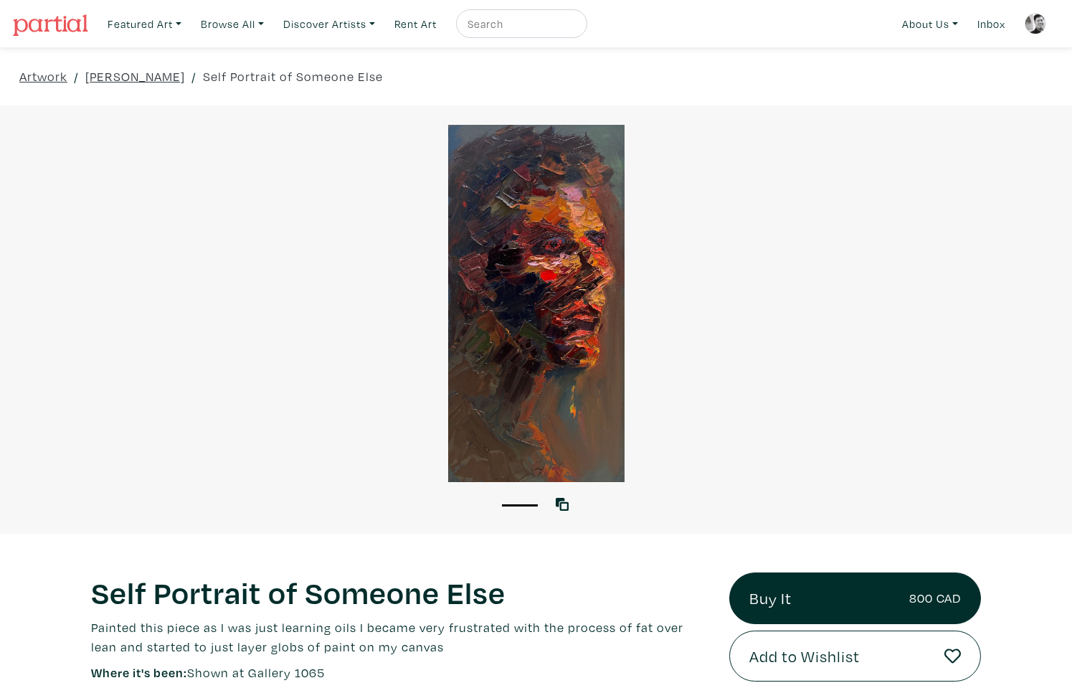
scroll to position [0, 0]
click at [104, 74] on link "[PERSON_NAME]" at bounding box center [135, 76] width 100 height 19
